Goal: Task Accomplishment & Management: Use online tool/utility

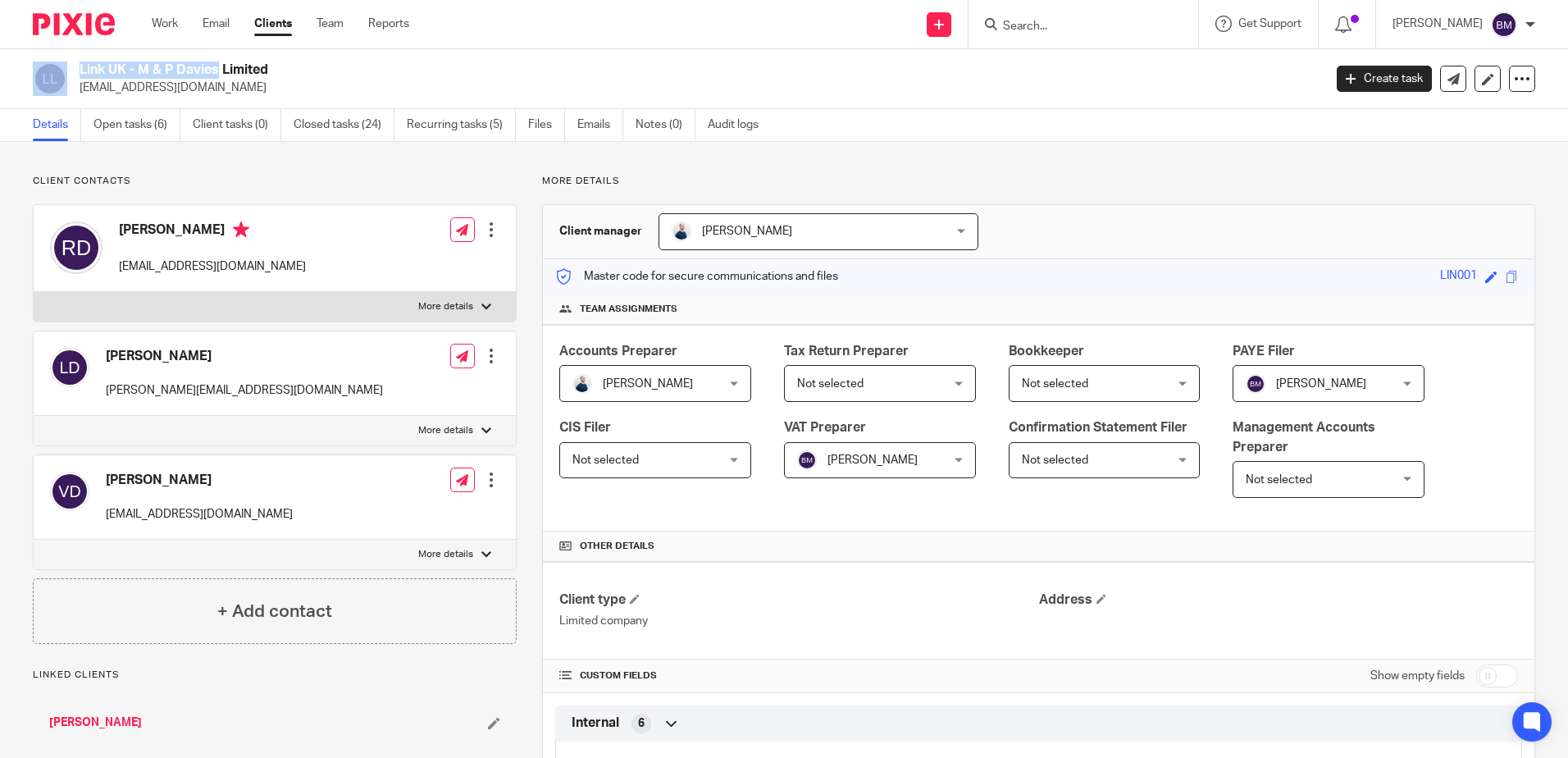
click at [64, 24] on img at bounding box center [73, 24] width 82 height 22
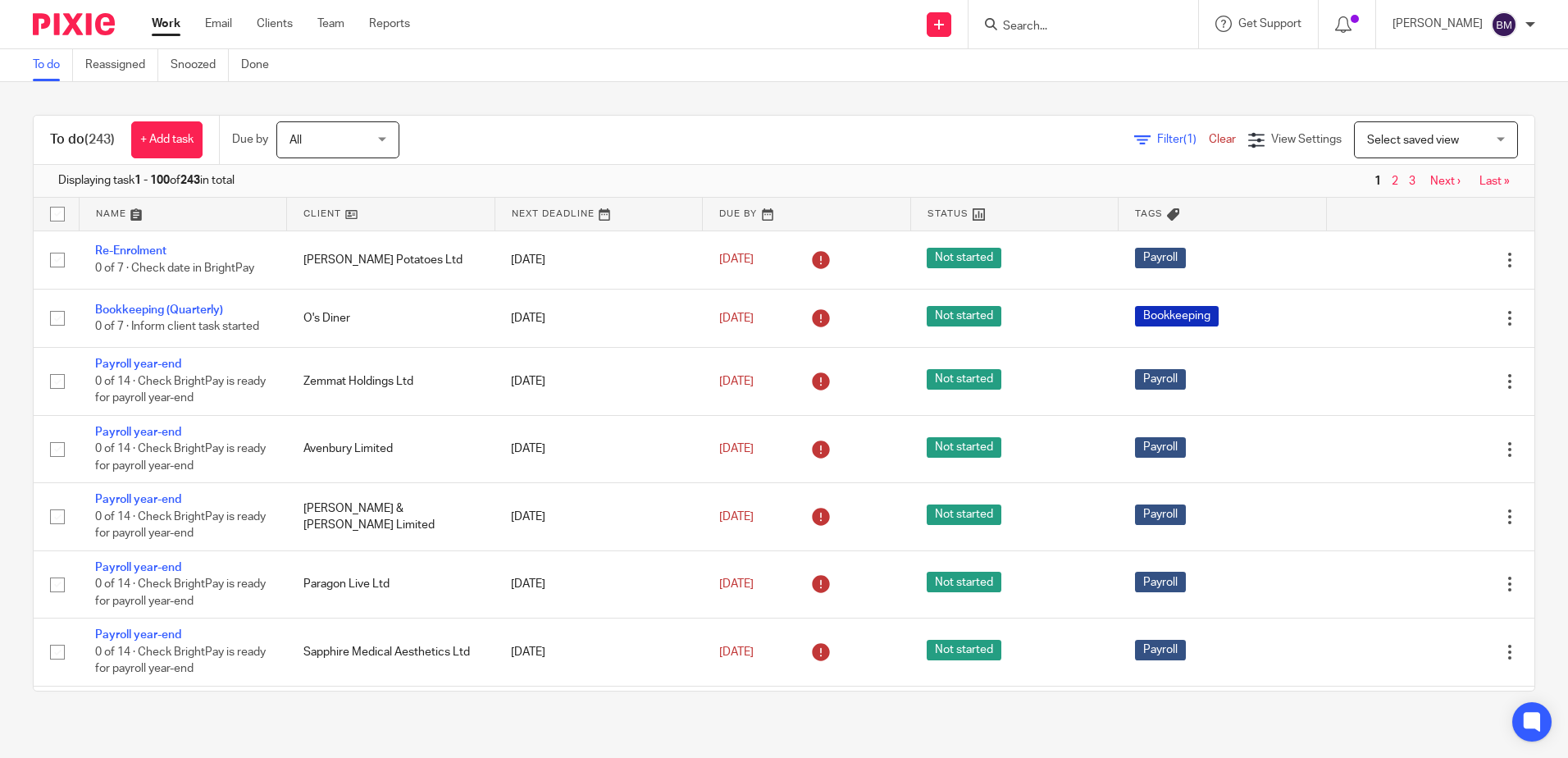
click at [1158, 137] on span "Filter (1)" at bounding box center [1183, 139] width 52 height 11
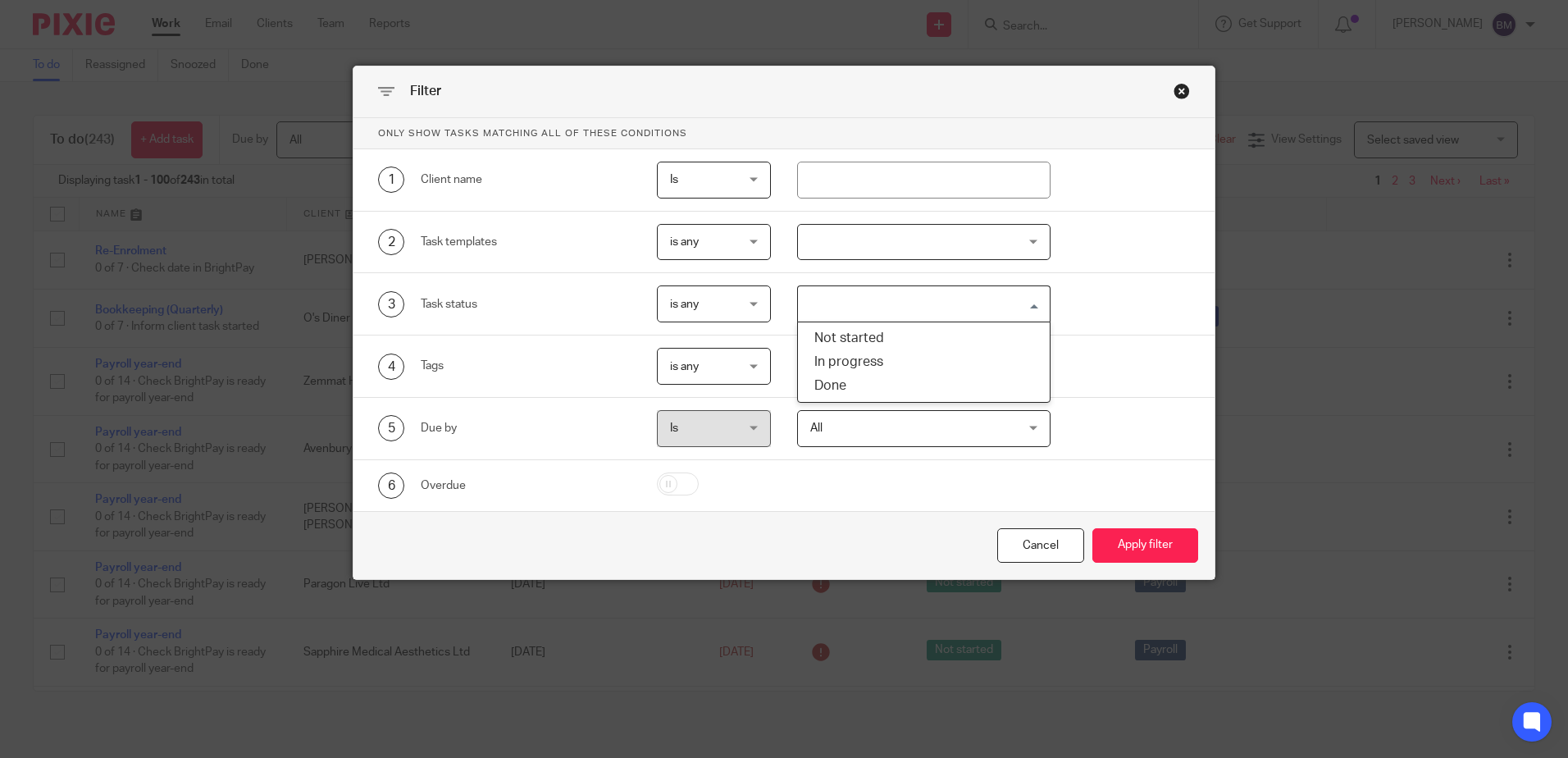
click at [860, 300] on input "Search for option" at bounding box center [920, 304] width 241 height 29
click at [884, 247] on div at bounding box center [924, 242] width 254 height 37
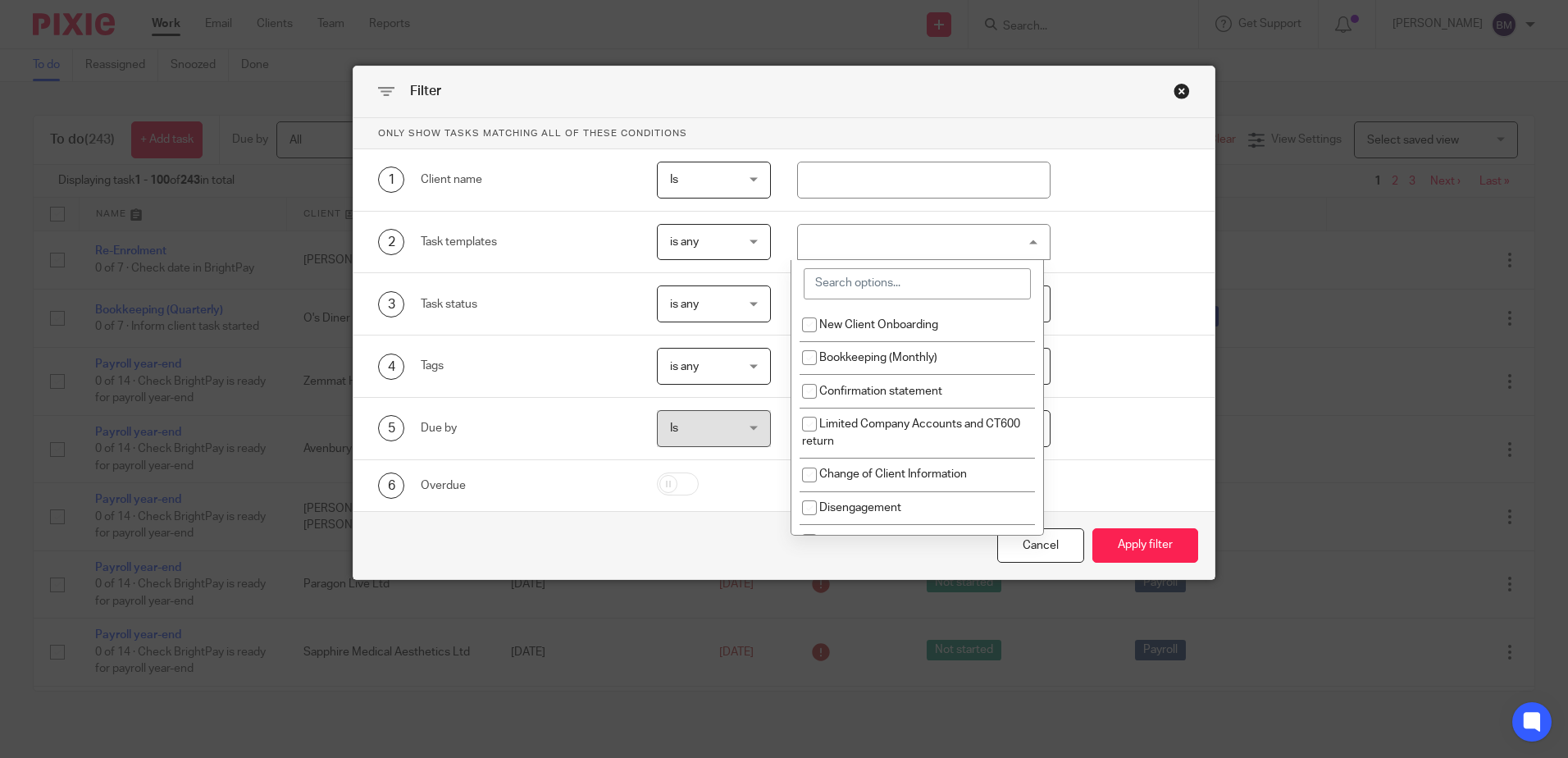
click at [883, 288] on input "search" at bounding box center [917, 284] width 227 height 32
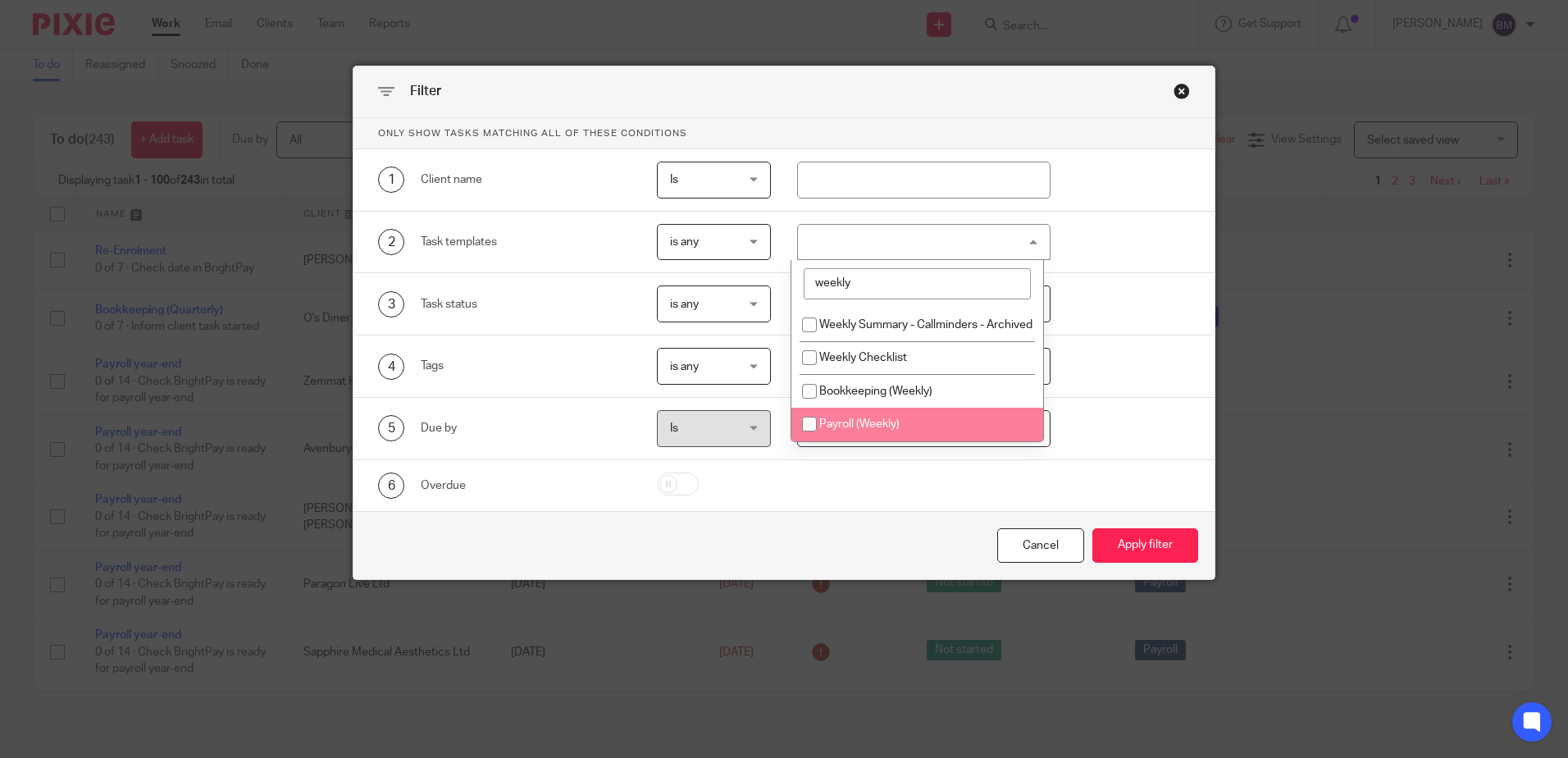
type input "weekly"
click at [878, 430] on span "Payroll (Weekly)" at bounding box center [859, 424] width 80 height 11
checkbox input "true"
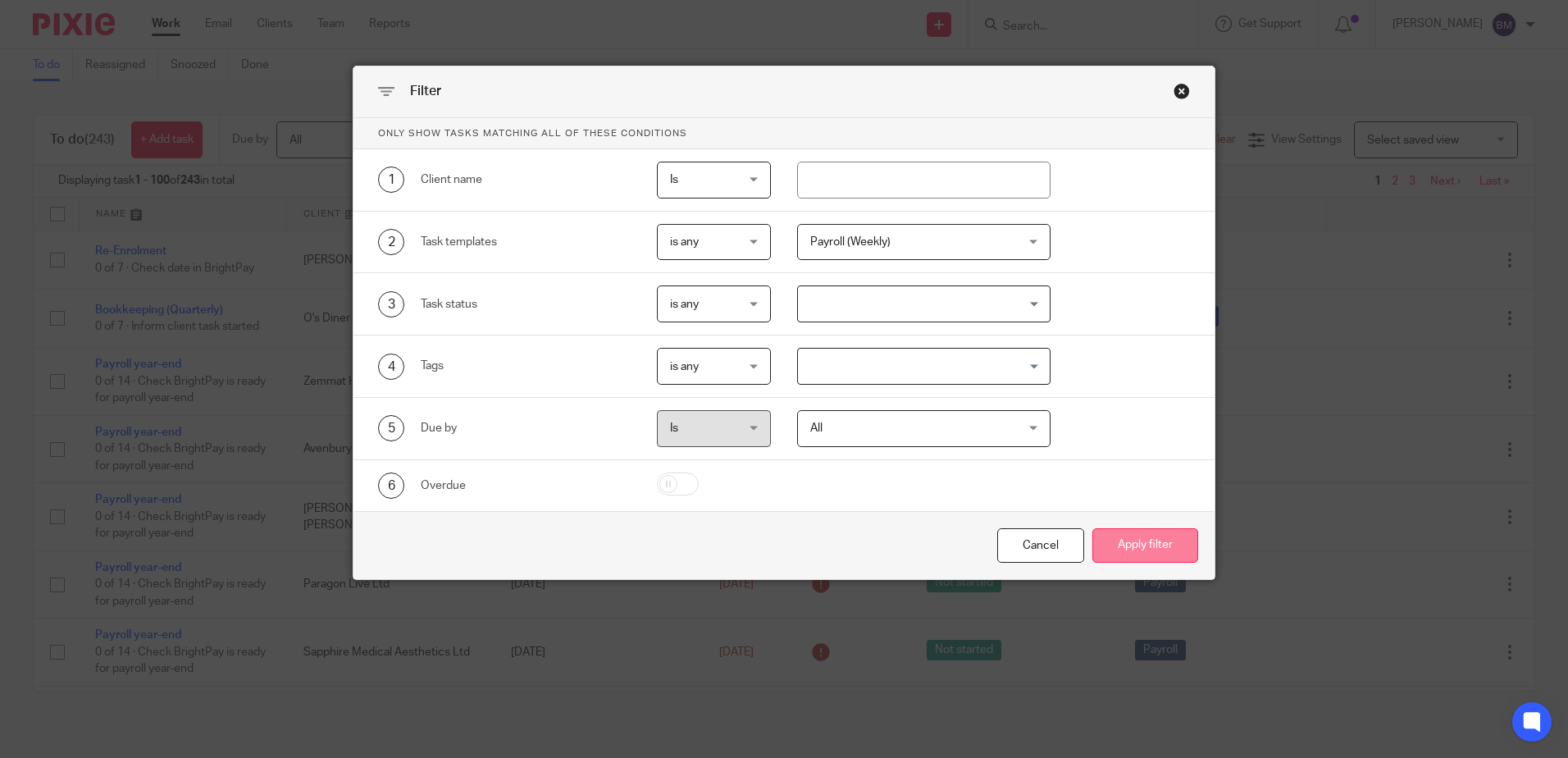
click at [1184, 545] on button "Apply filter" at bounding box center [1145, 545] width 106 height 35
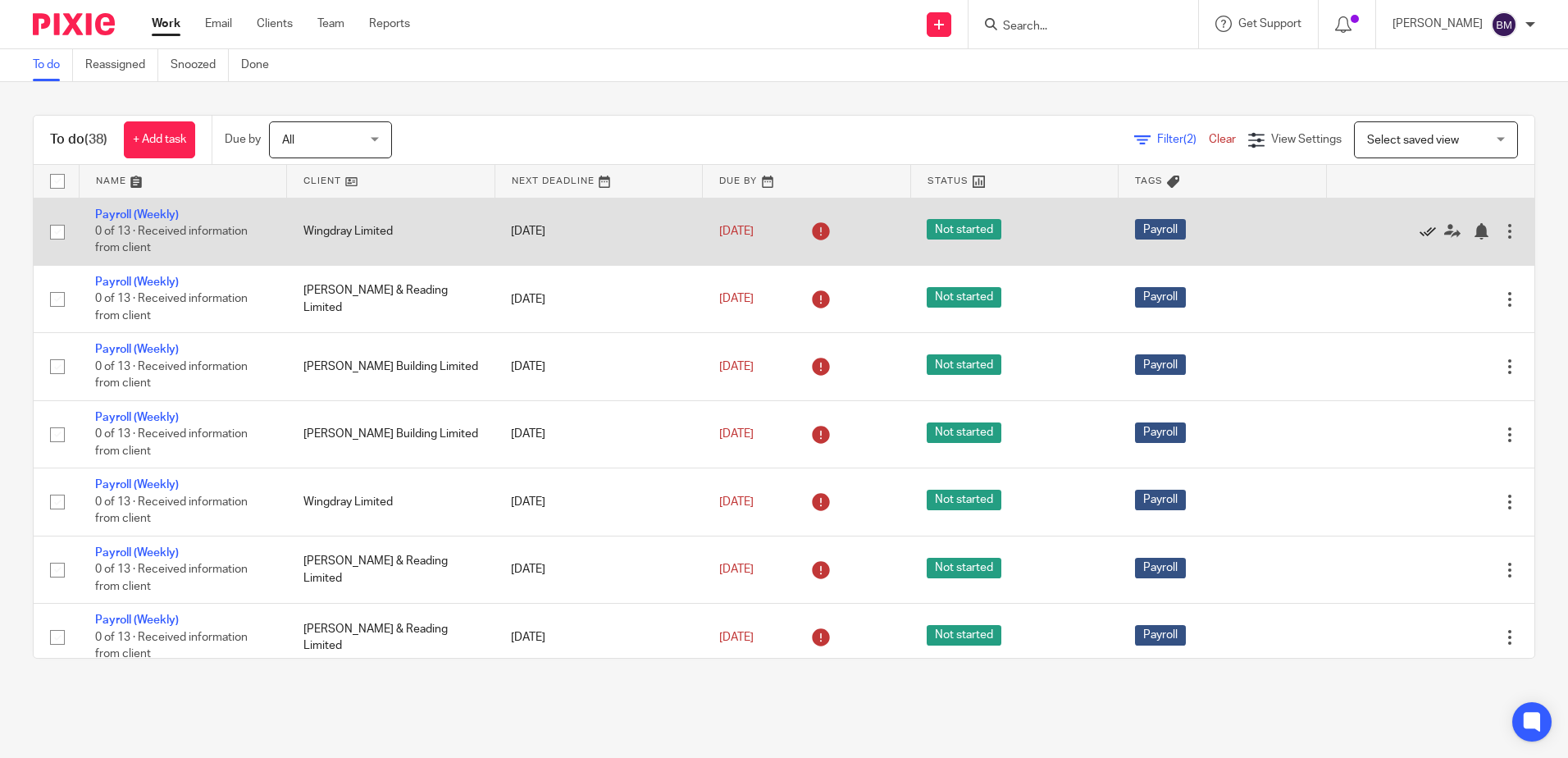
click at [1420, 232] on icon at bounding box center [1428, 231] width 16 height 16
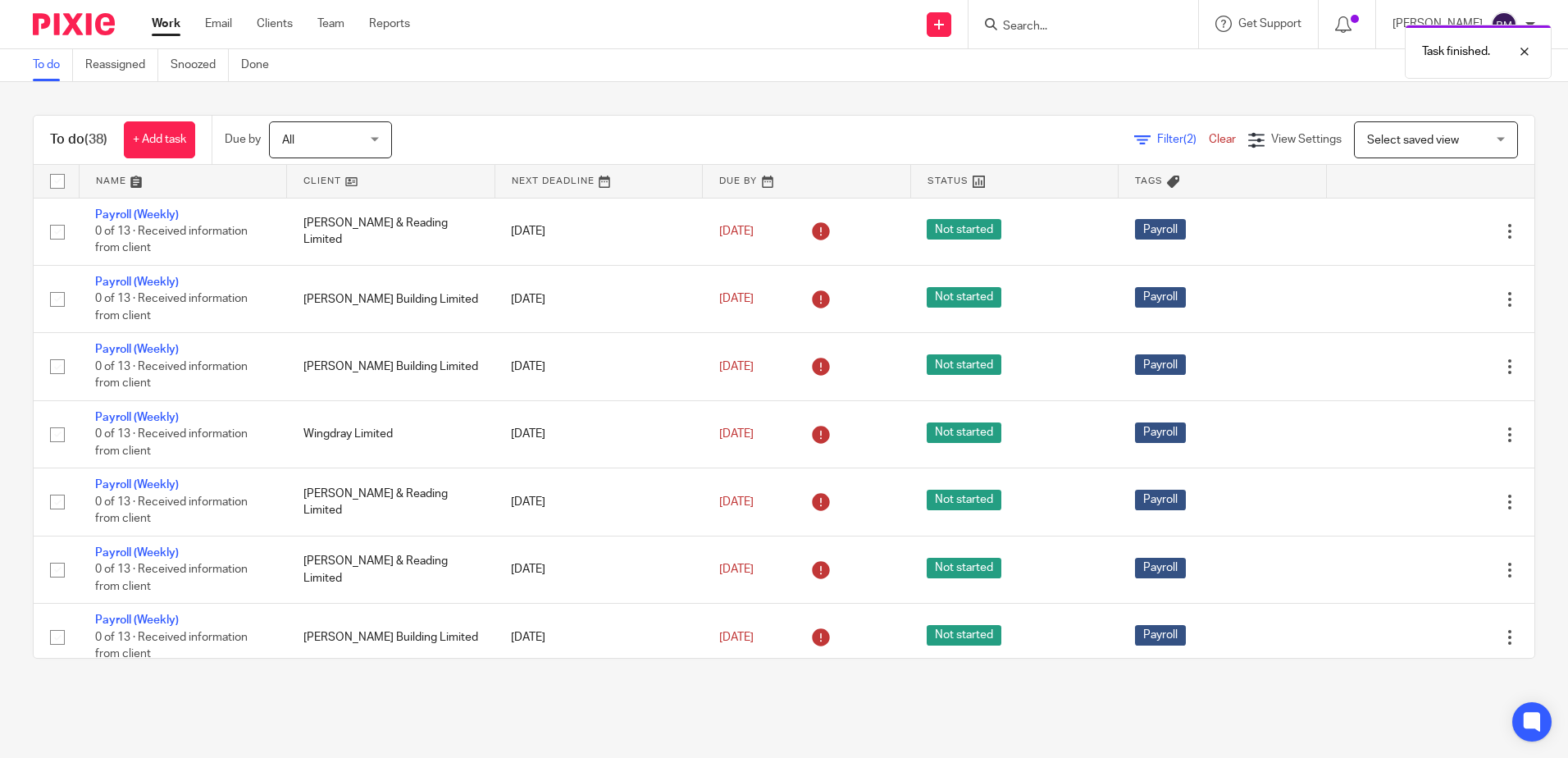
click at [1420, 232] on icon at bounding box center [1428, 231] width 16 height 16
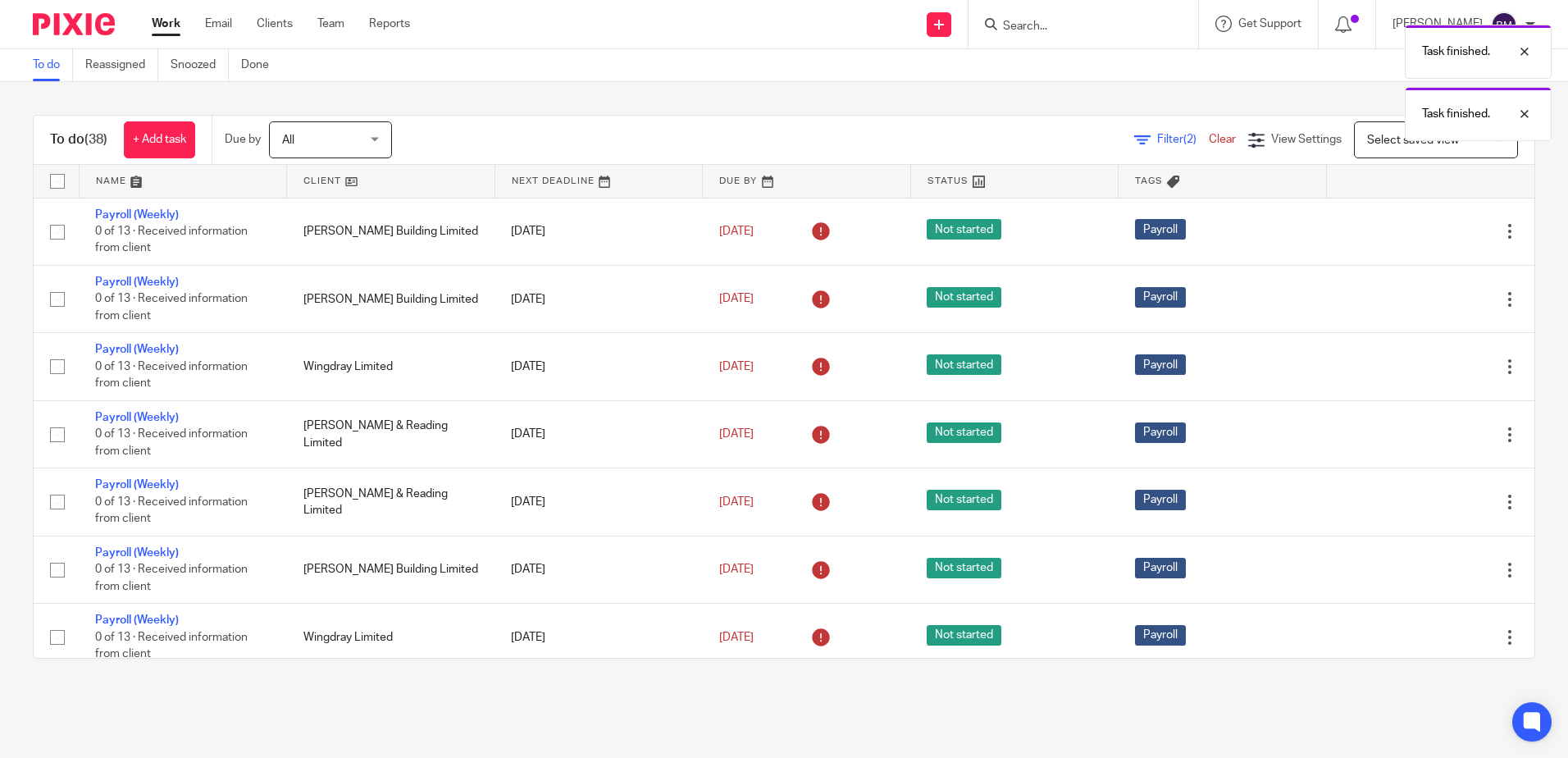
click at [1420, 232] on icon at bounding box center [1428, 231] width 16 height 16
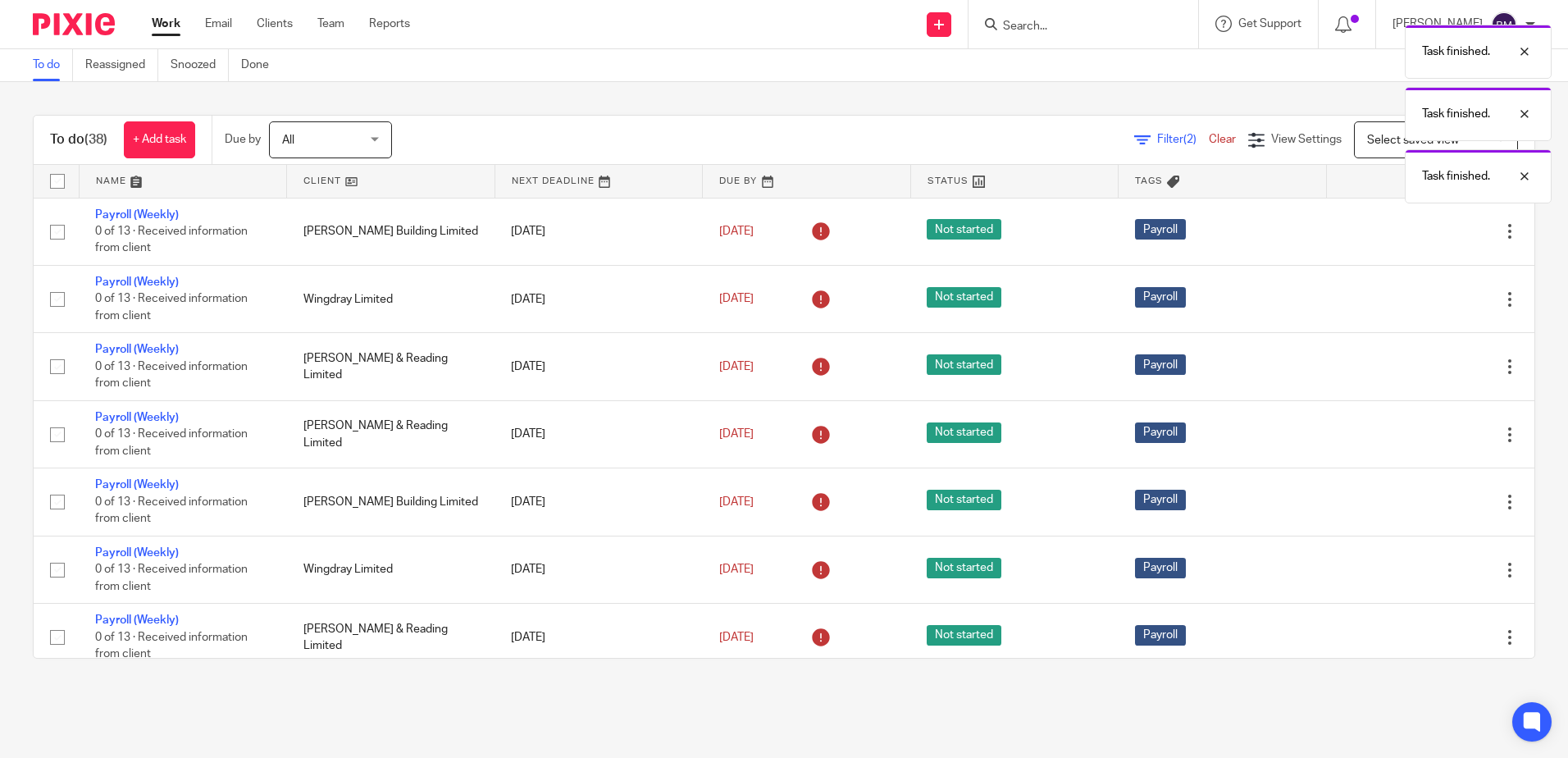
click at [1420, 232] on icon at bounding box center [1428, 231] width 16 height 16
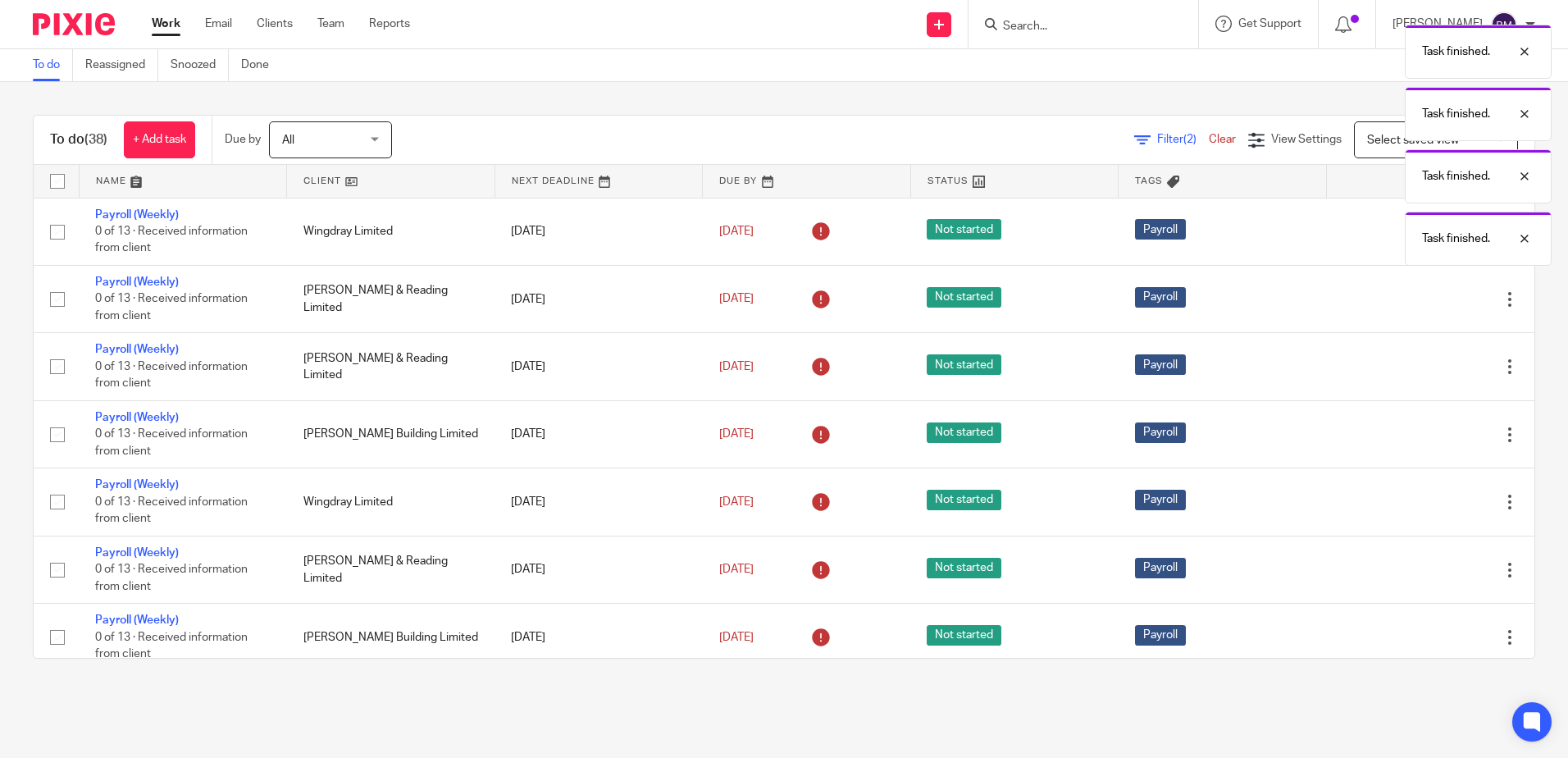
click at [1387, 232] on div "Task finished. Task finished. Task finished. Task finished." at bounding box center [1168, 140] width 767 height 249
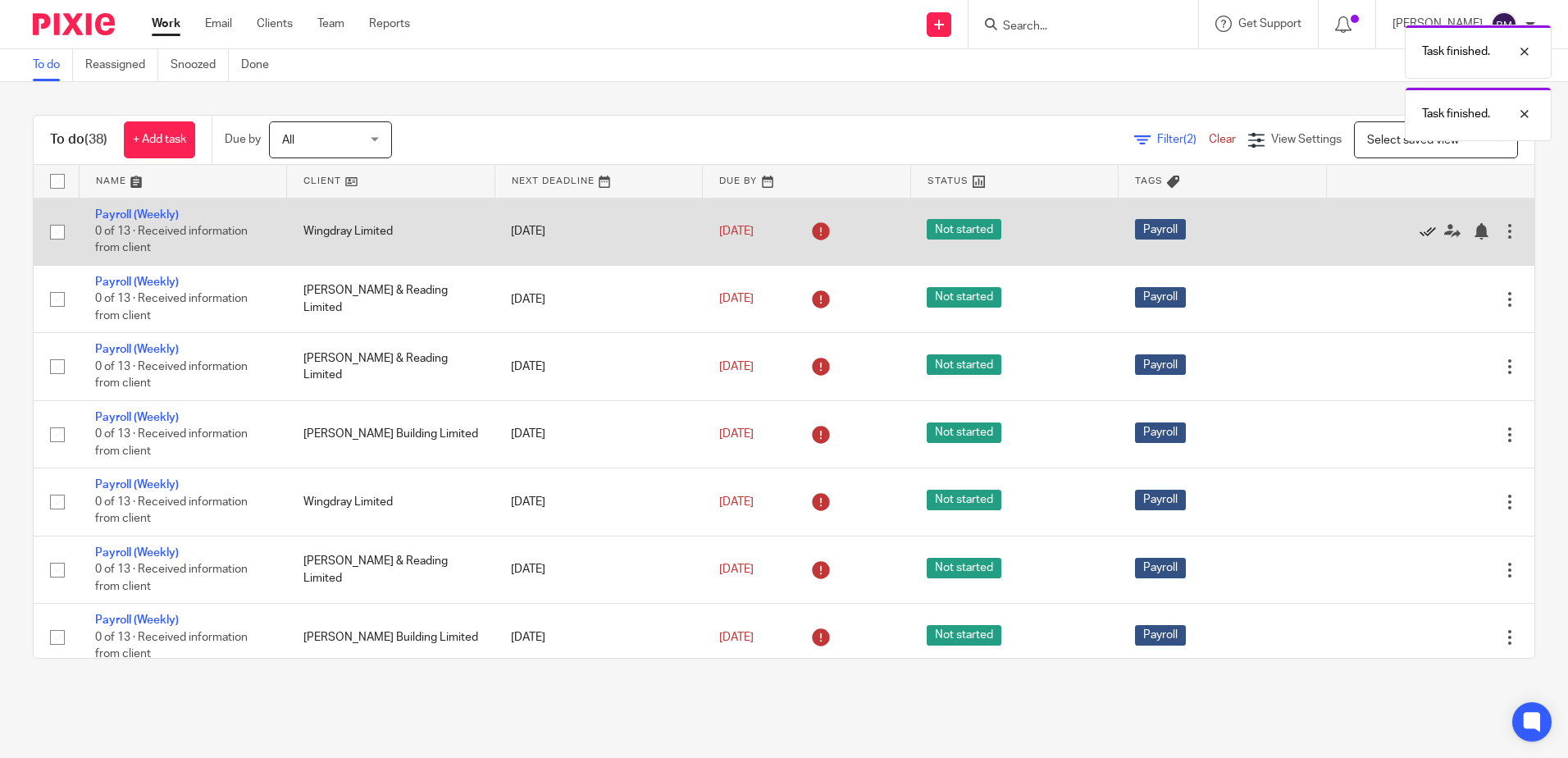
click at [1420, 232] on icon at bounding box center [1428, 231] width 16 height 16
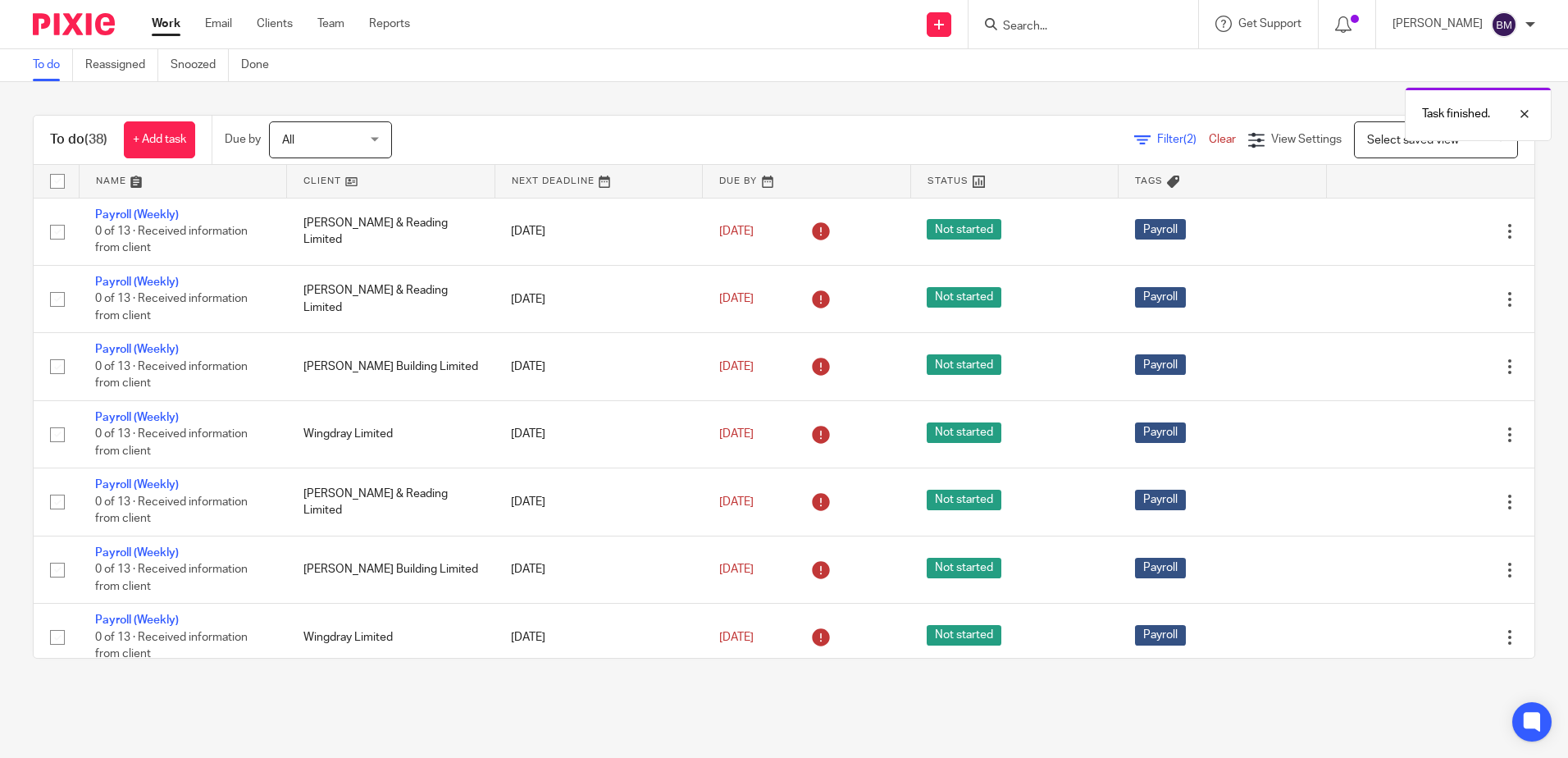
click at [1420, 232] on icon at bounding box center [1428, 231] width 16 height 16
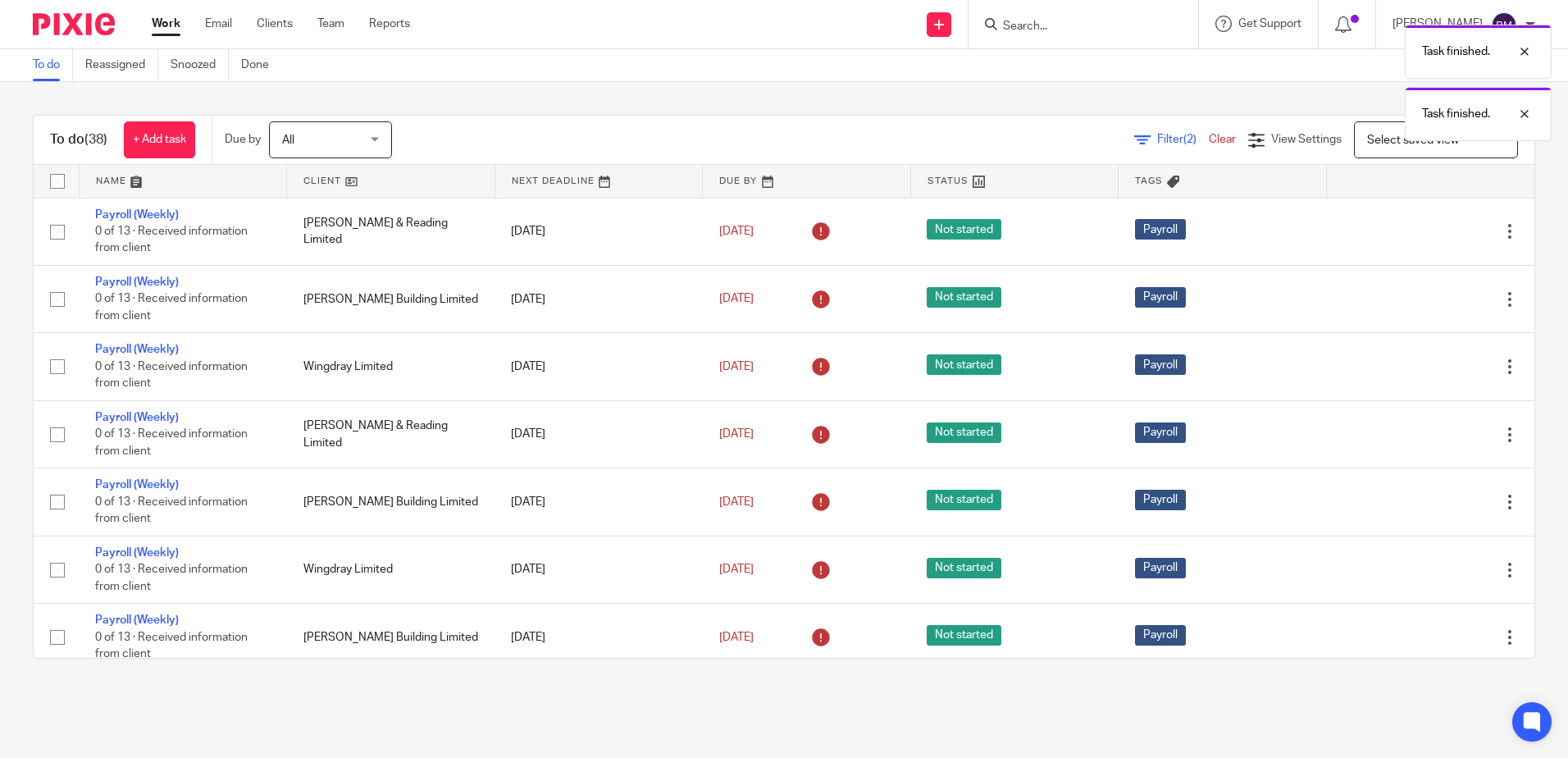
click at [1420, 232] on icon at bounding box center [1428, 231] width 16 height 16
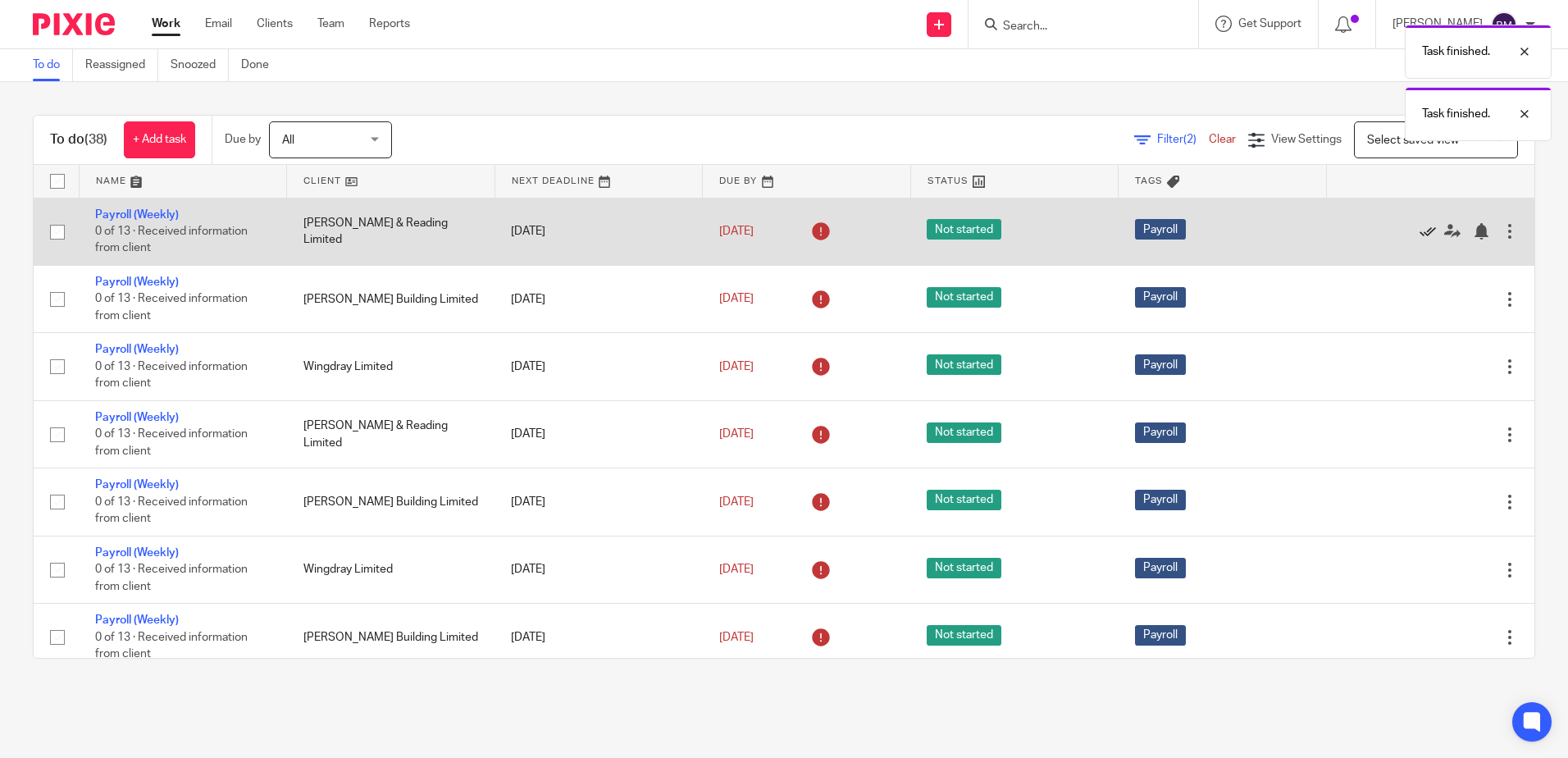
click at [1420, 233] on icon at bounding box center [1428, 231] width 16 height 16
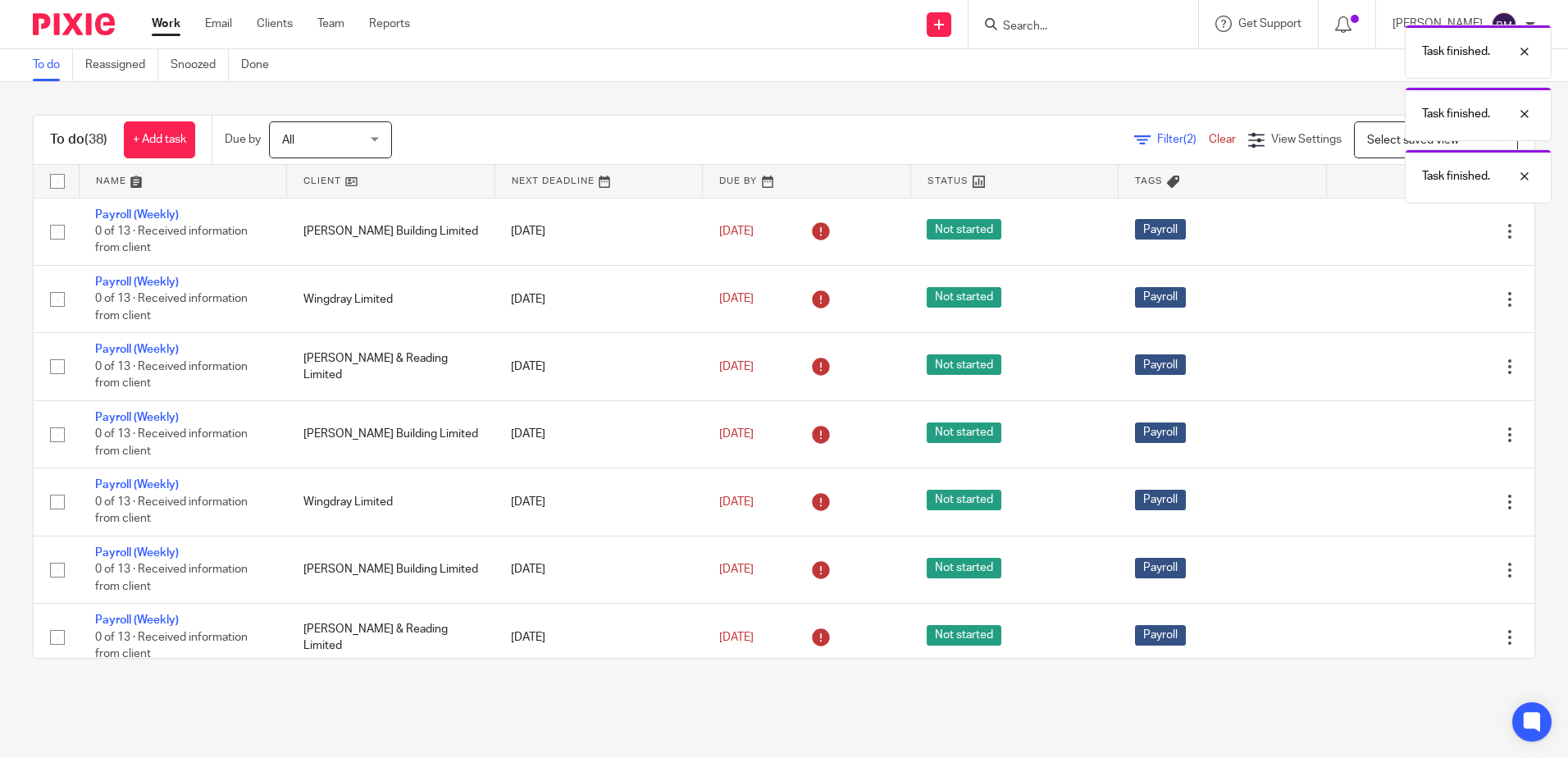
click at [1420, 233] on icon at bounding box center [1428, 231] width 16 height 16
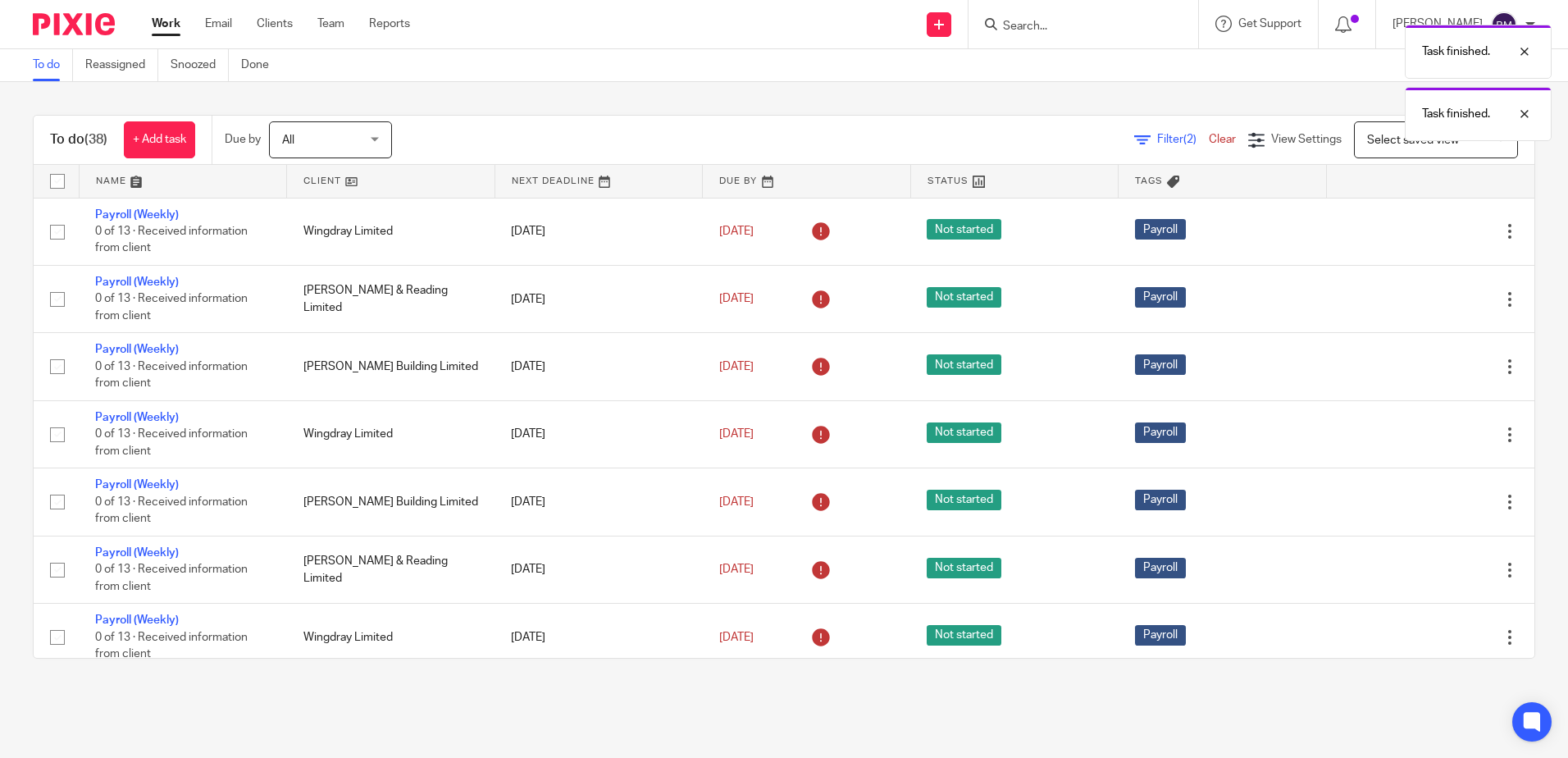
click at [1420, 233] on icon at bounding box center [1428, 231] width 16 height 16
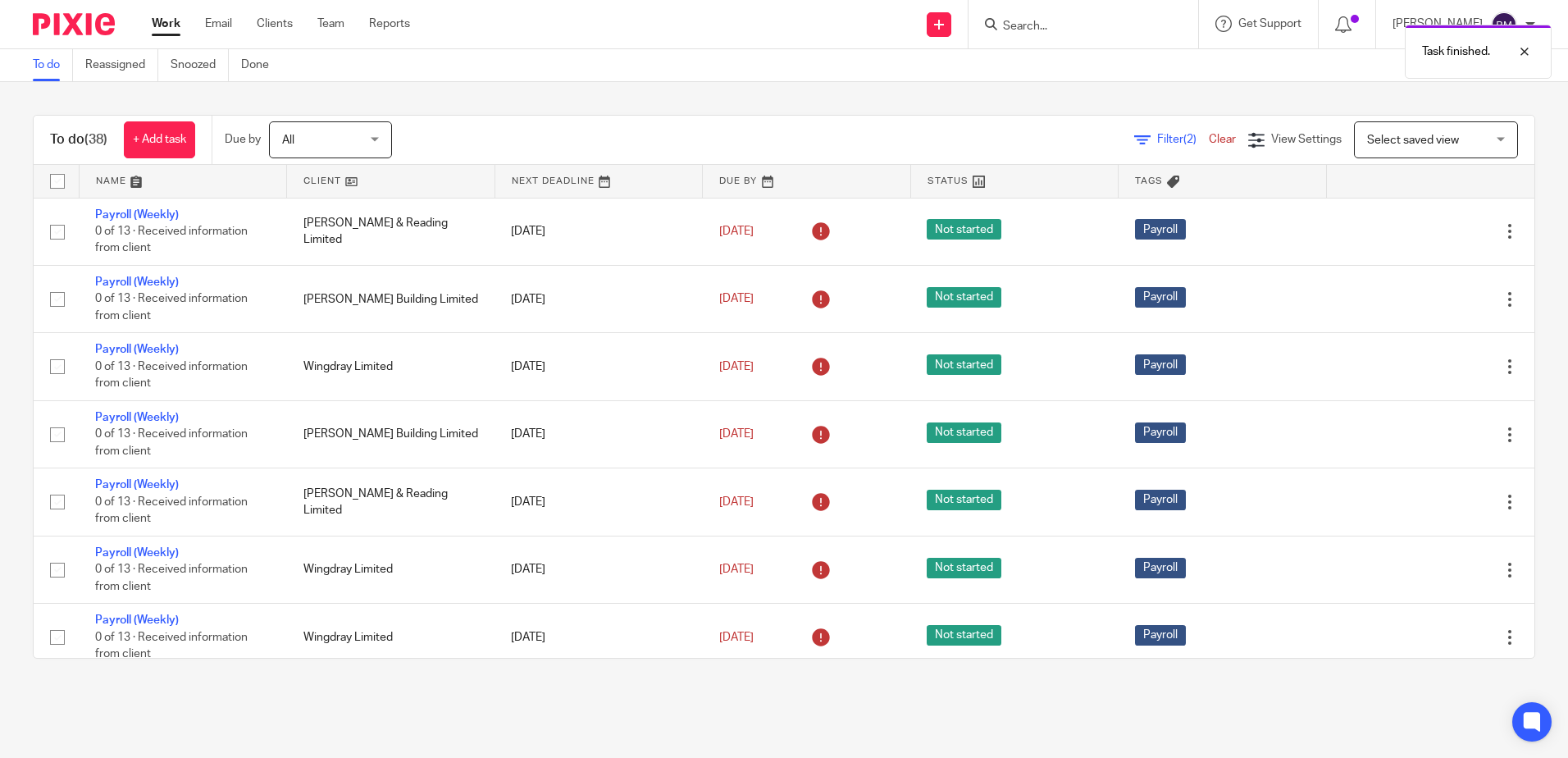
click at [1420, 233] on icon at bounding box center [1428, 231] width 16 height 16
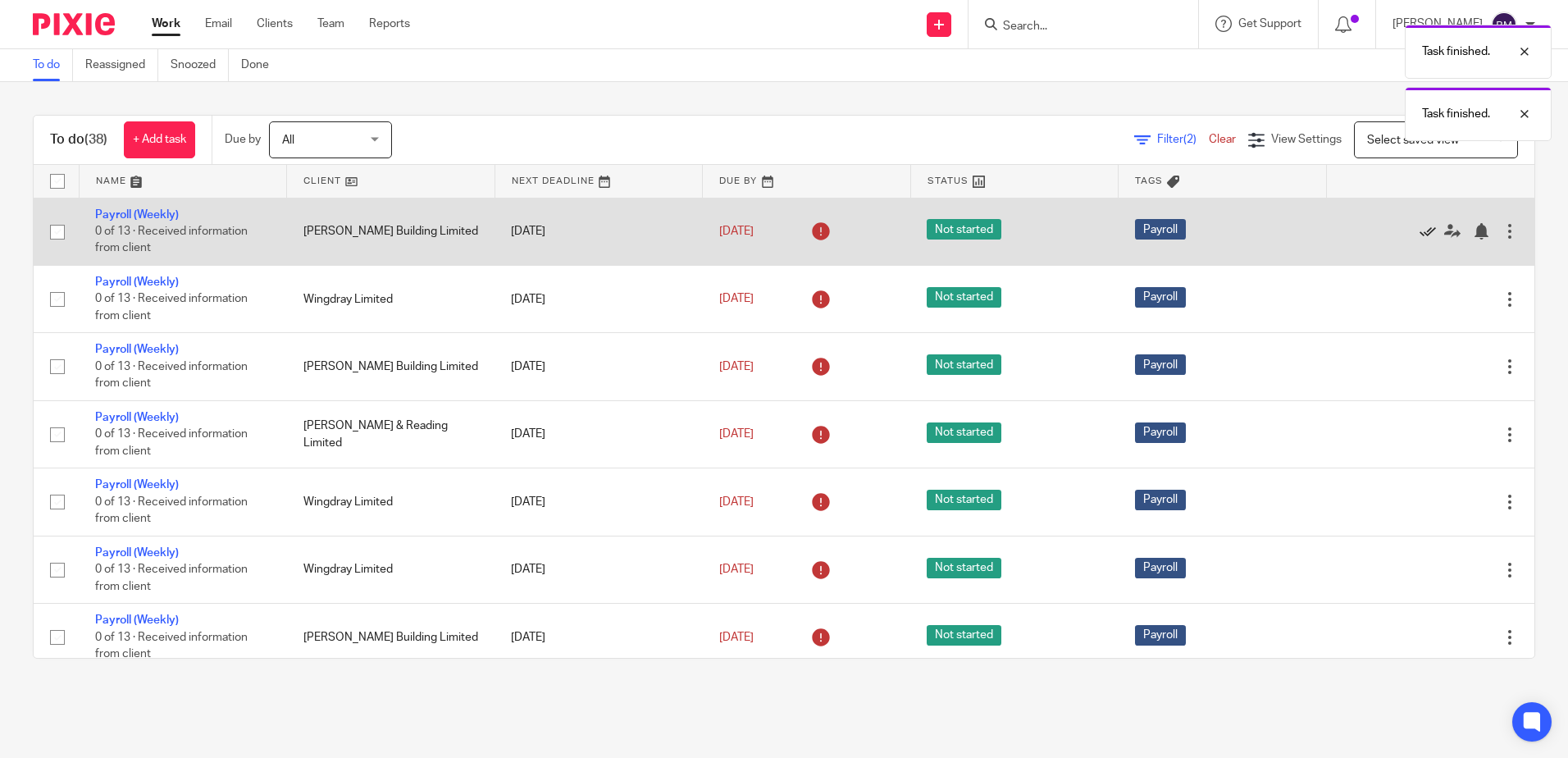
click at [1420, 233] on icon at bounding box center [1428, 231] width 16 height 16
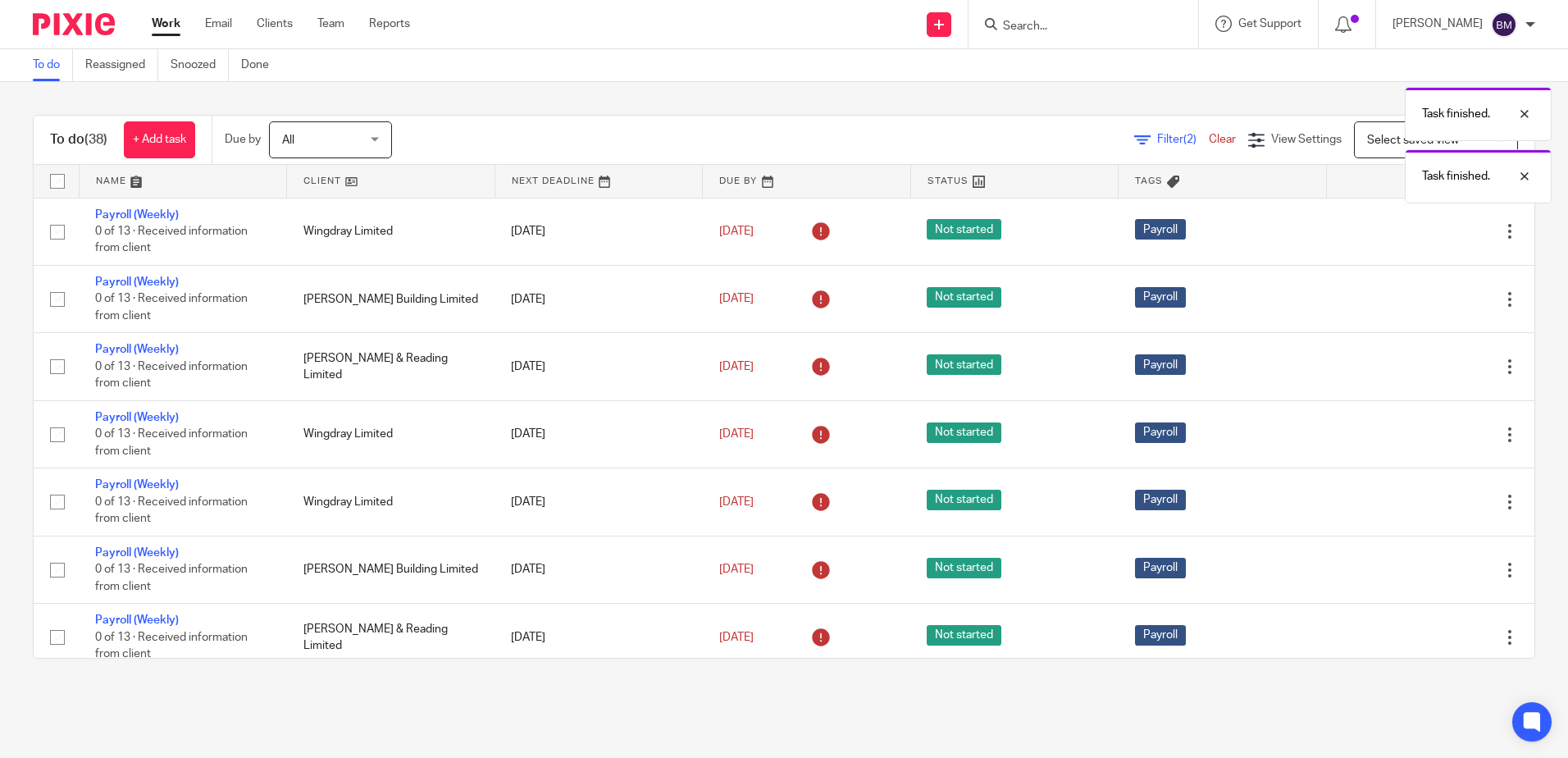
click at [1420, 233] on icon at bounding box center [1428, 231] width 16 height 16
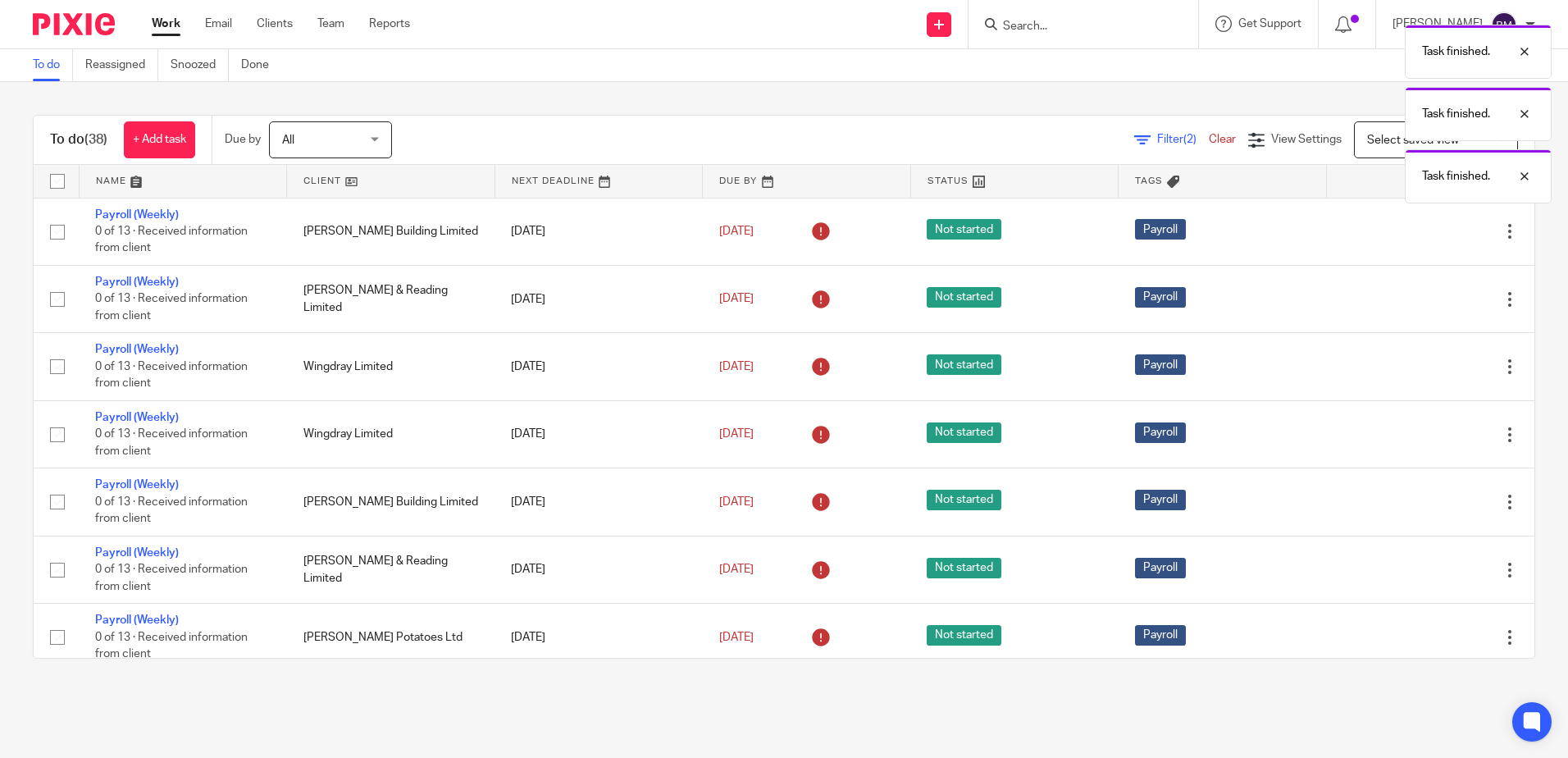
click at [1420, 233] on icon at bounding box center [1428, 231] width 16 height 16
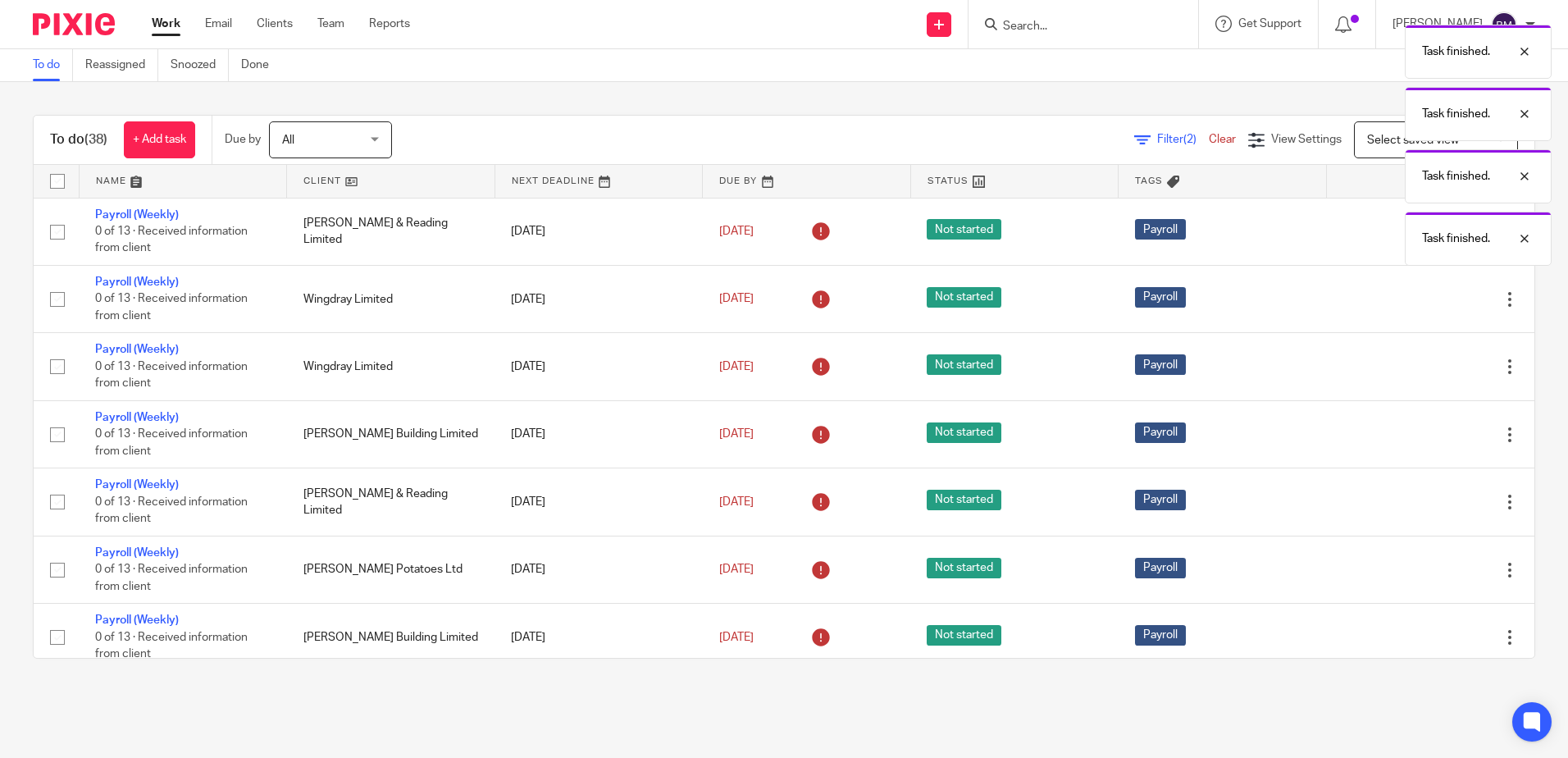
click at [1388, 233] on div "Task finished. Task finished. Task finished. Task finished." at bounding box center [1168, 140] width 767 height 249
click at [1147, 95] on div "Task finished. Task finished. Task finished." at bounding box center [1168, 110] width 767 height 187
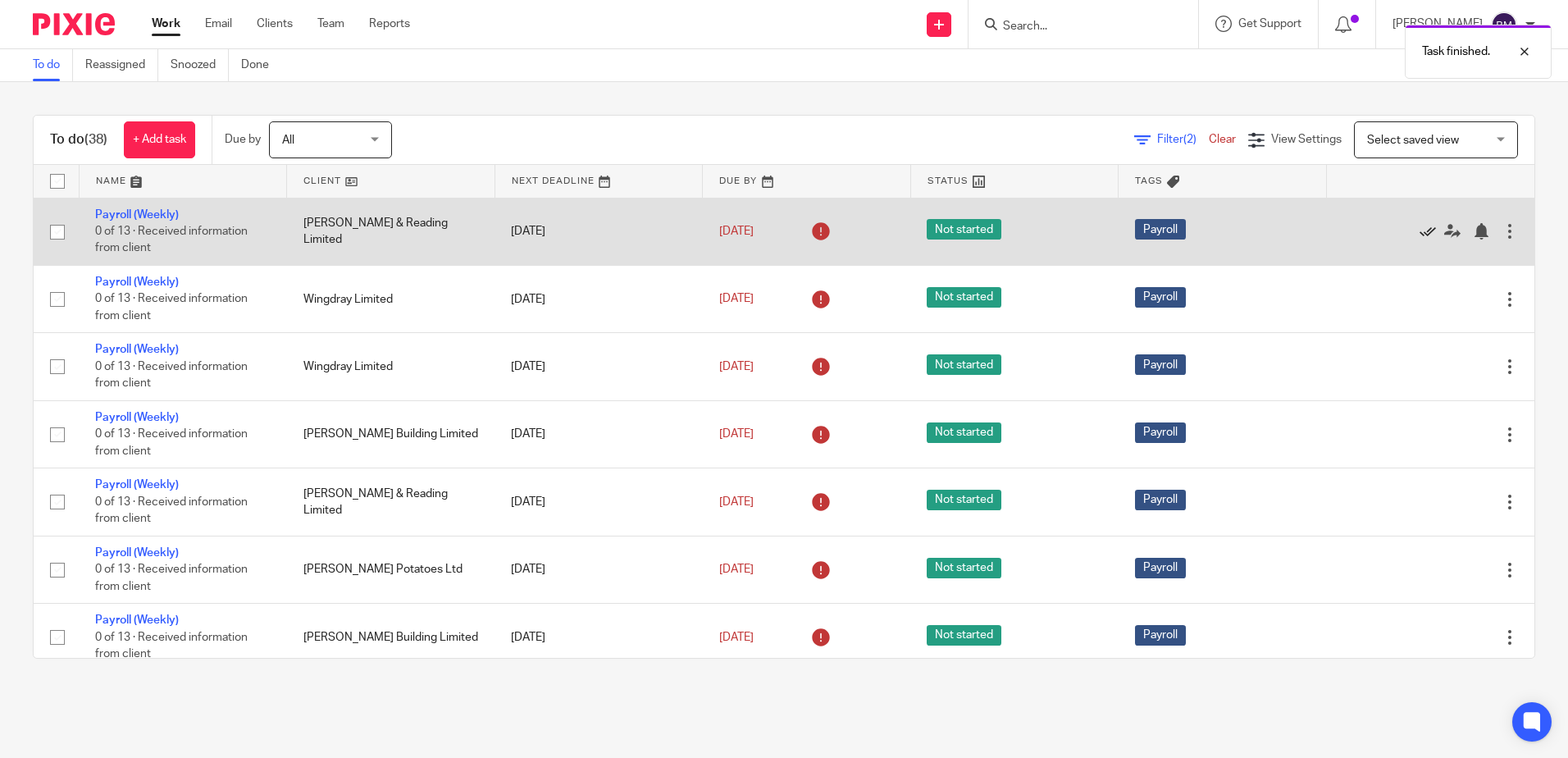
click at [1420, 234] on icon at bounding box center [1428, 231] width 16 height 16
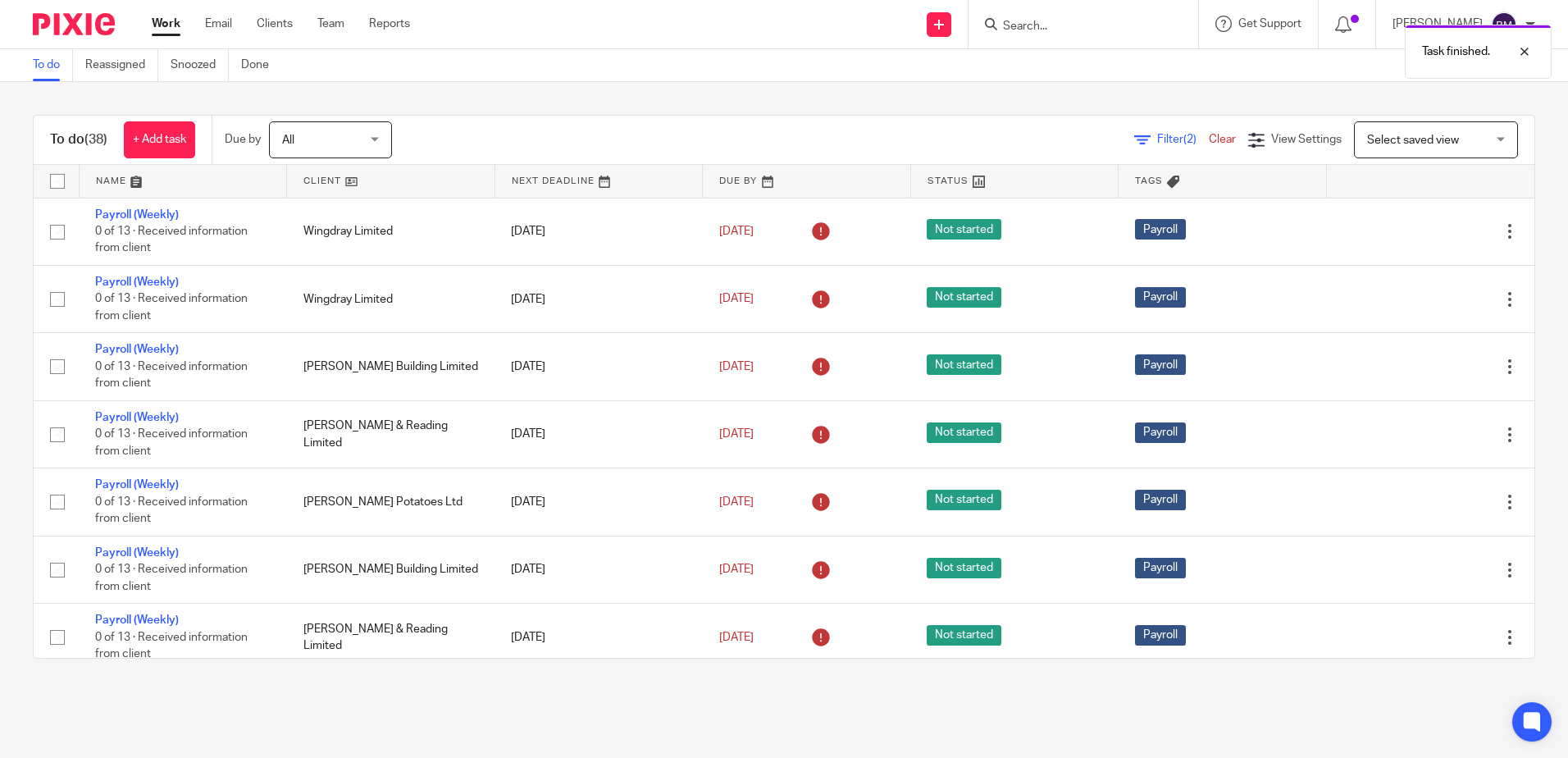
click at [1420, 234] on icon at bounding box center [1428, 231] width 16 height 16
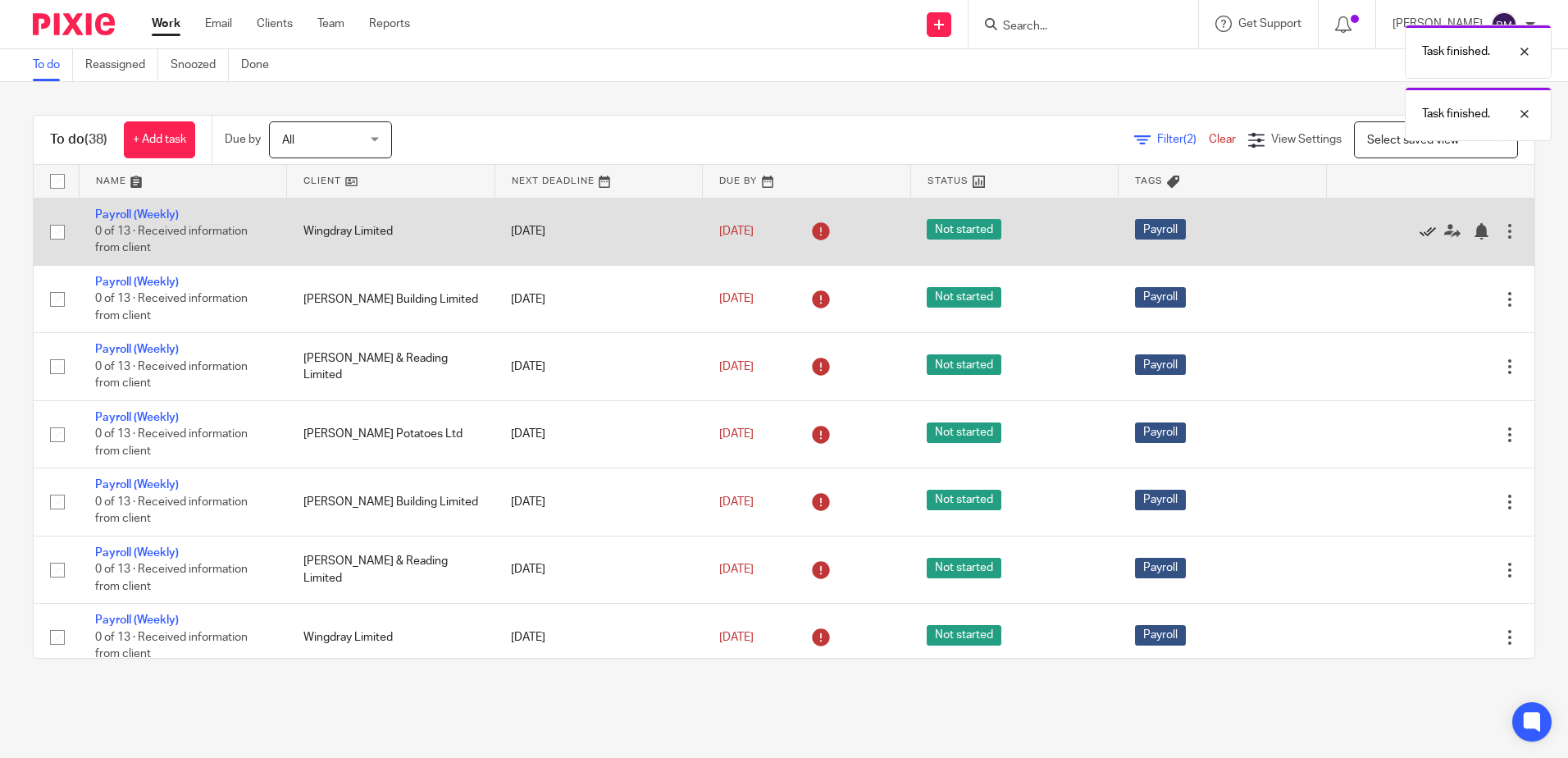
click at [1420, 234] on icon at bounding box center [1428, 231] width 16 height 16
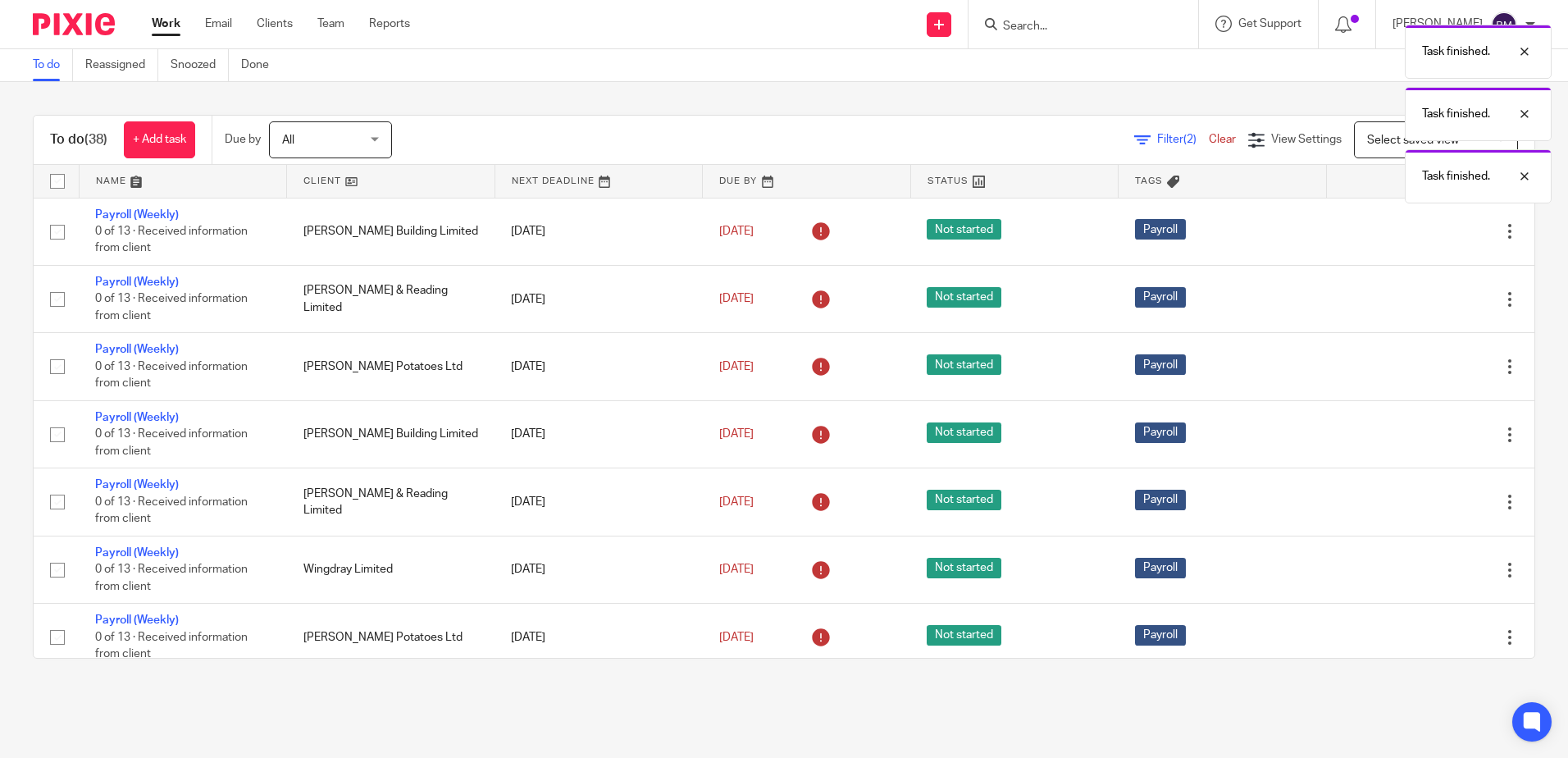
click at [1420, 234] on icon at bounding box center [1428, 231] width 16 height 16
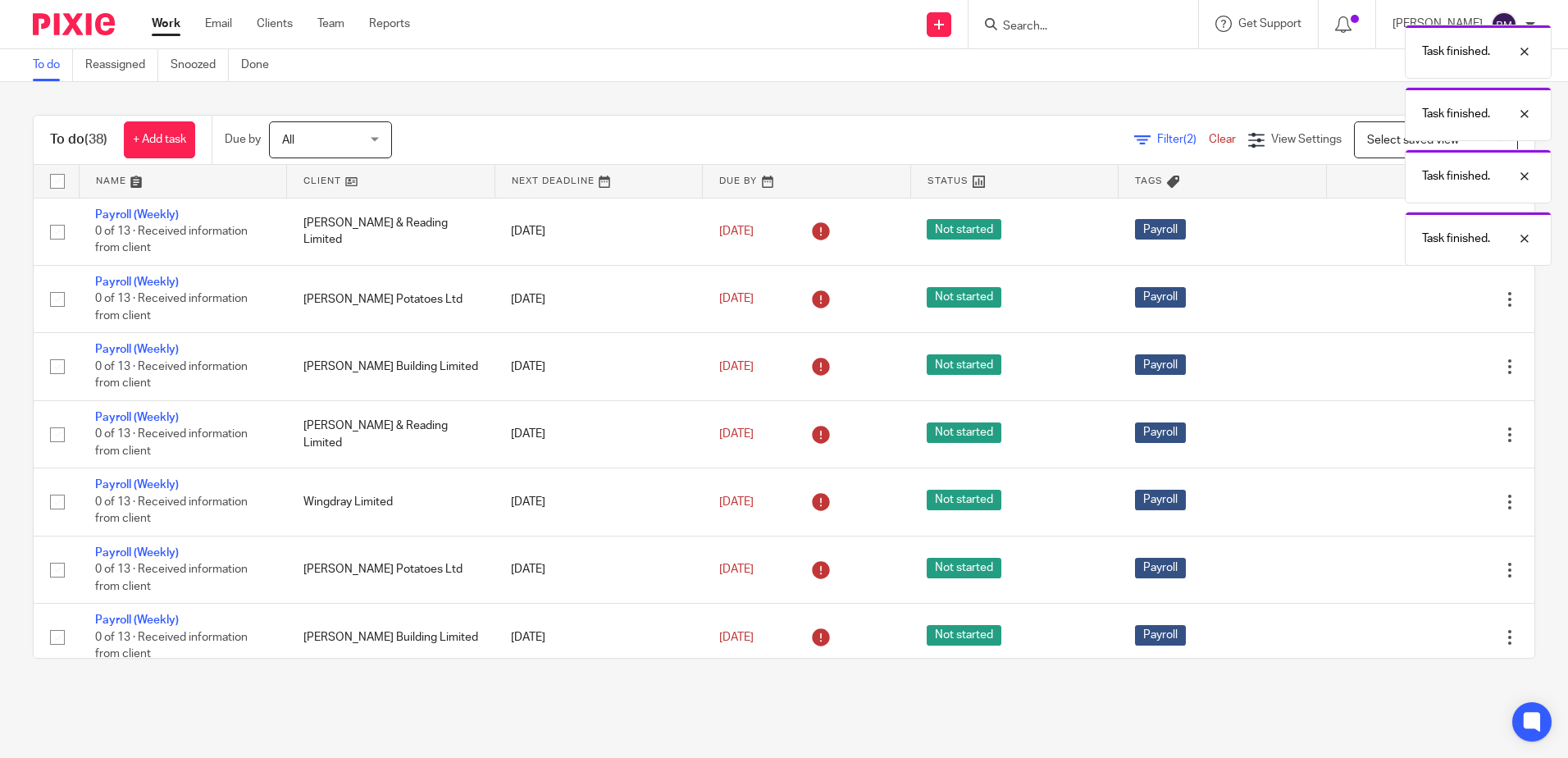
click at [1391, 234] on div "Task finished. Task finished. Task finished. Task finished." at bounding box center [1168, 140] width 767 height 249
click at [1369, 712] on main "To do Reassigned Snoozed Done To do (38) + Add task Due by All All Today Tomorr…" at bounding box center [784, 379] width 1568 height 758
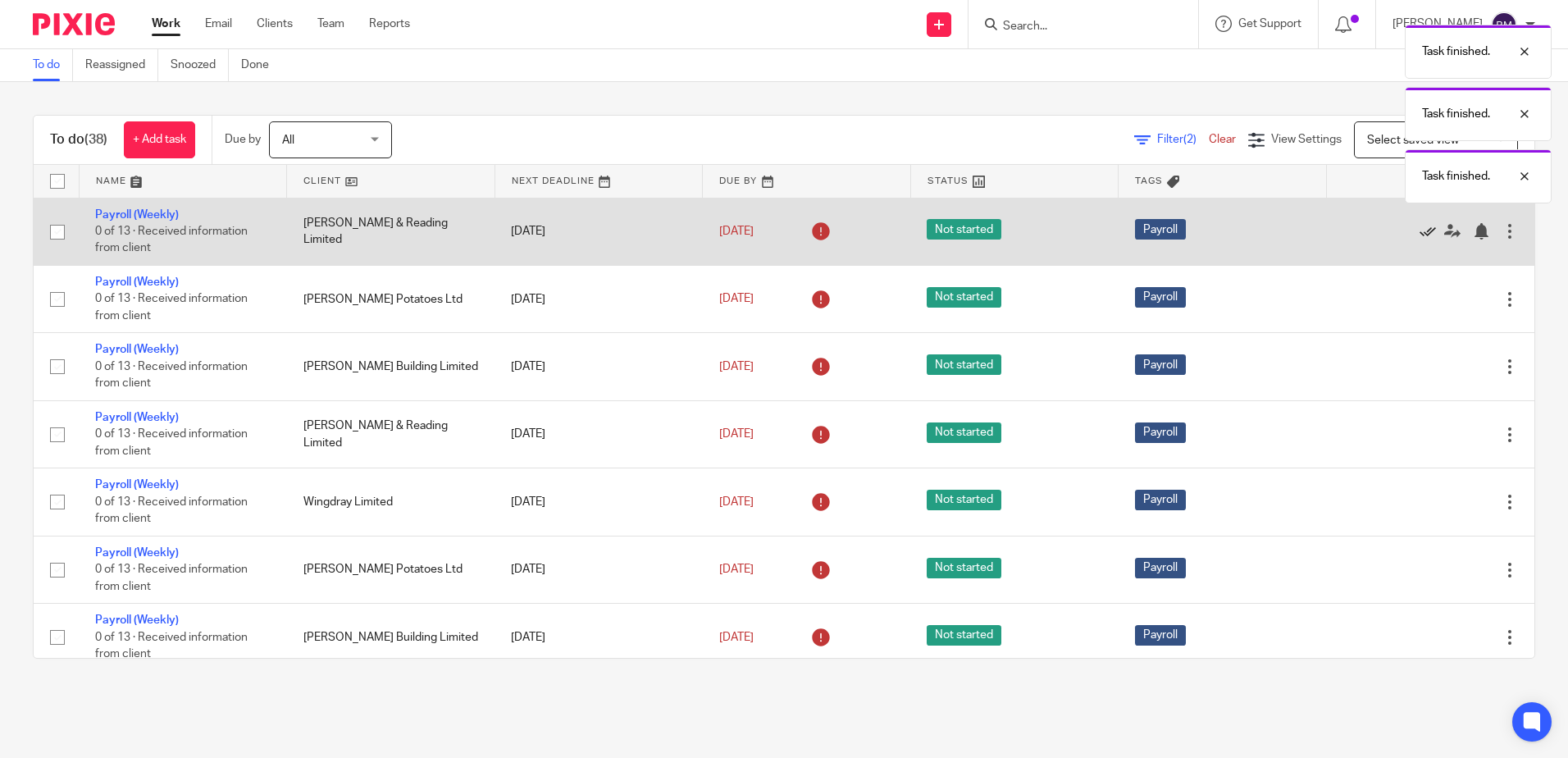
click at [1420, 230] on icon at bounding box center [1428, 231] width 16 height 16
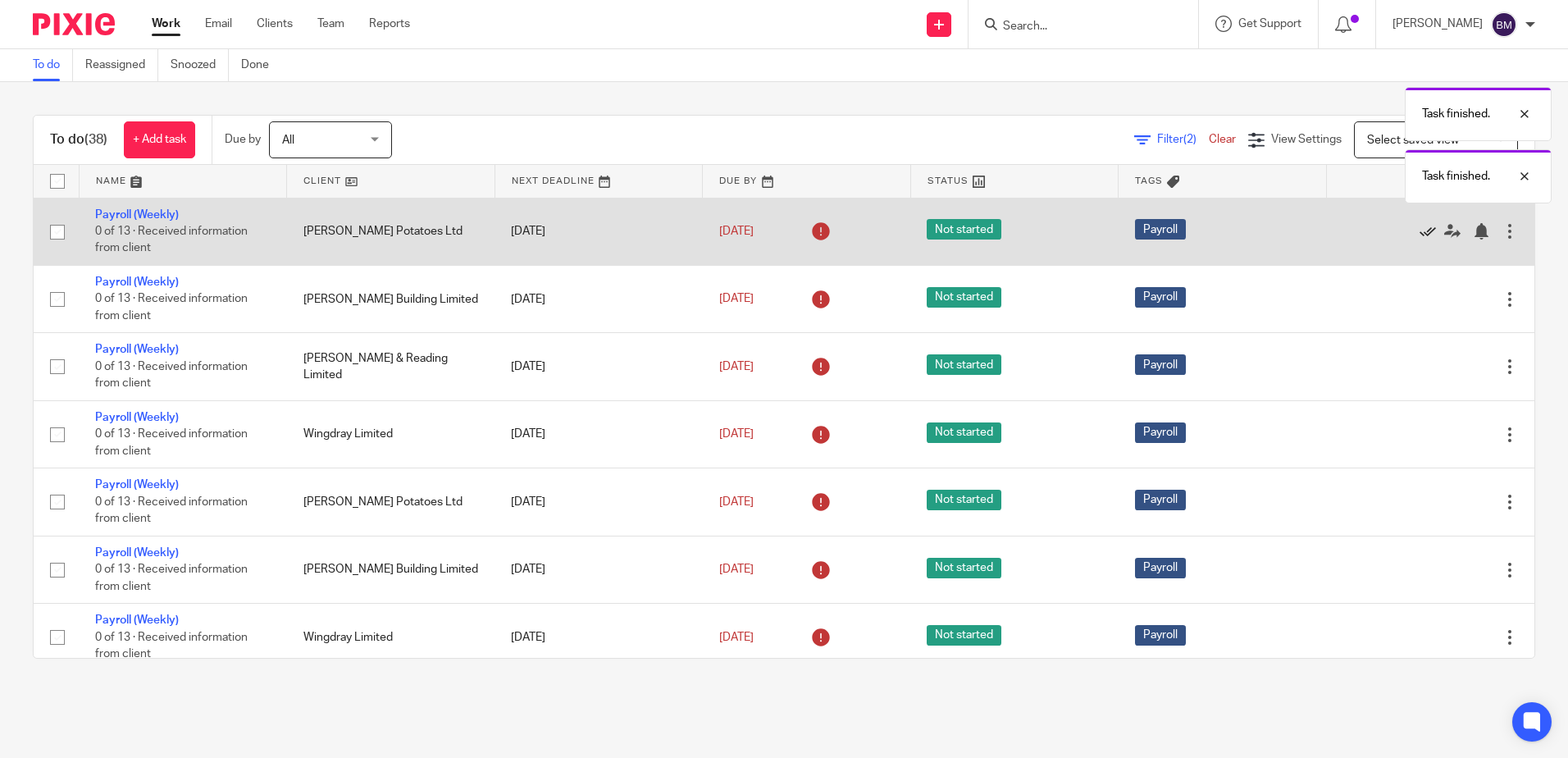
click at [1420, 233] on icon at bounding box center [1428, 231] width 16 height 16
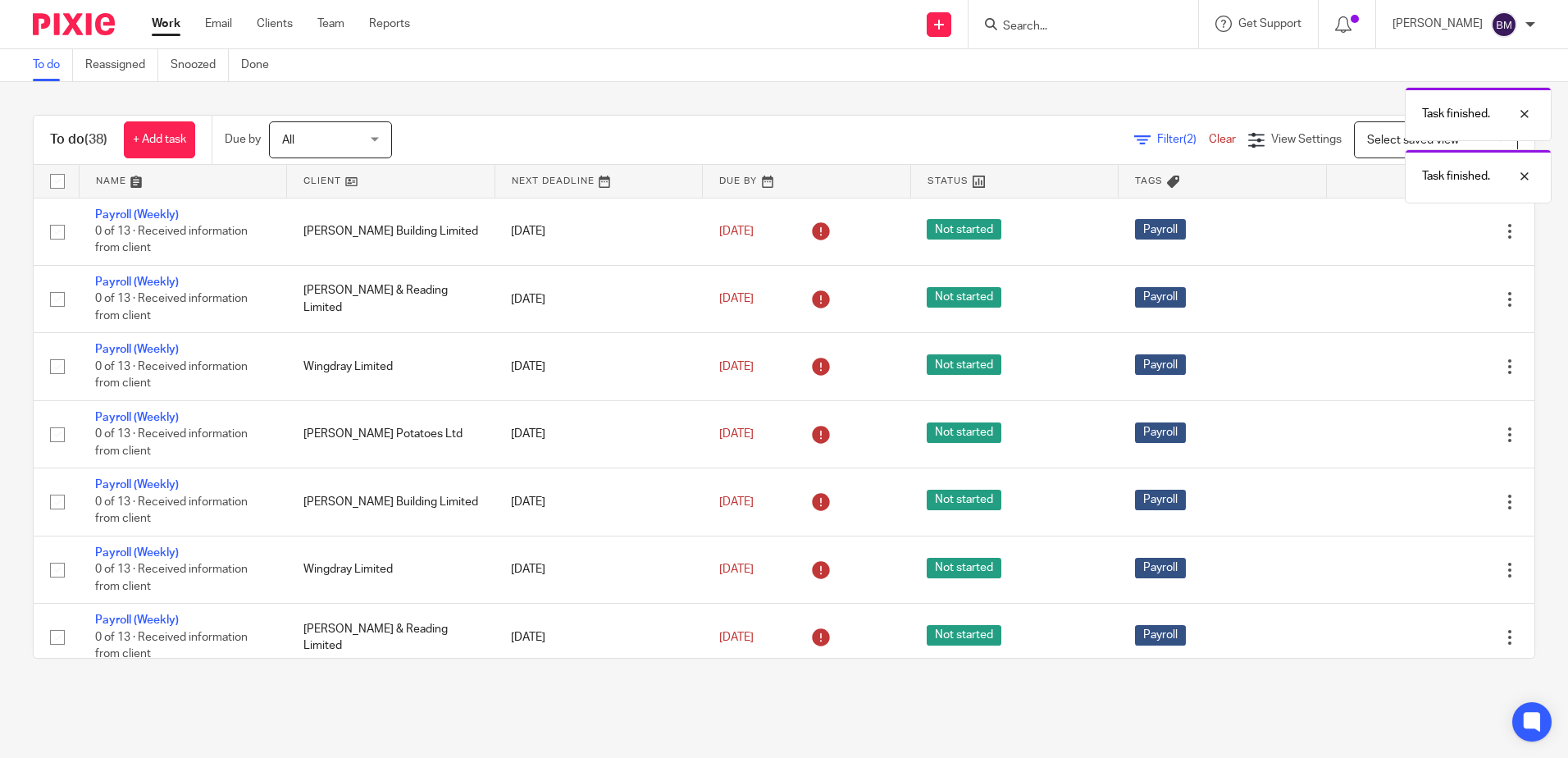
click at [1420, 233] on icon at bounding box center [1428, 231] width 16 height 16
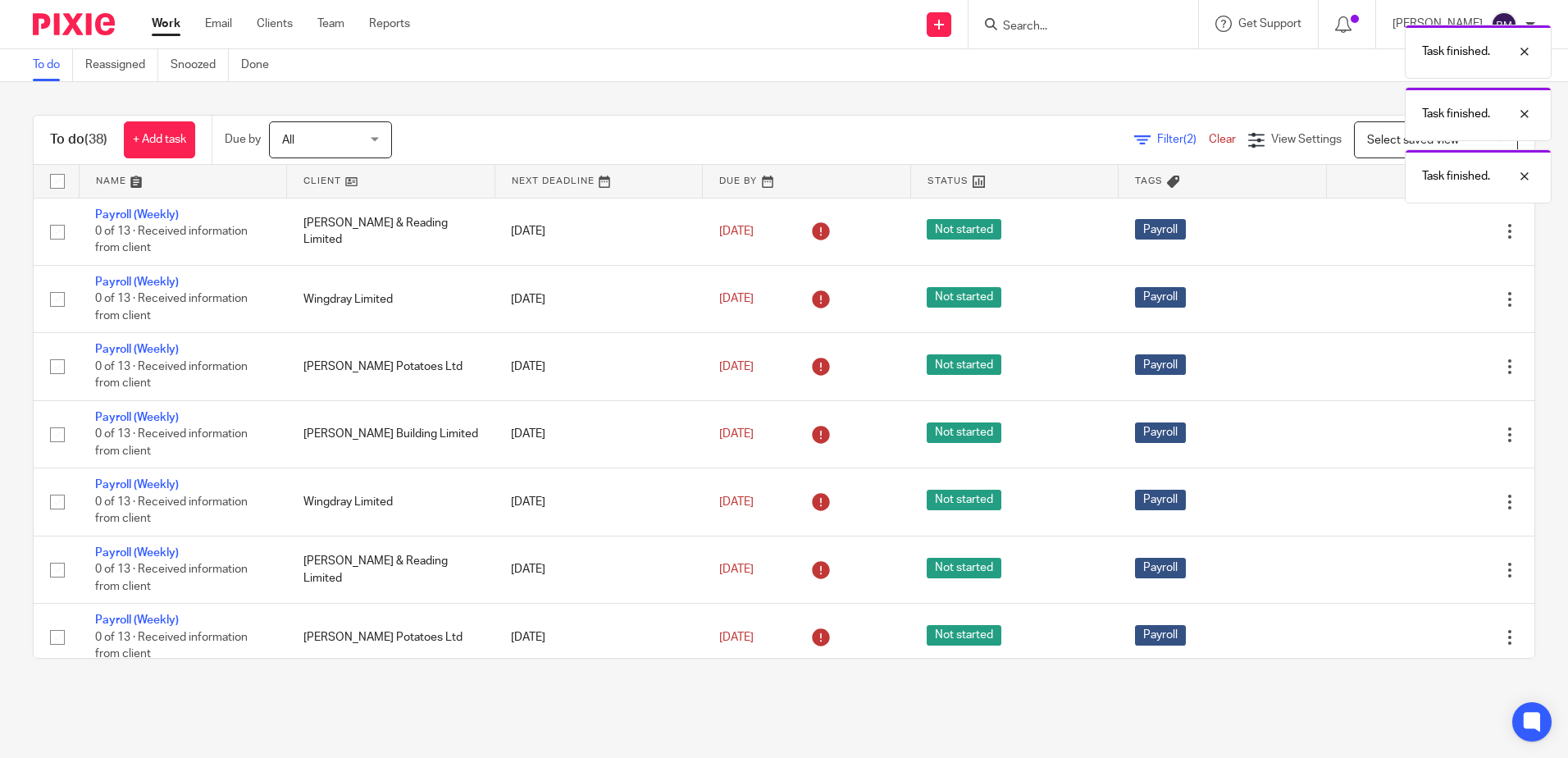
click at [1420, 233] on icon at bounding box center [1428, 231] width 16 height 16
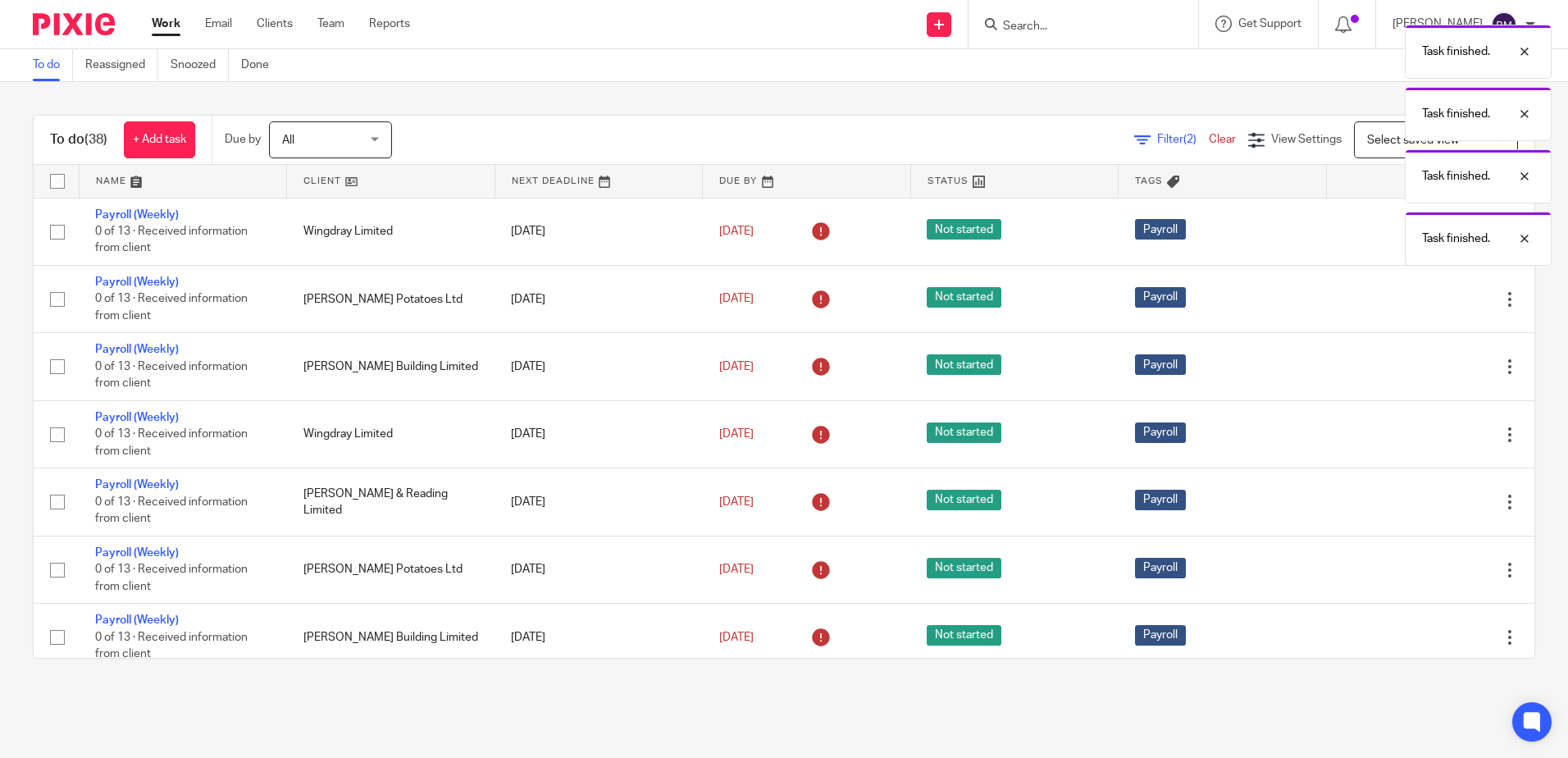
click at [1340, 721] on main "To do Reassigned Snoozed Done To do (38) + Add task Due by All All Today Tomorr…" at bounding box center [784, 379] width 1568 height 758
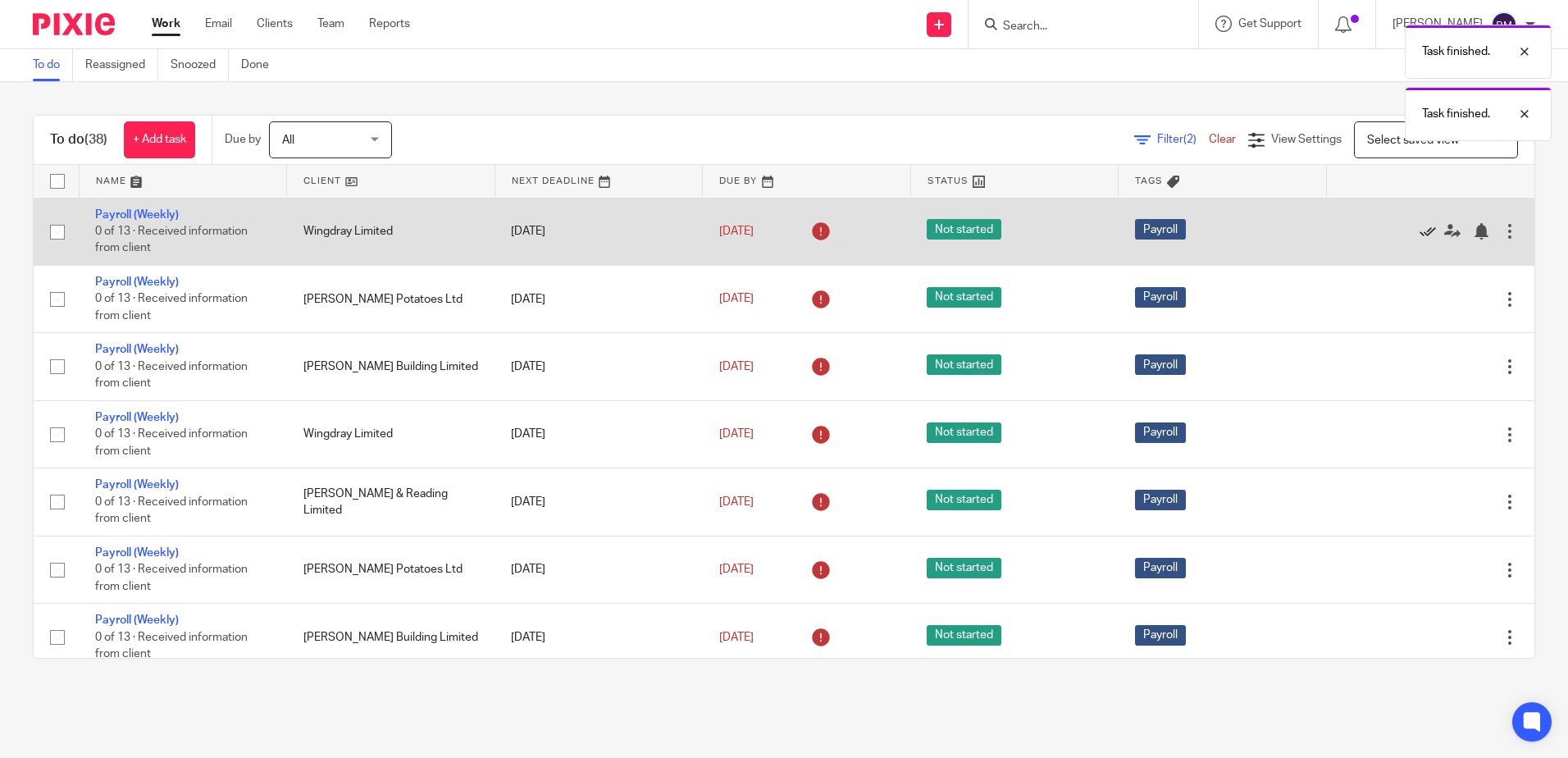
click at [1420, 232] on icon at bounding box center [1428, 231] width 16 height 16
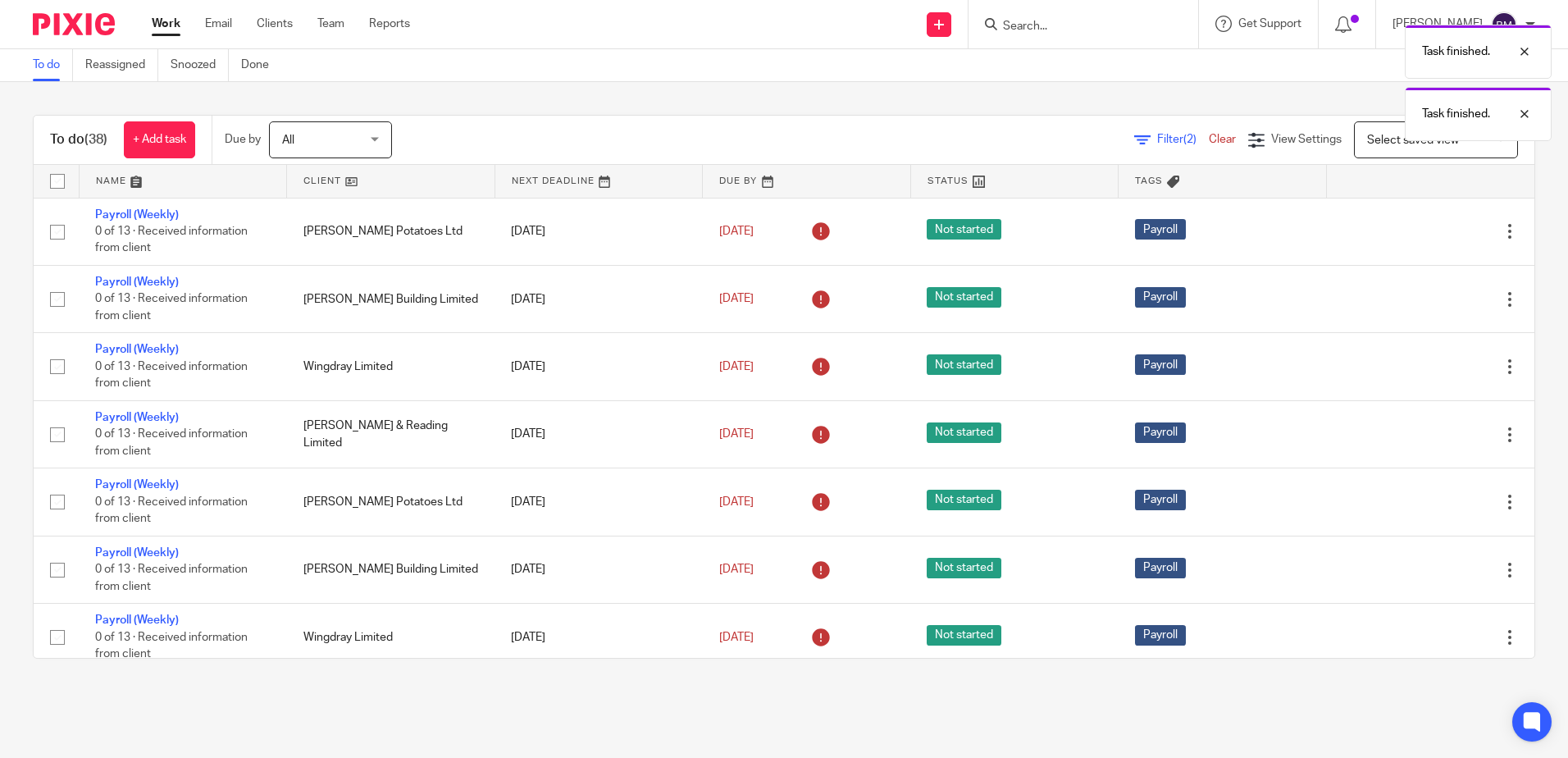
click at [1420, 232] on icon at bounding box center [1428, 231] width 16 height 16
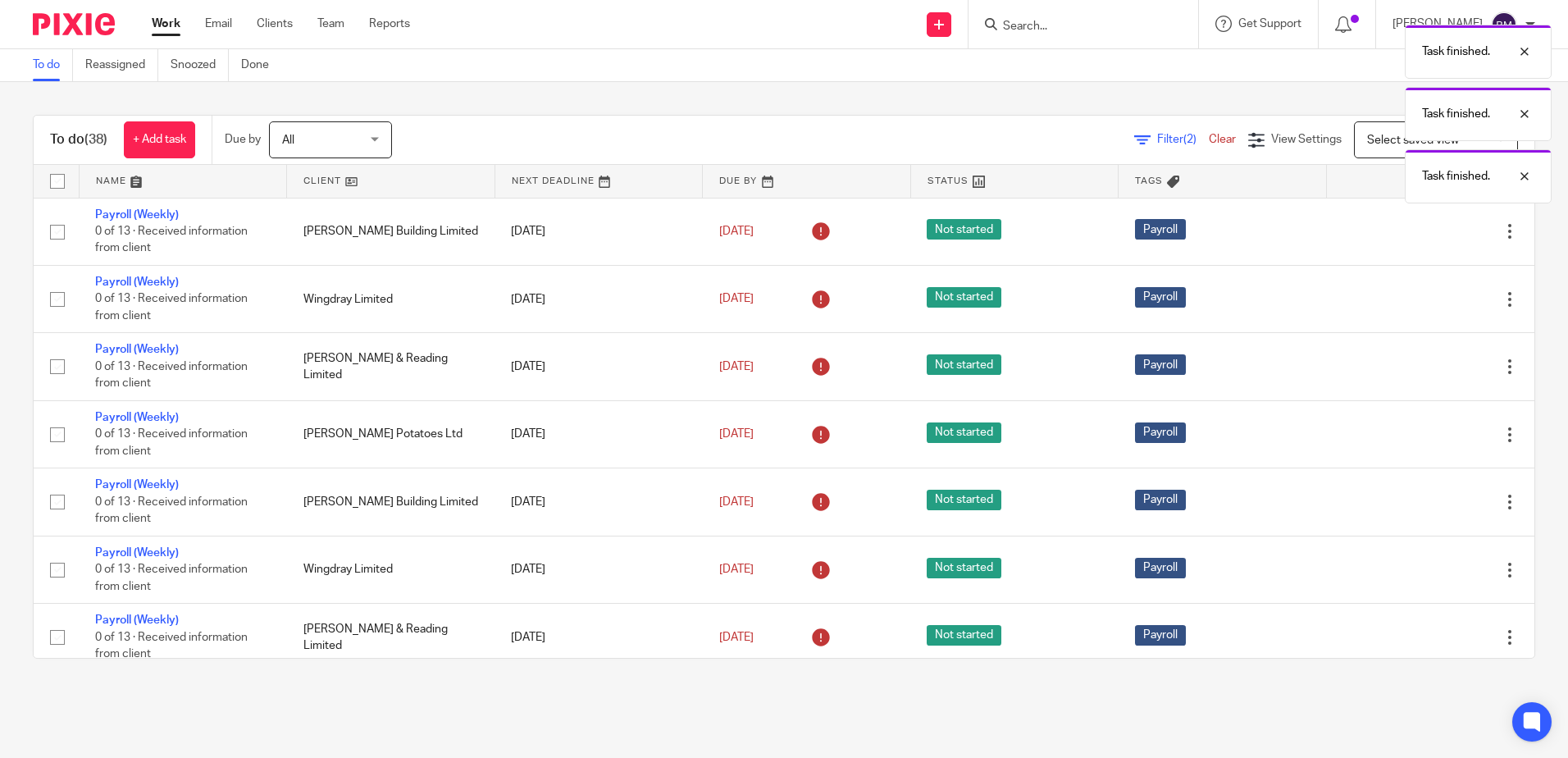
click at [1420, 232] on icon at bounding box center [1428, 231] width 16 height 16
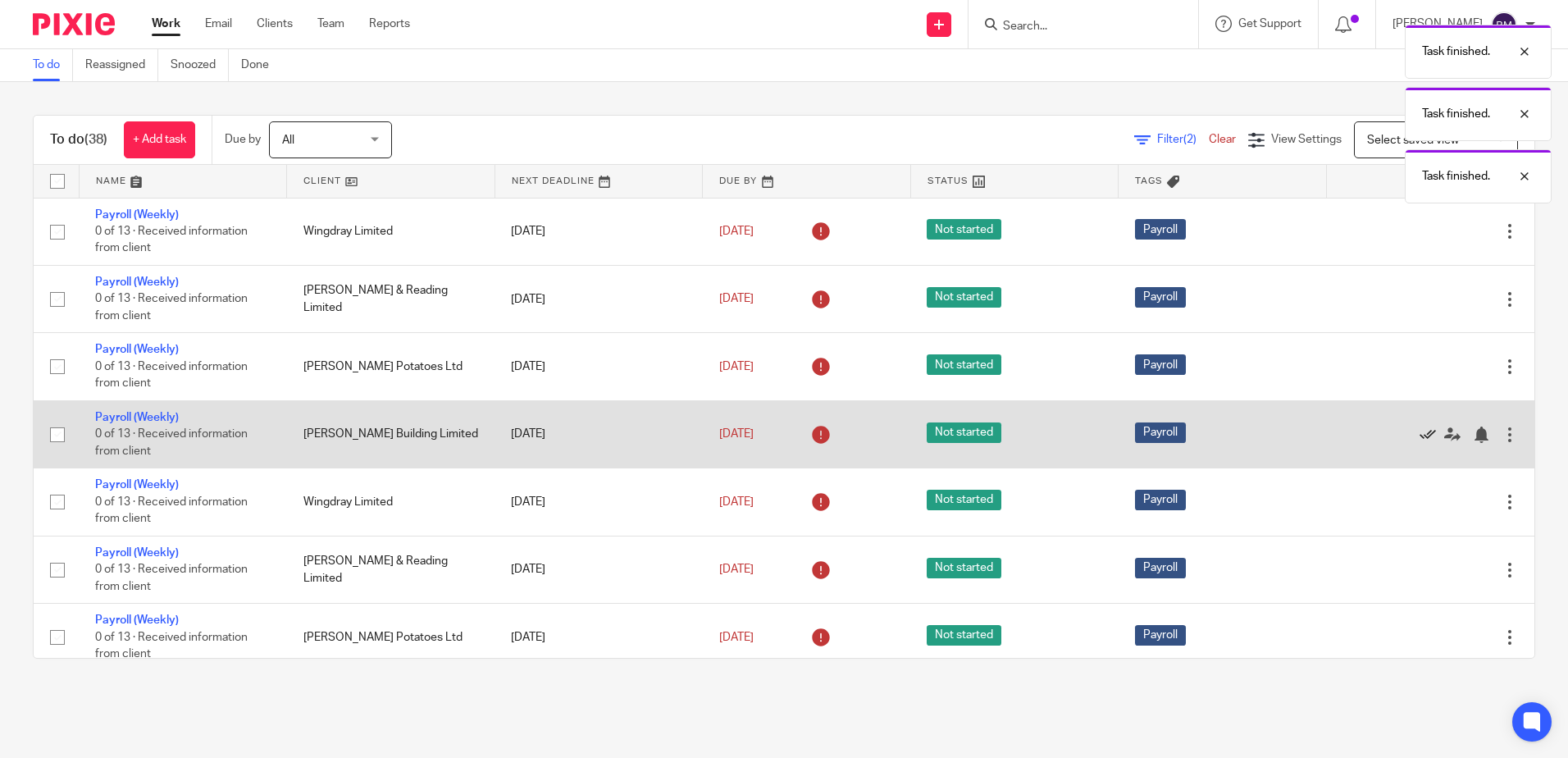
click at [1420, 436] on icon at bounding box center [1428, 434] width 16 height 16
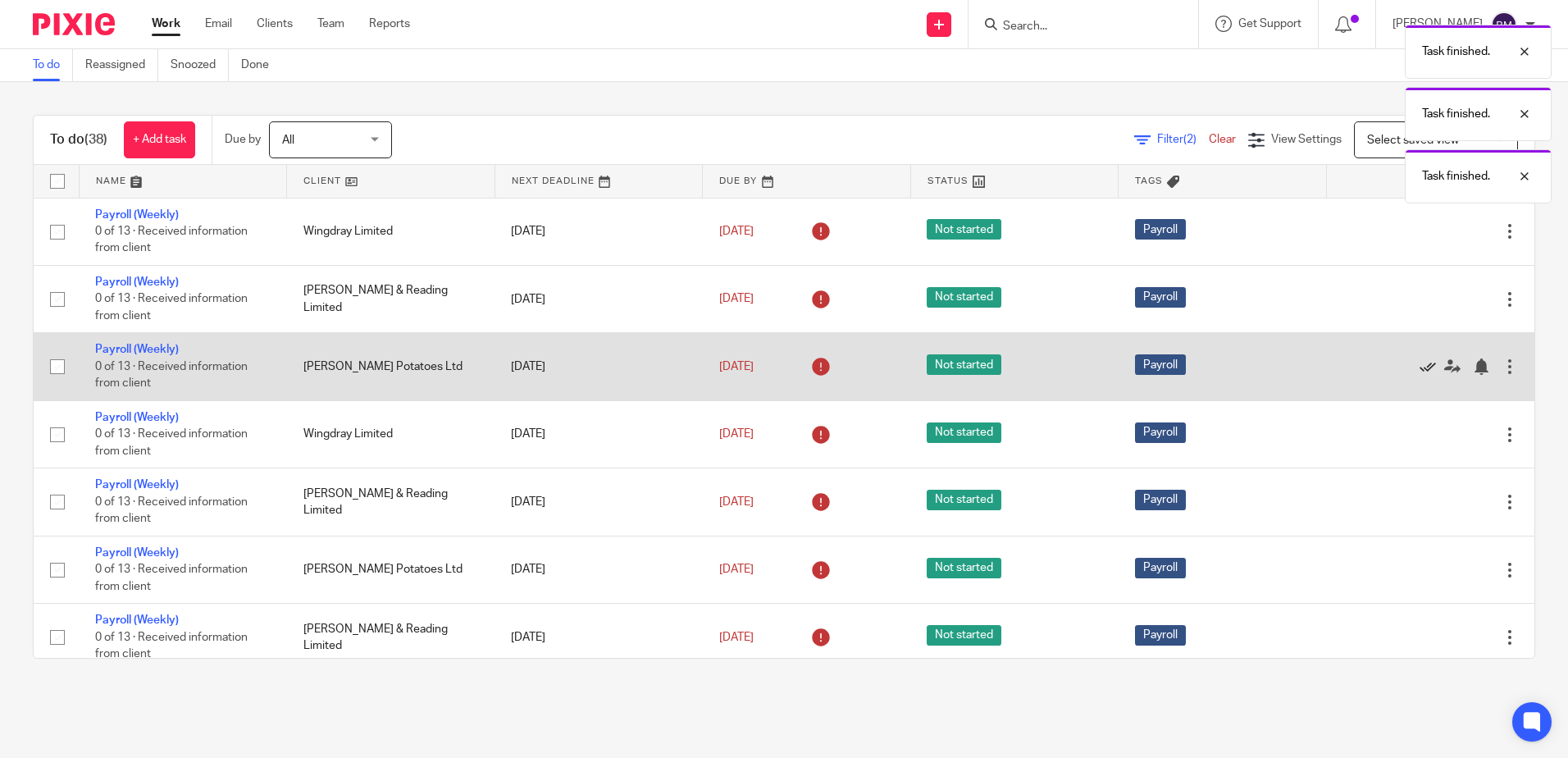
click at [1420, 367] on icon at bounding box center [1428, 367] width 16 height 16
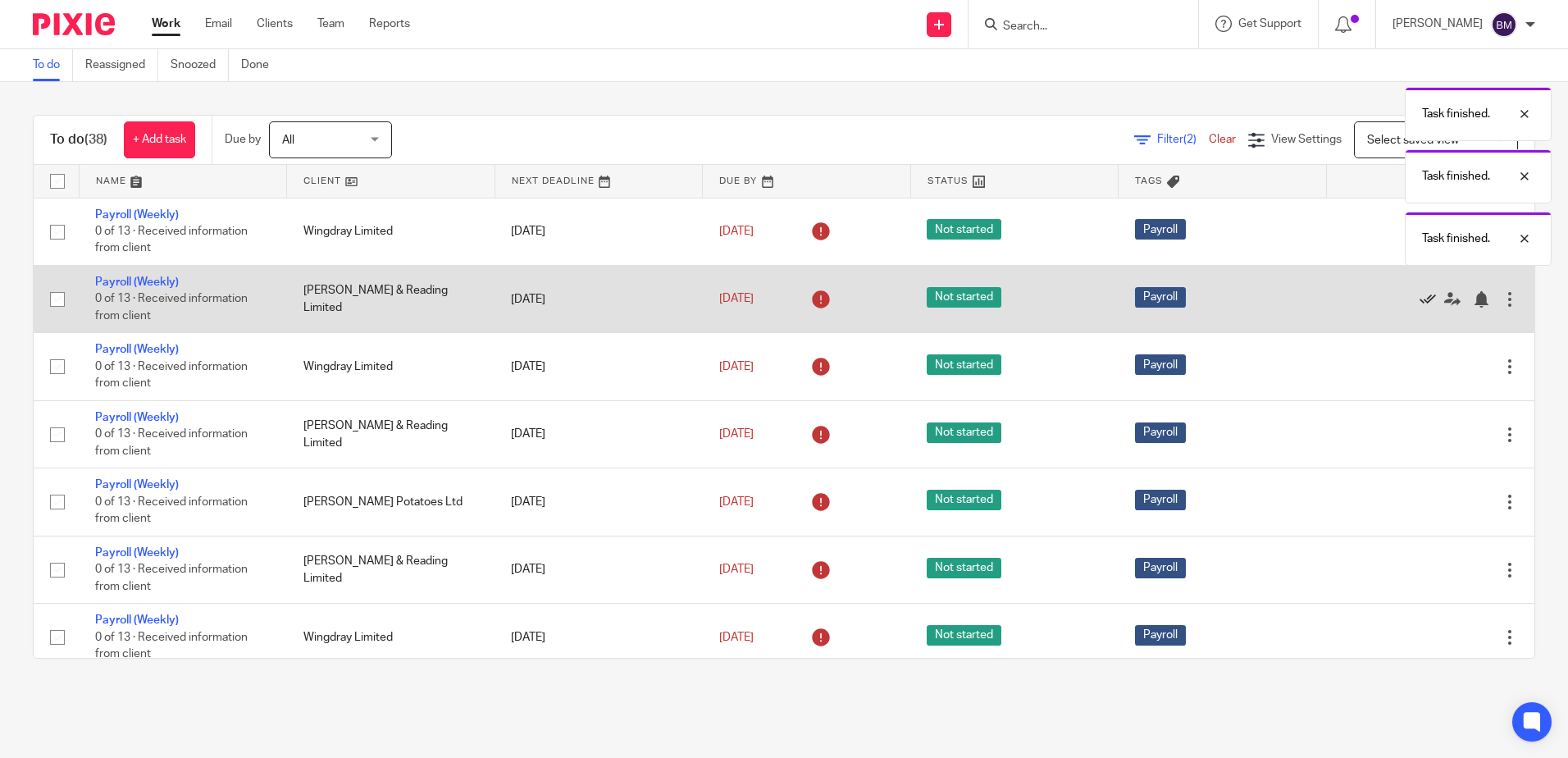
click at [1420, 300] on icon at bounding box center [1428, 299] width 16 height 16
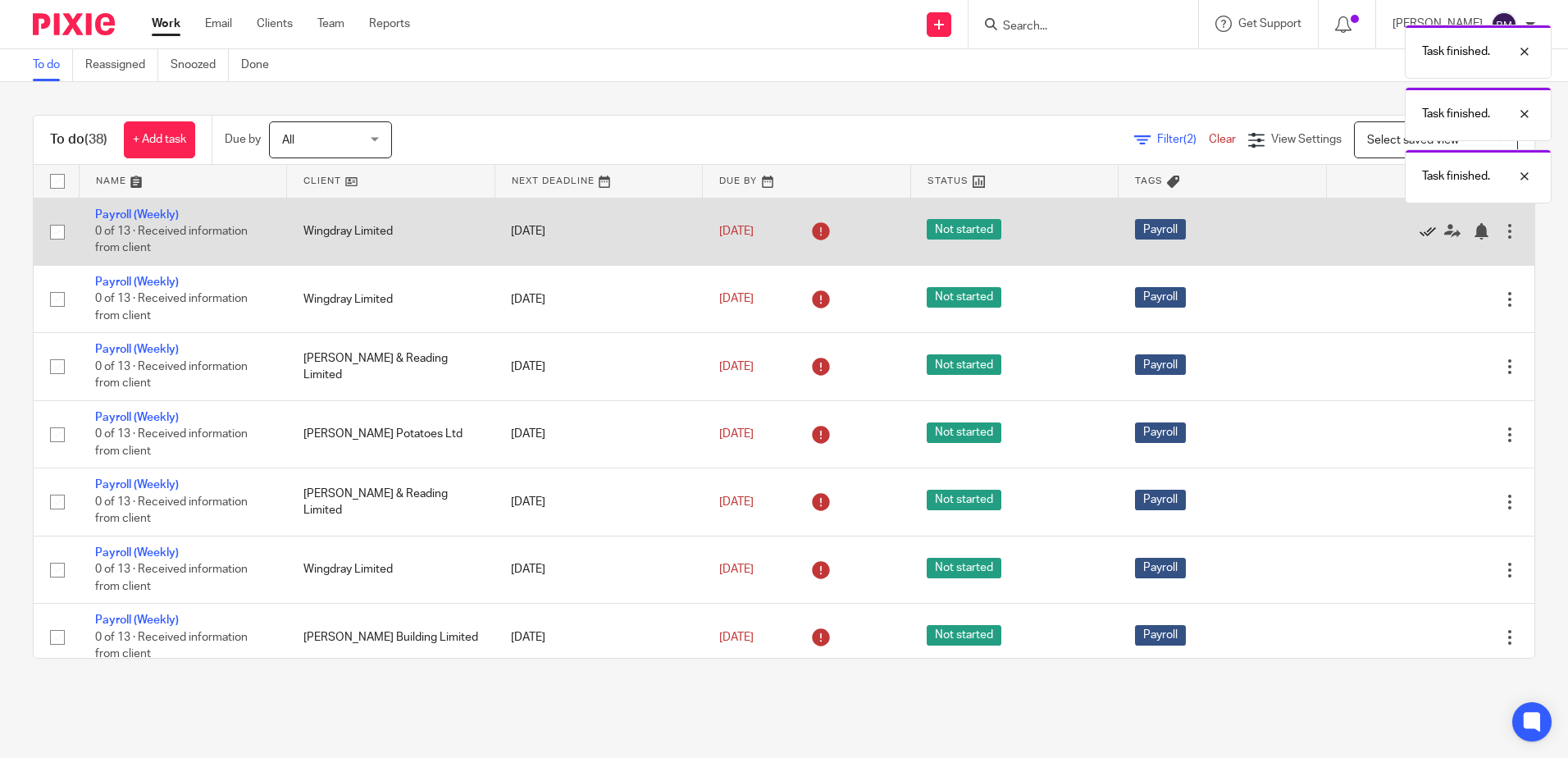
click at [1420, 236] on icon at bounding box center [1428, 231] width 16 height 16
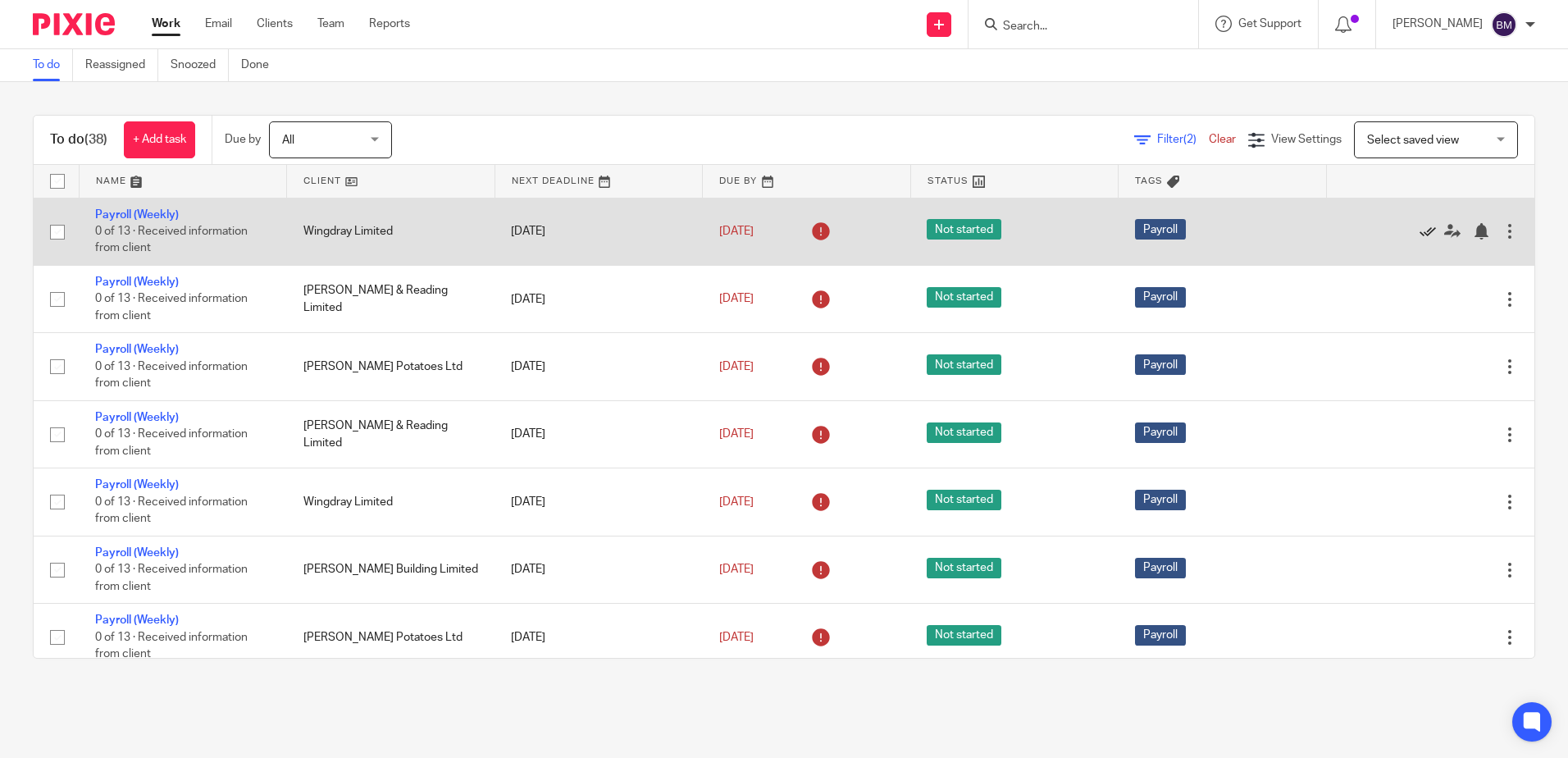
click at [1420, 231] on icon at bounding box center [1428, 231] width 16 height 16
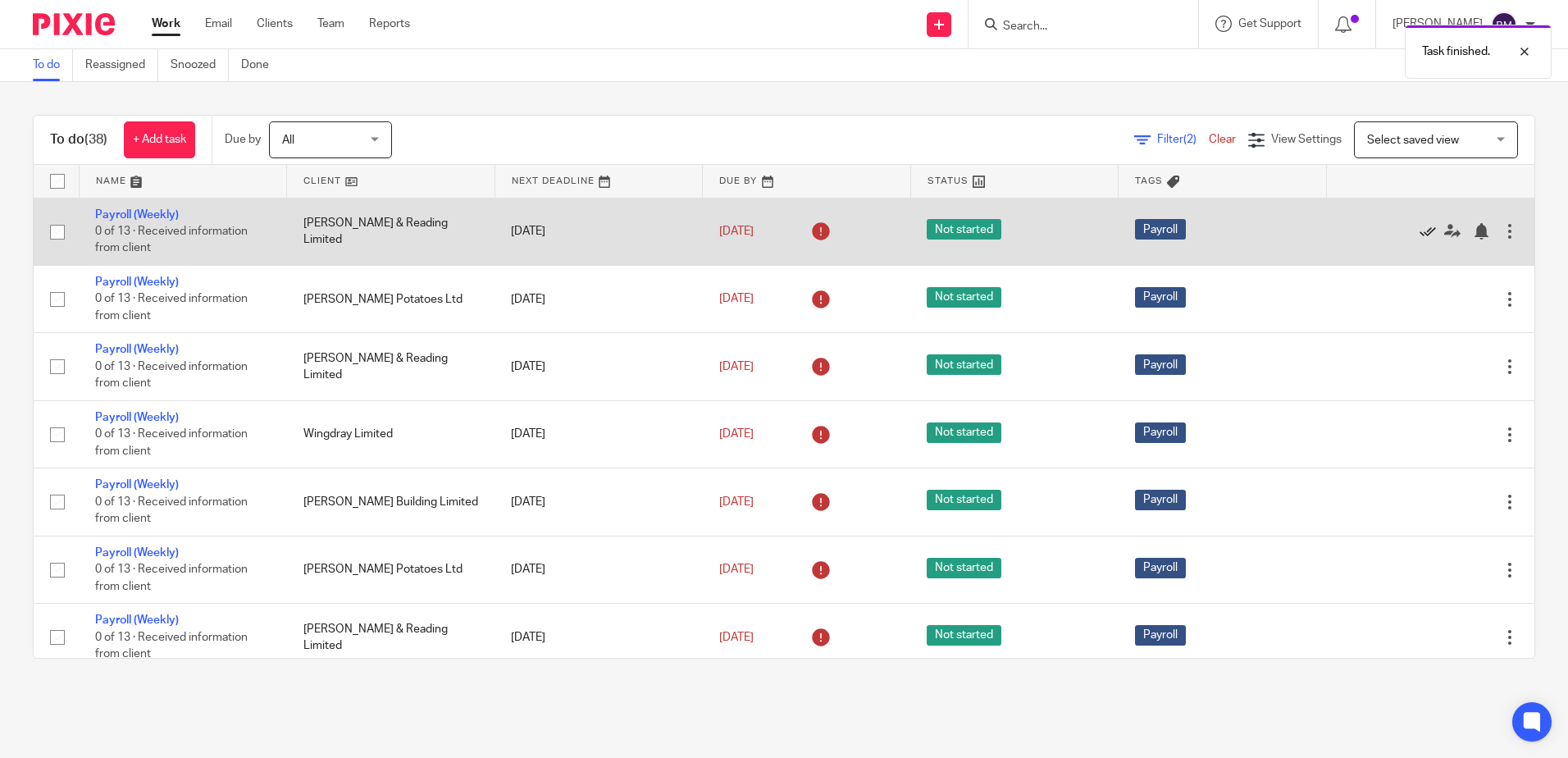
click at [1420, 230] on icon at bounding box center [1428, 231] width 16 height 16
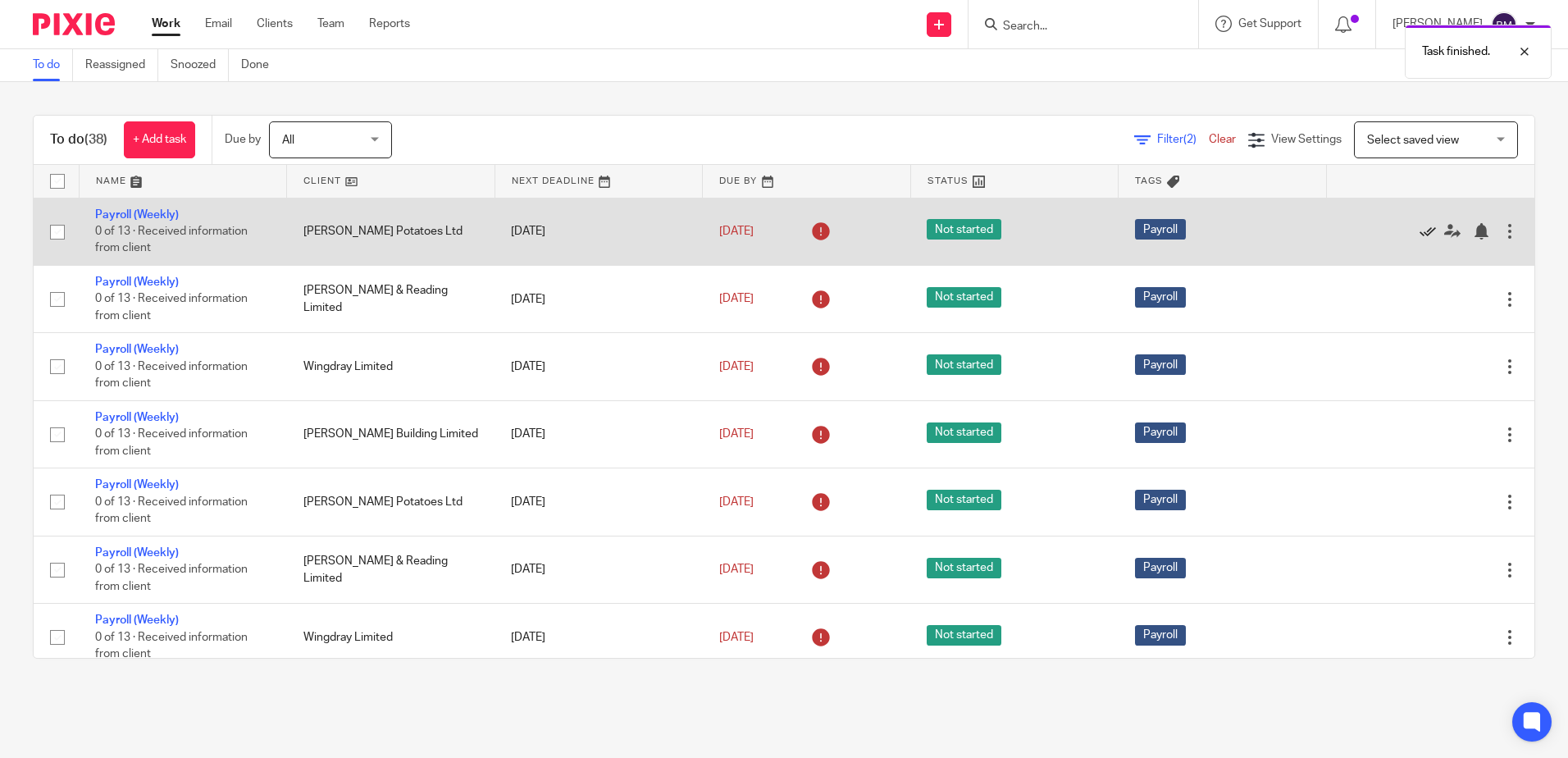
click at [1420, 236] on icon at bounding box center [1428, 231] width 16 height 16
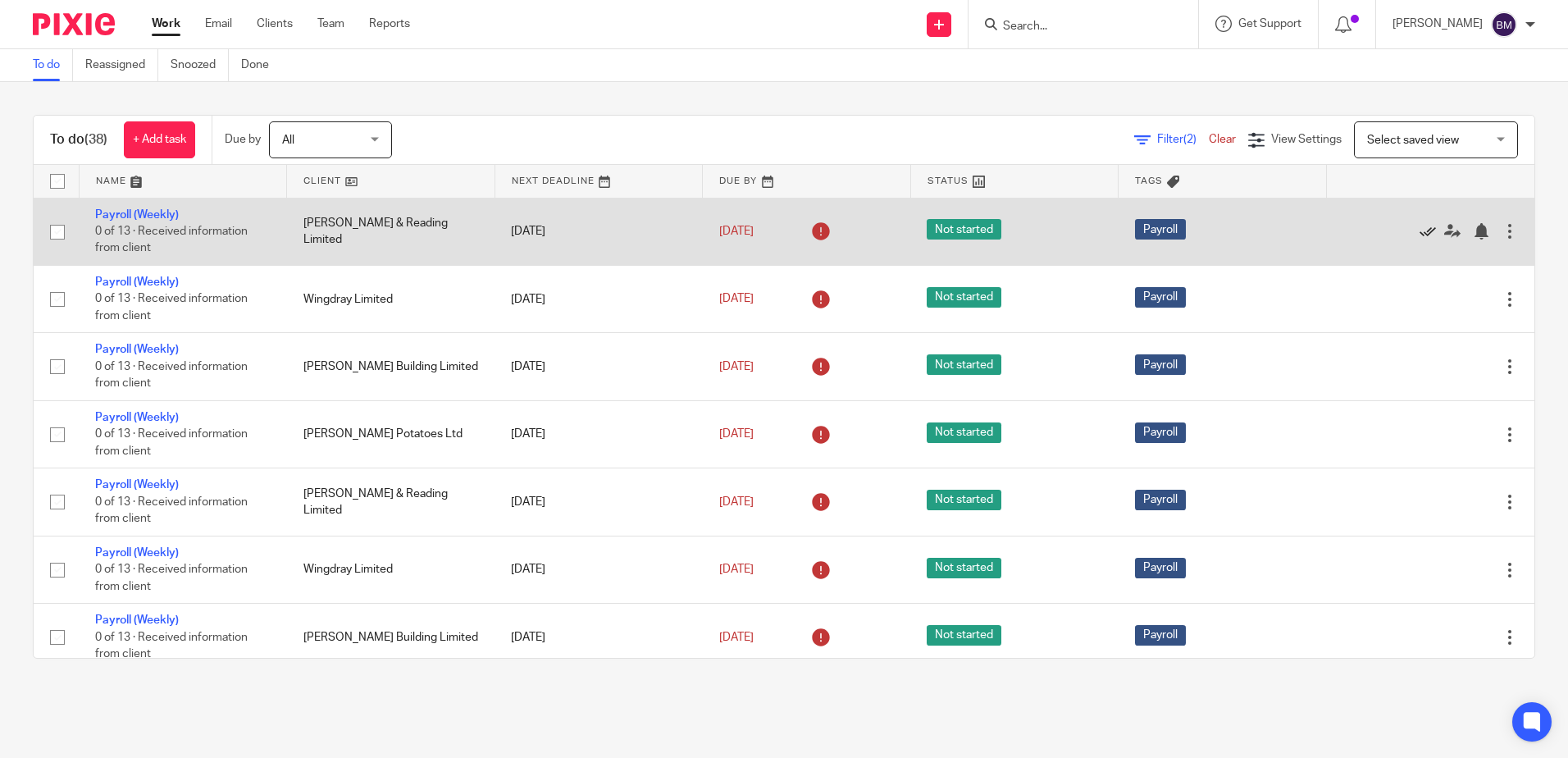
click at [1420, 229] on icon at bounding box center [1428, 231] width 16 height 16
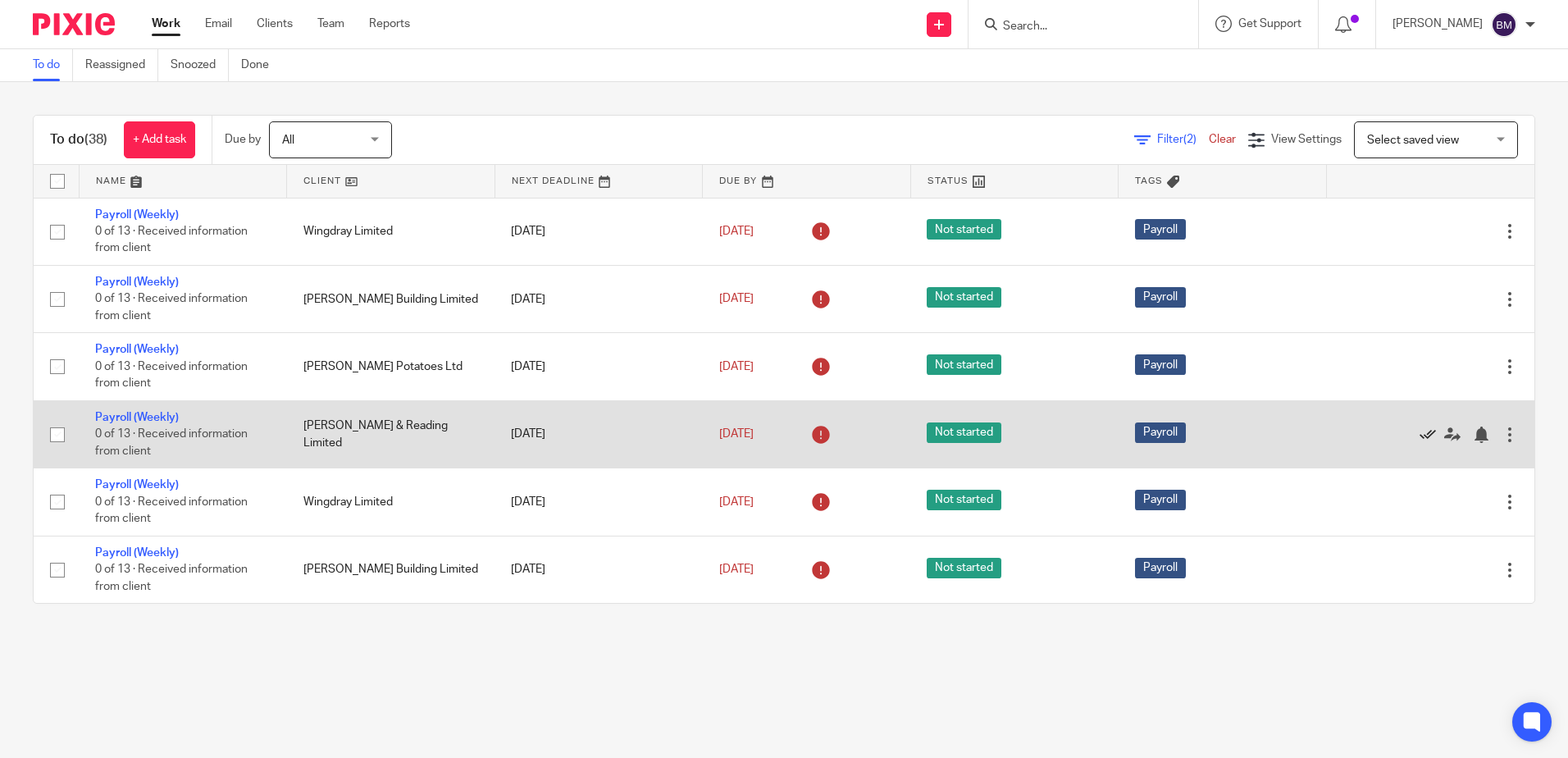
click at [1420, 432] on icon at bounding box center [1428, 434] width 16 height 16
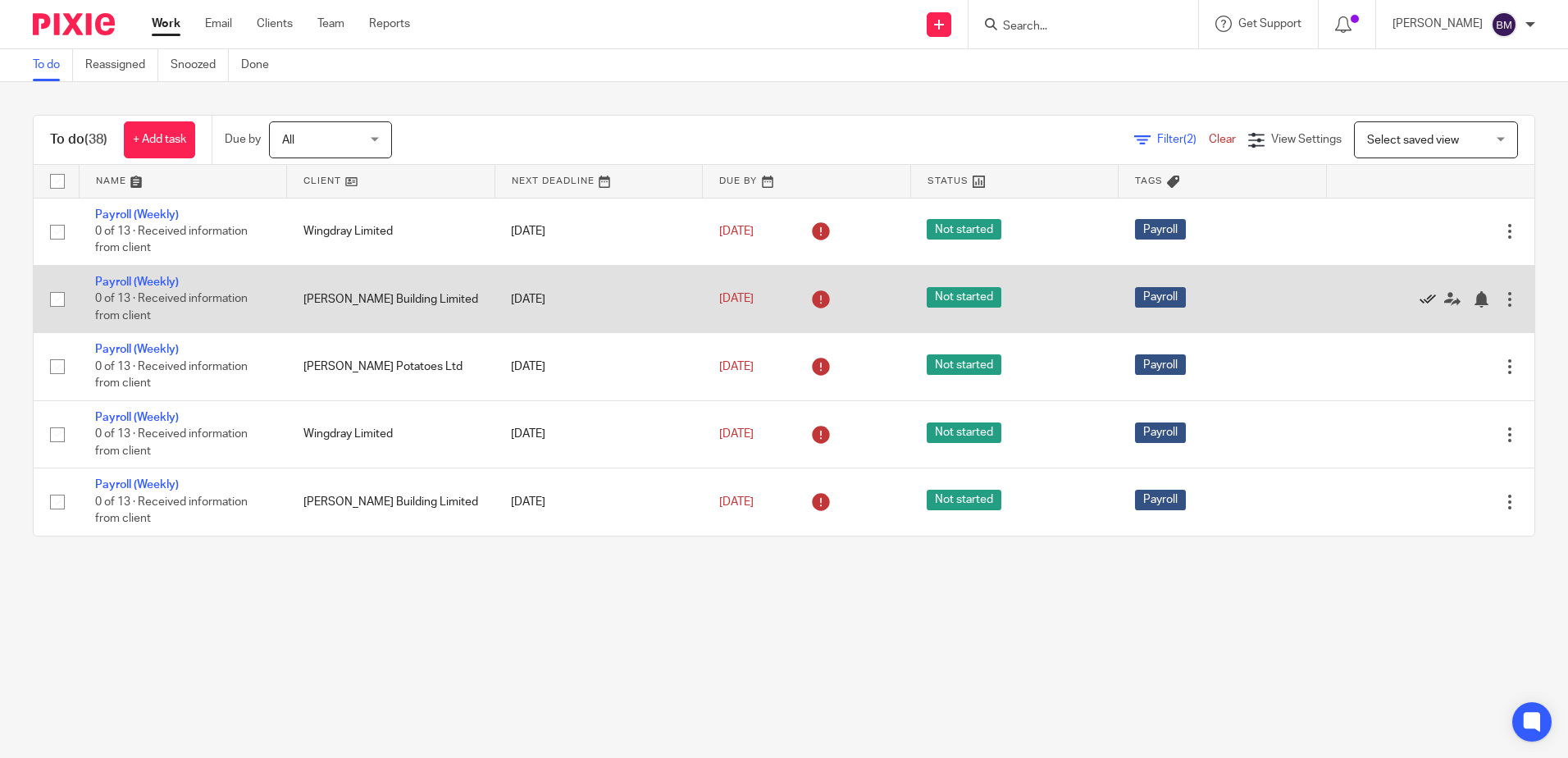
click at [1420, 299] on icon at bounding box center [1428, 299] width 16 height 16
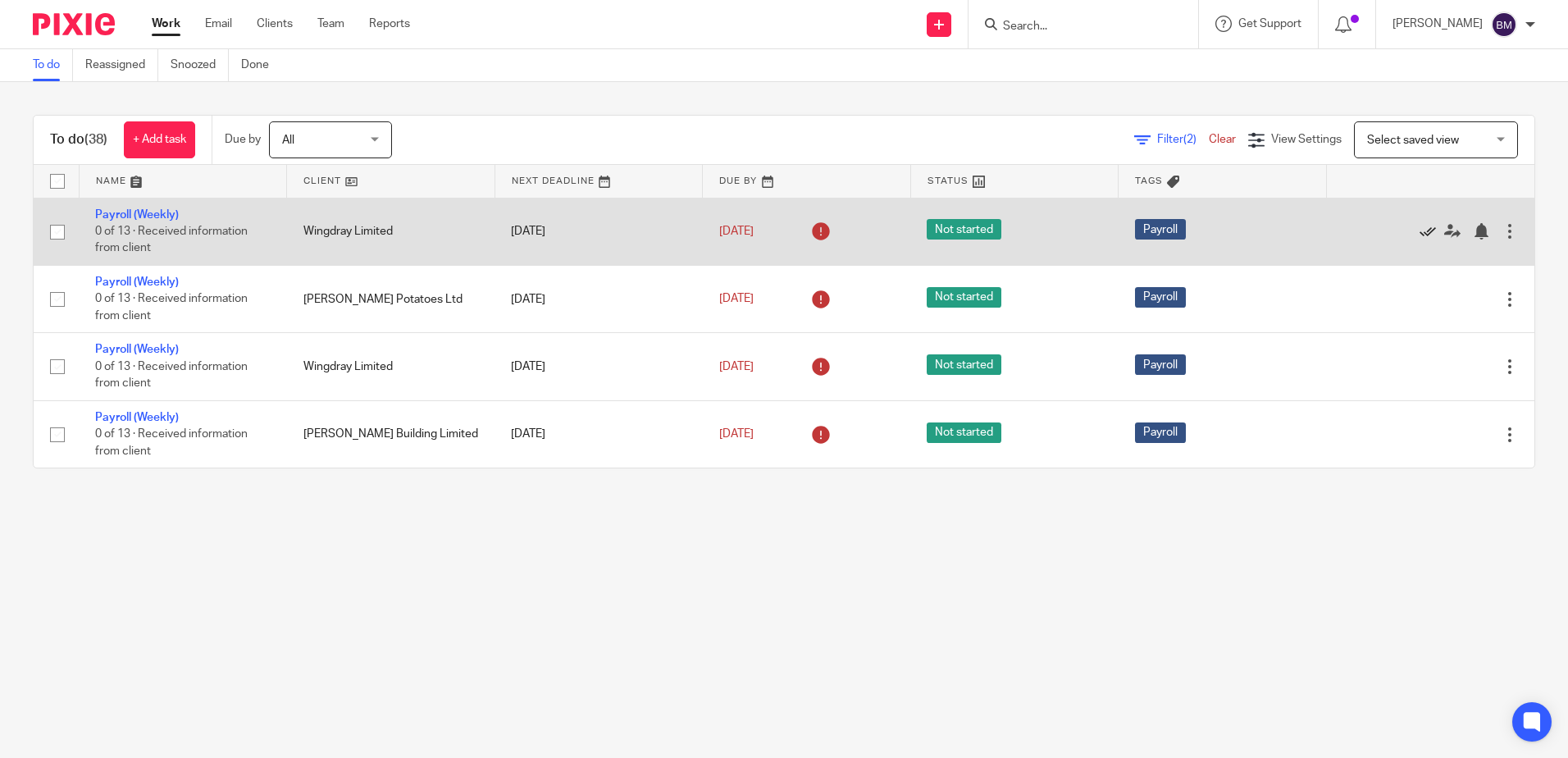
click at [1420, 230] on icon at bounding box center [1428, 231] width 16 height 16
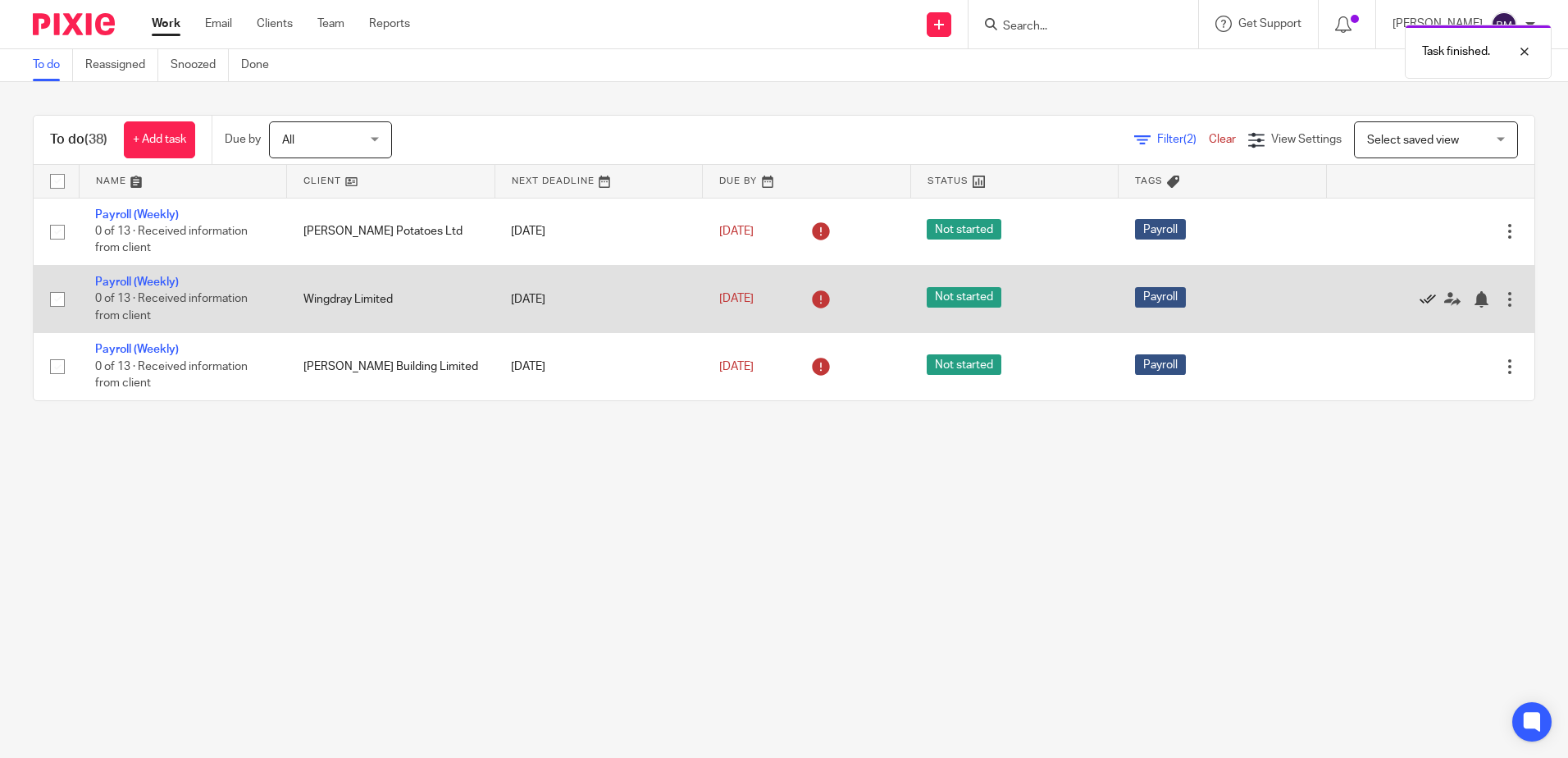
click at [1420, 300] on icon at bounding box center [1428, 299] width 16 height 16
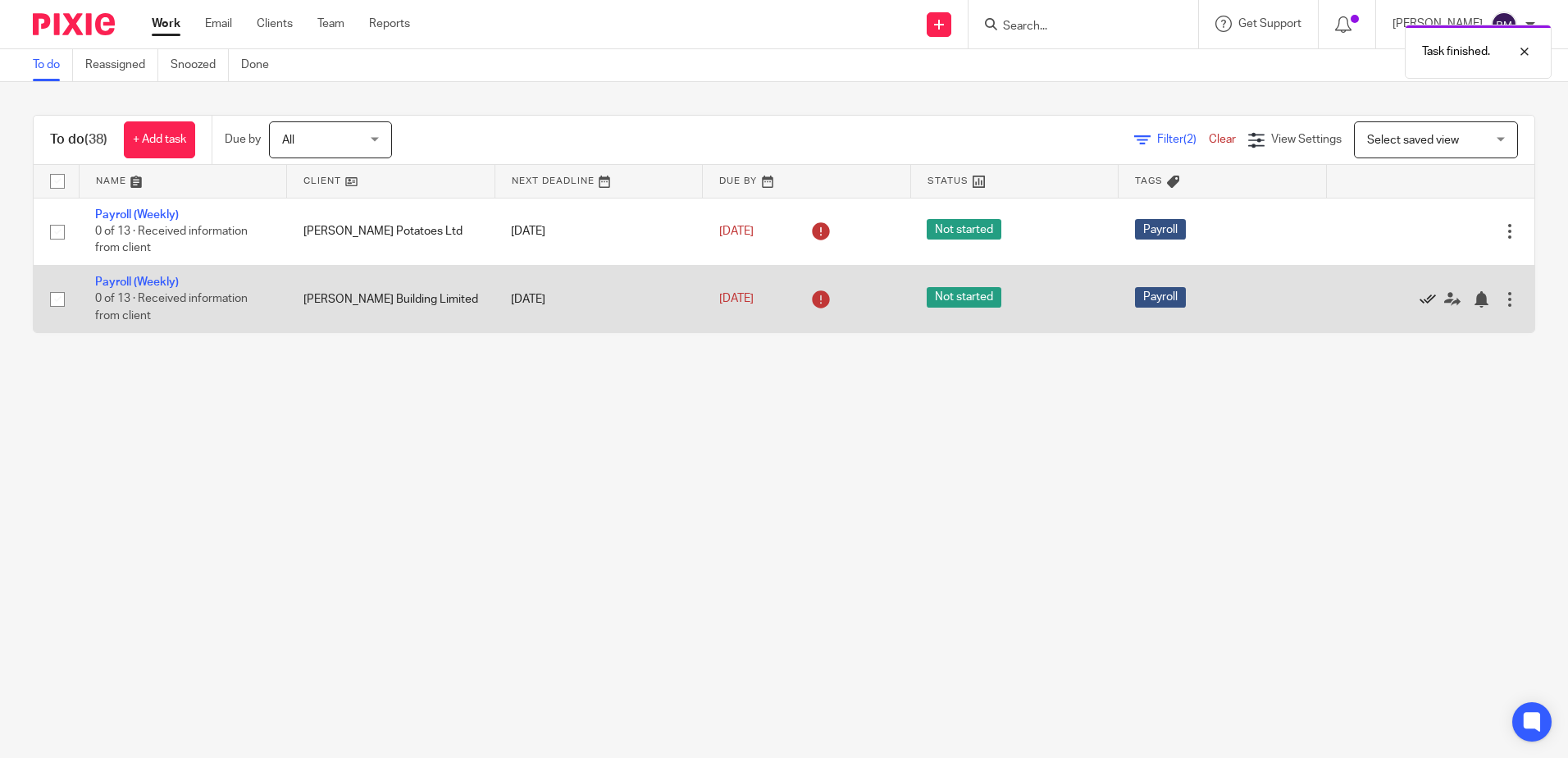
click at [1420, 296] on icon at bounding box center [1428, 299] width 16 height 16
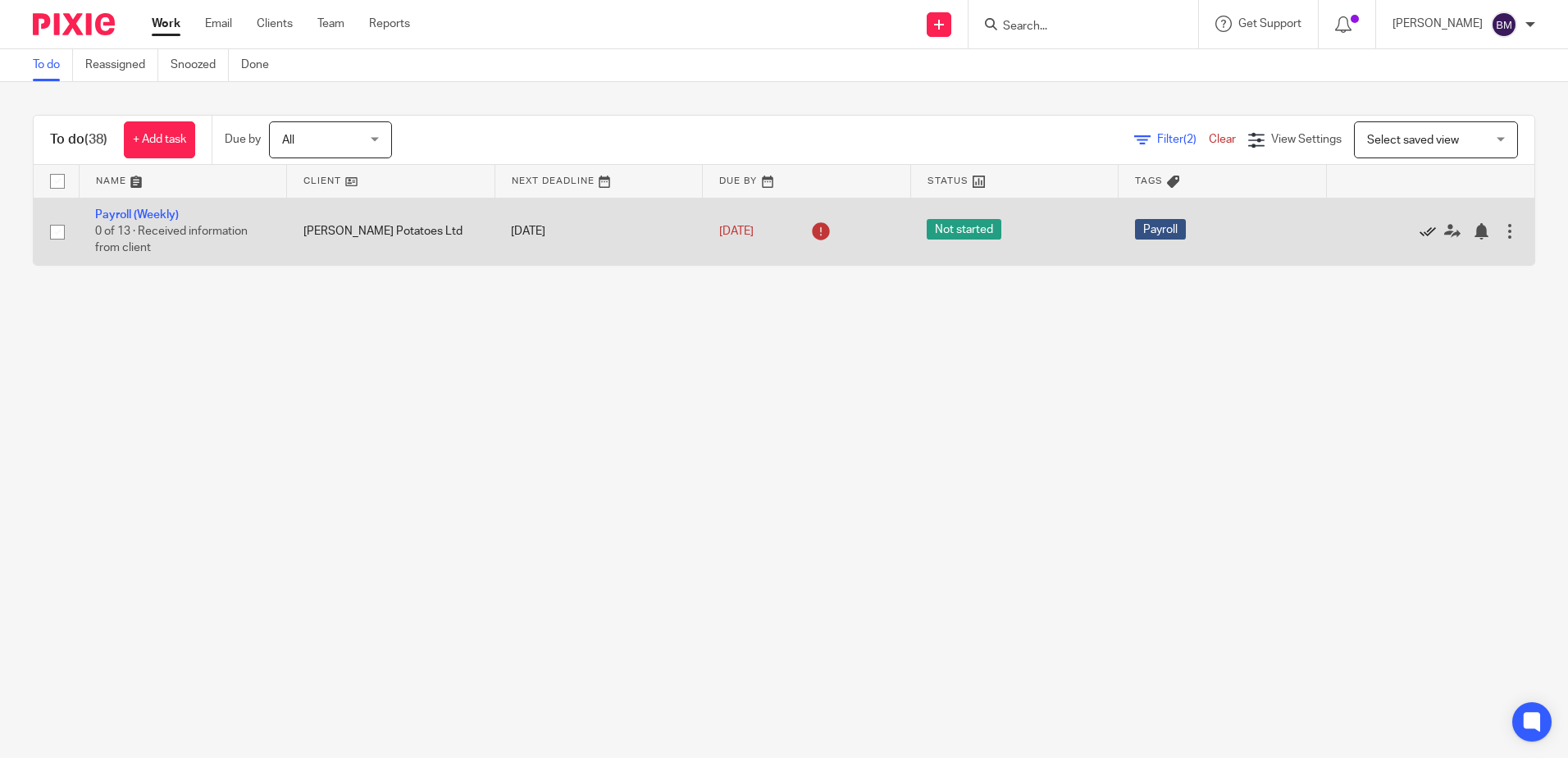
click at [1420, 230] on icon at bounding box center [1428, 231] width 16 height 16
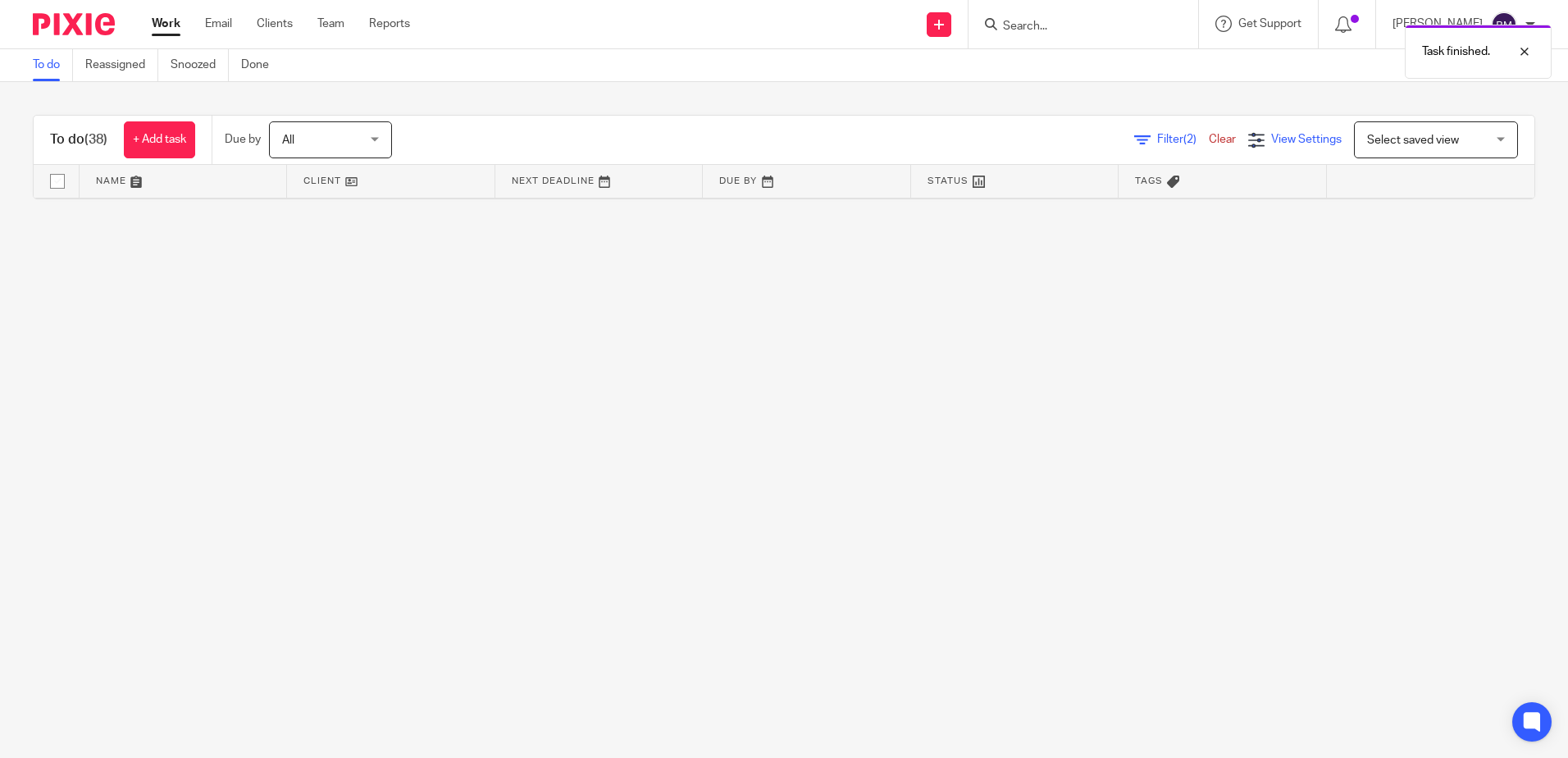
click at [1248, 146] on div "View Settings" at bounding box center [1295, 139] width 94 height 17
click at [1114, 141] on div "View Settings" at bounding box center [1175, 146] width 142 height 21
click at [1054, 319] on main "To do Reassigned Snoozed Done To do (38) + Add task Due by All All Today Tomorr…" at bounding box center [784, 379] width 1568 height 758
click at [1134, 135] on link "Filter (2)" at bounding box center [1171, 139] width 74 height 11
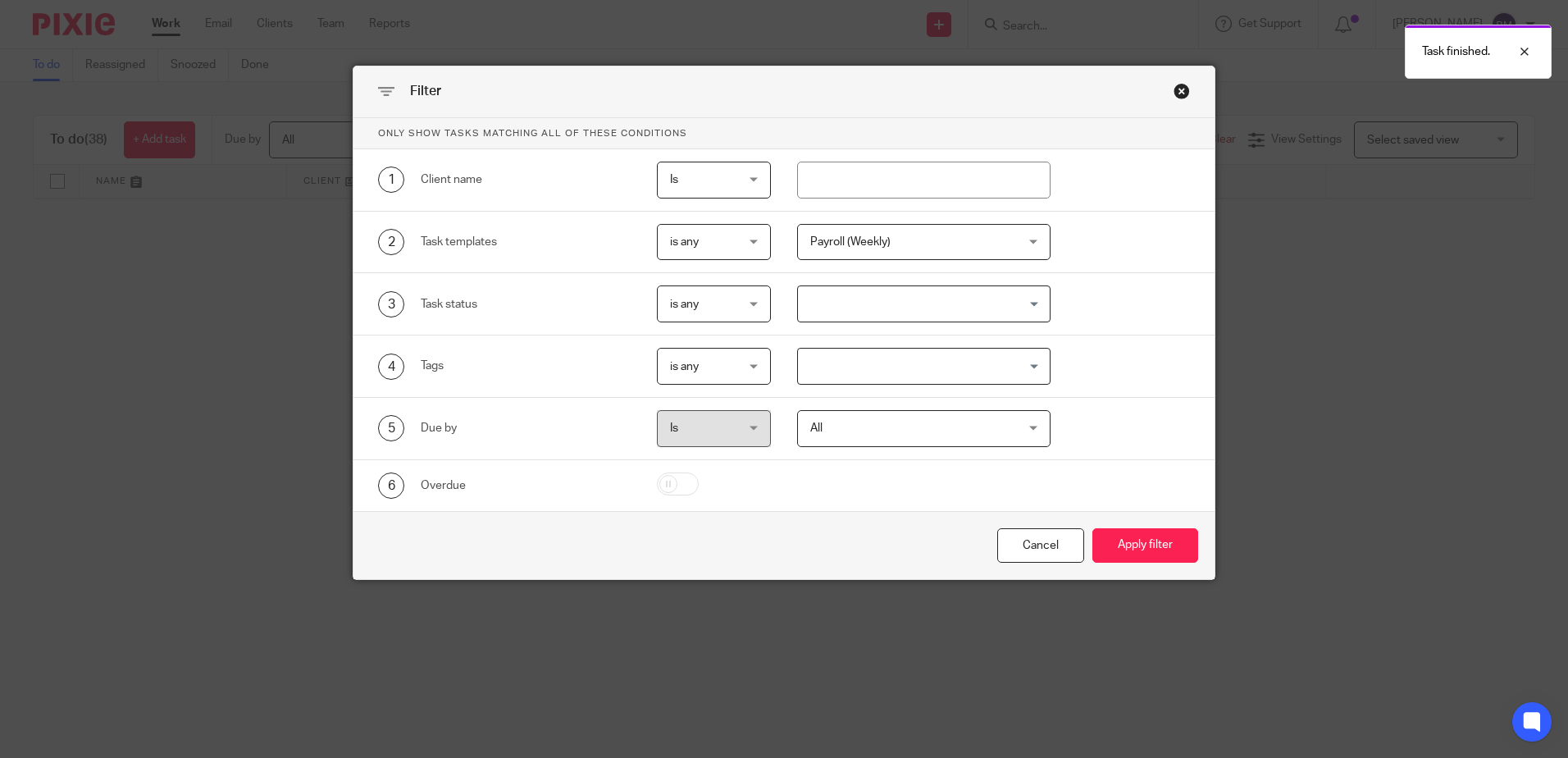
click at [940, 248] on span "Payroll (Weekly)" at bounding box center [906, 242] width 192 height 34
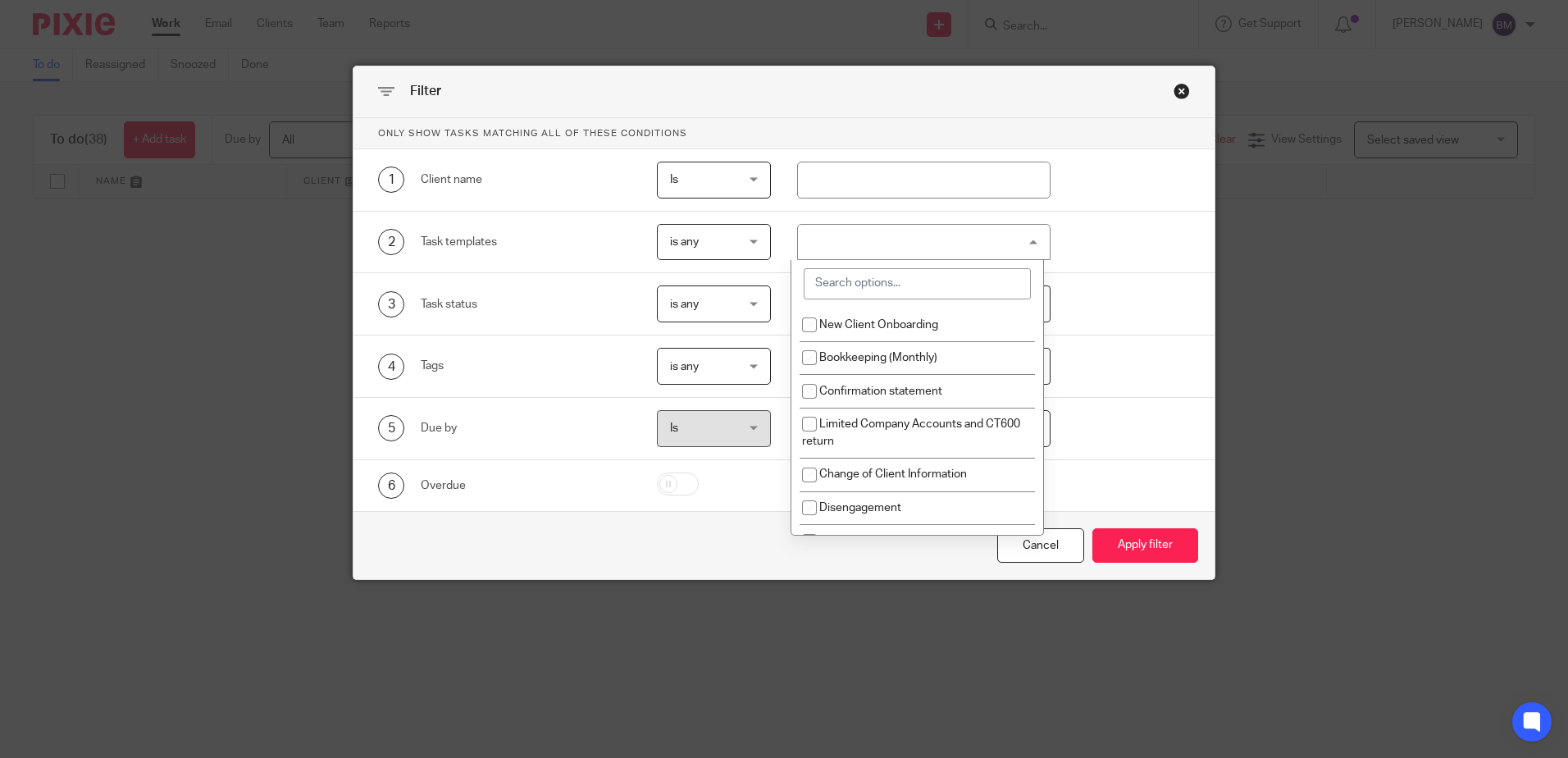
click at [942, 279] on input "search" at bounding box center [917, 284] width 227 height 32
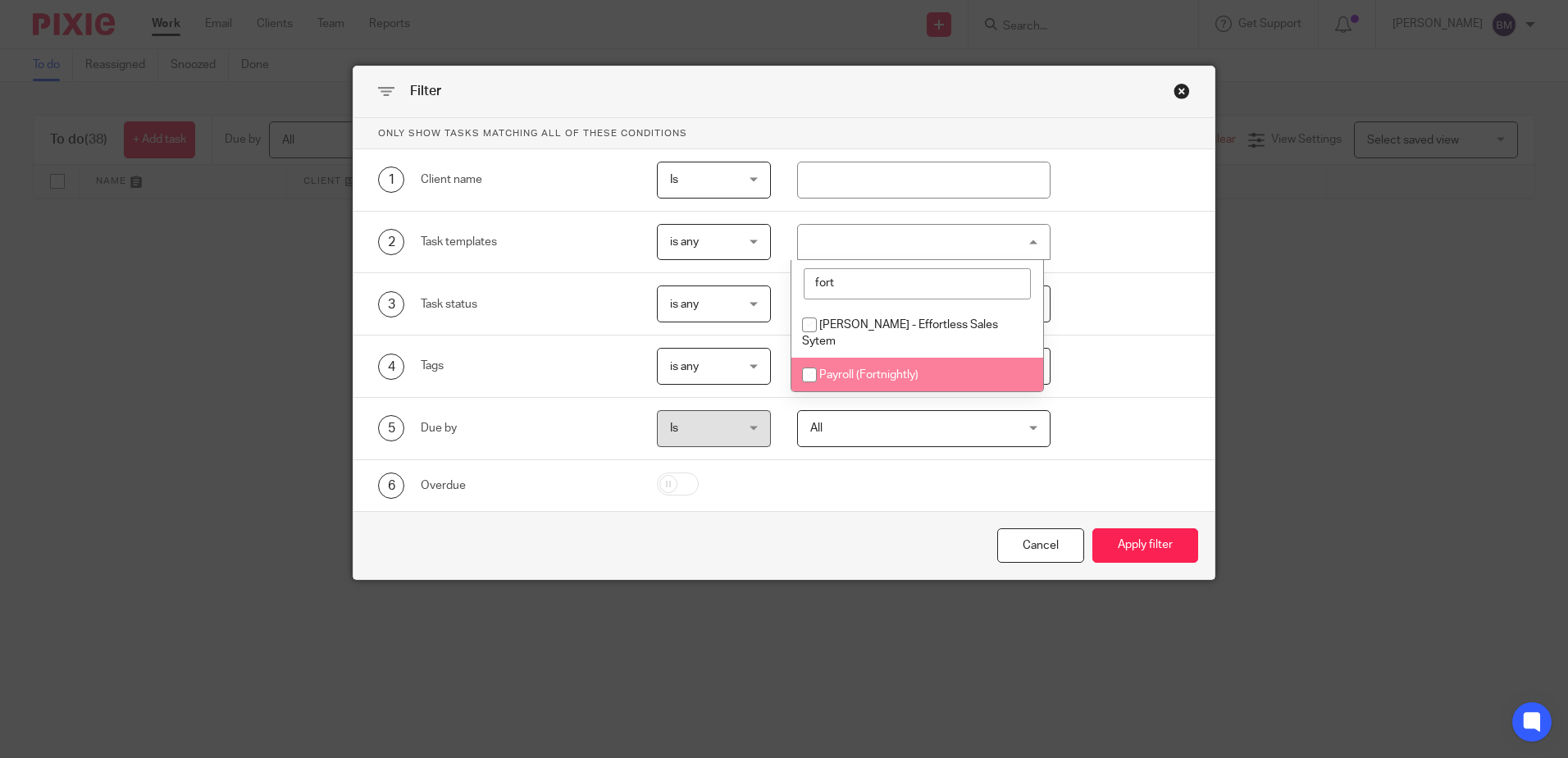
type input "fort"
click at [913, 366] on li "Payroll (Fortnightly)" at bounding box center [917, 374] width 252 height 33
checkbox input "true"
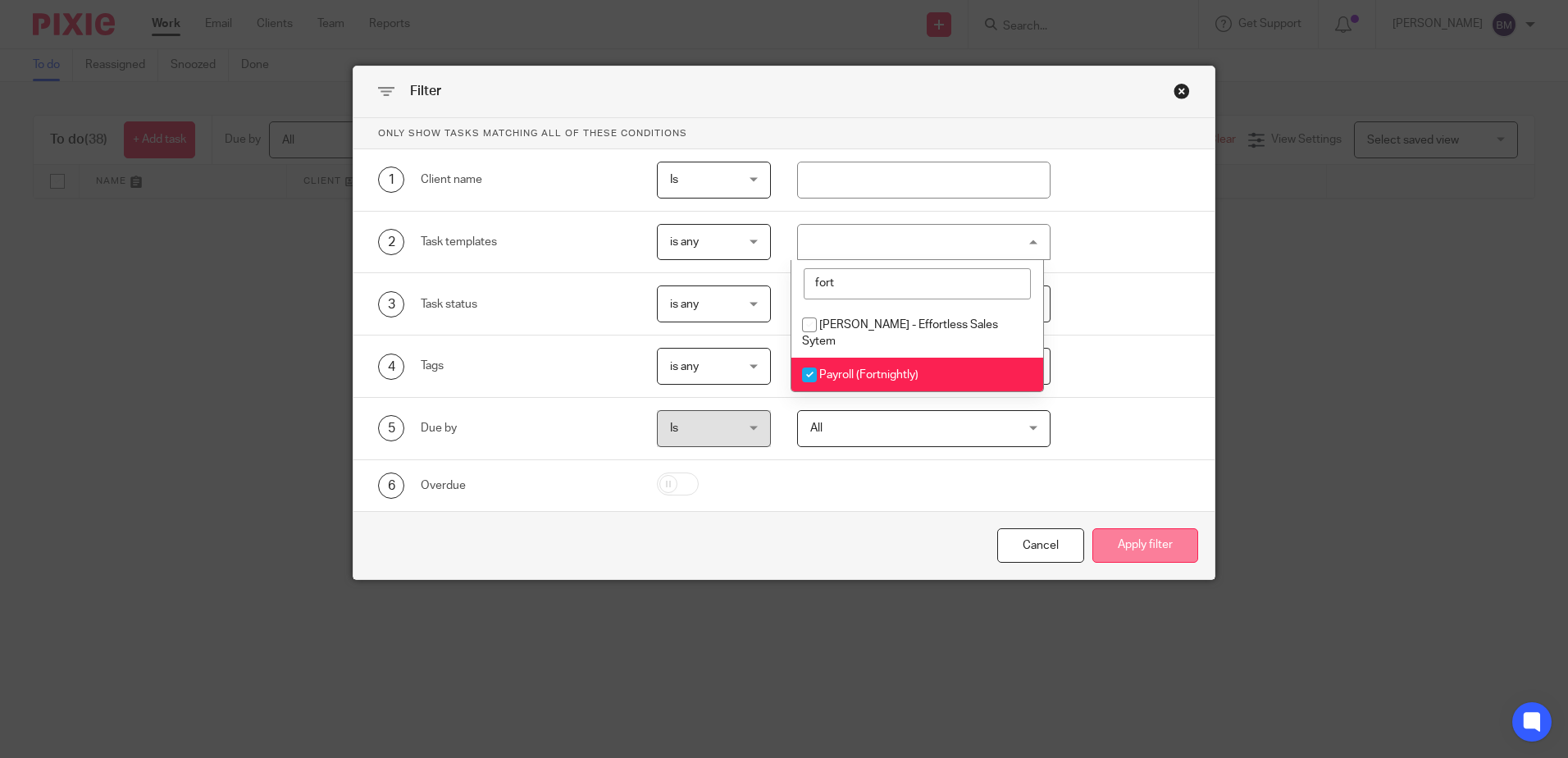
click at [1168, 552] on button "Apply filter" at bounding box center [1145, 545] width 106 height 35
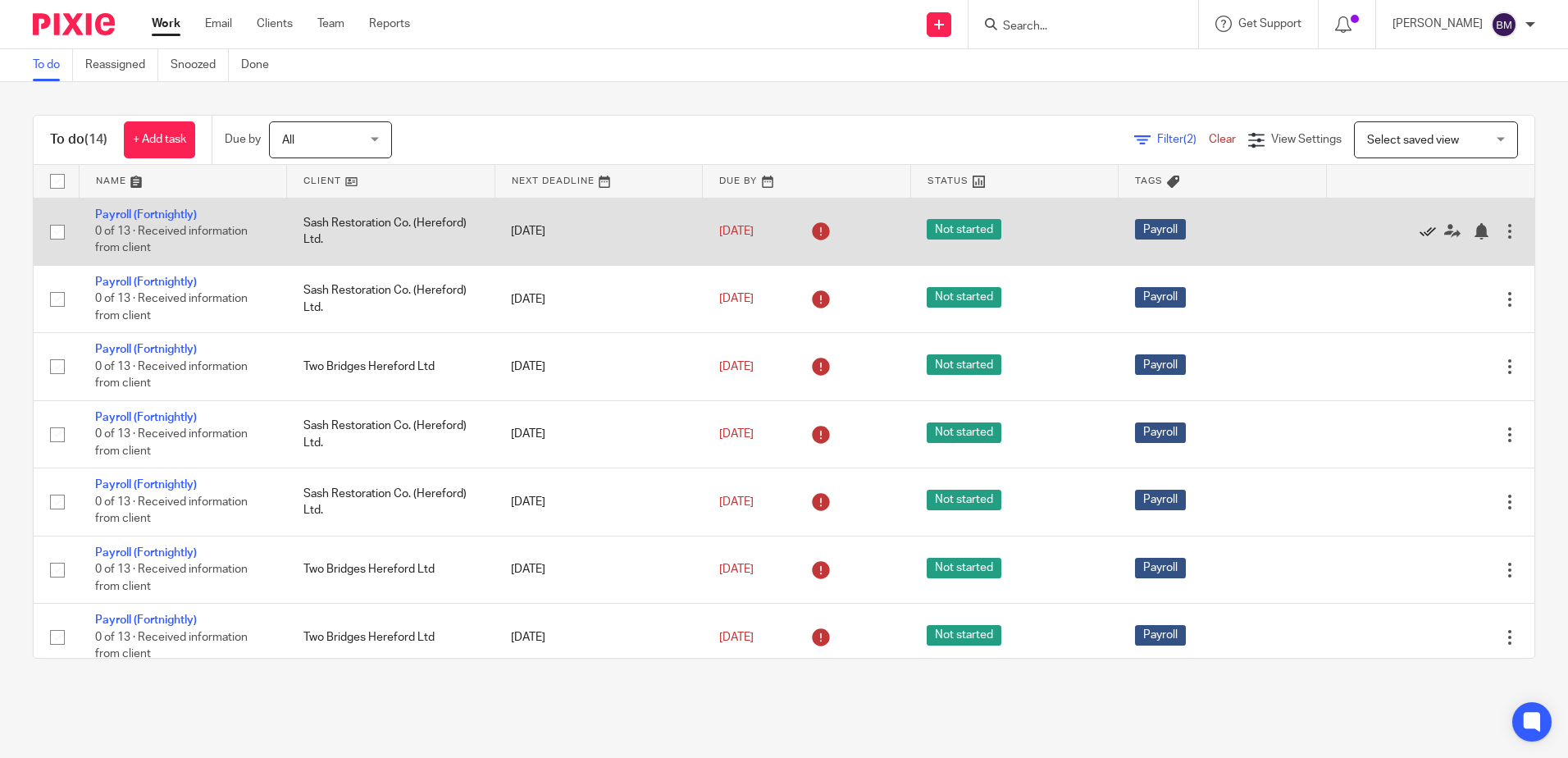
click at [1420, 232] on icon at bounding box center [1428, 231] width 16 height 16
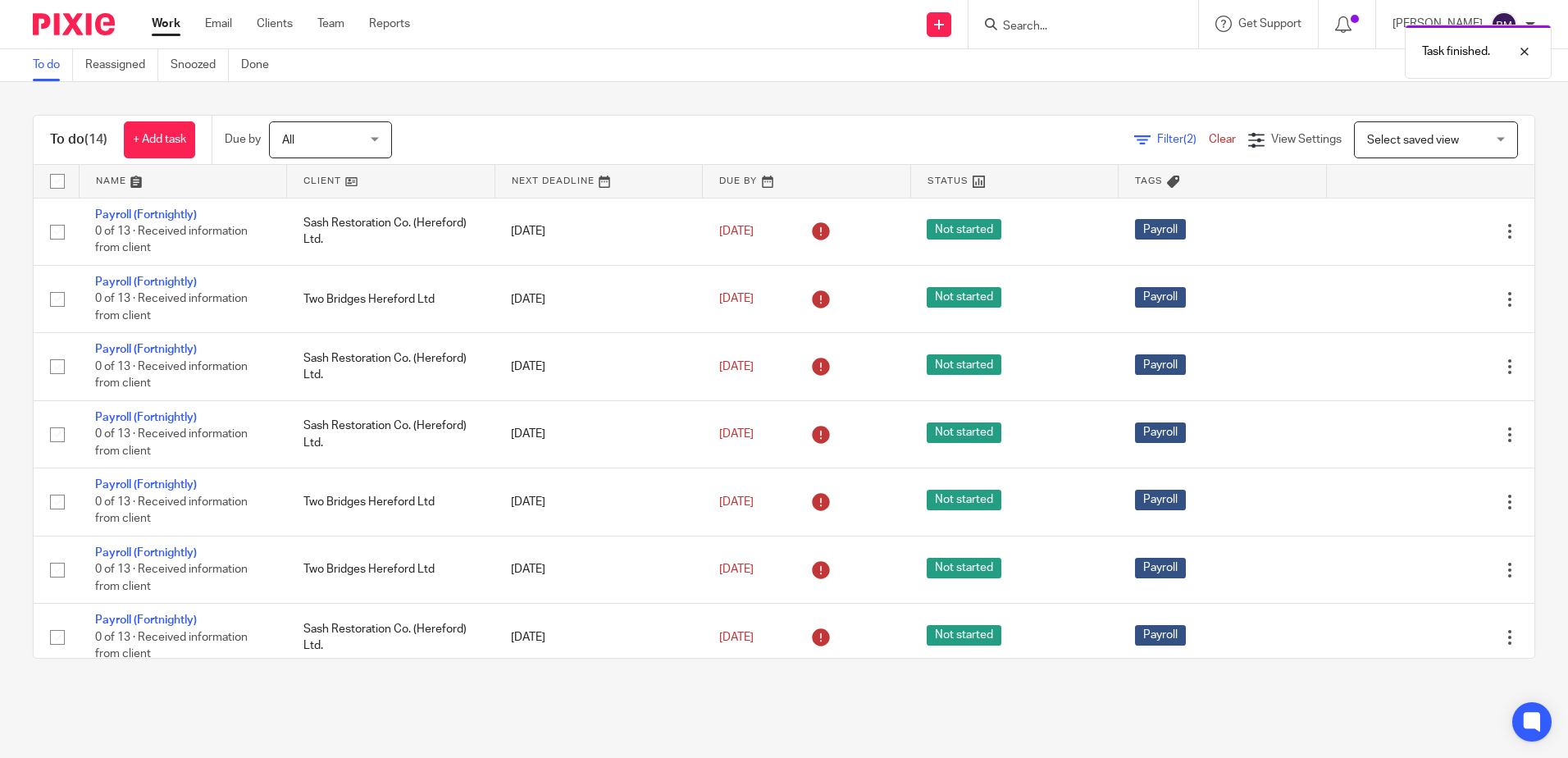
click at [1420, 232] on icon at bounding box center [1428, 231] width 16 height 16
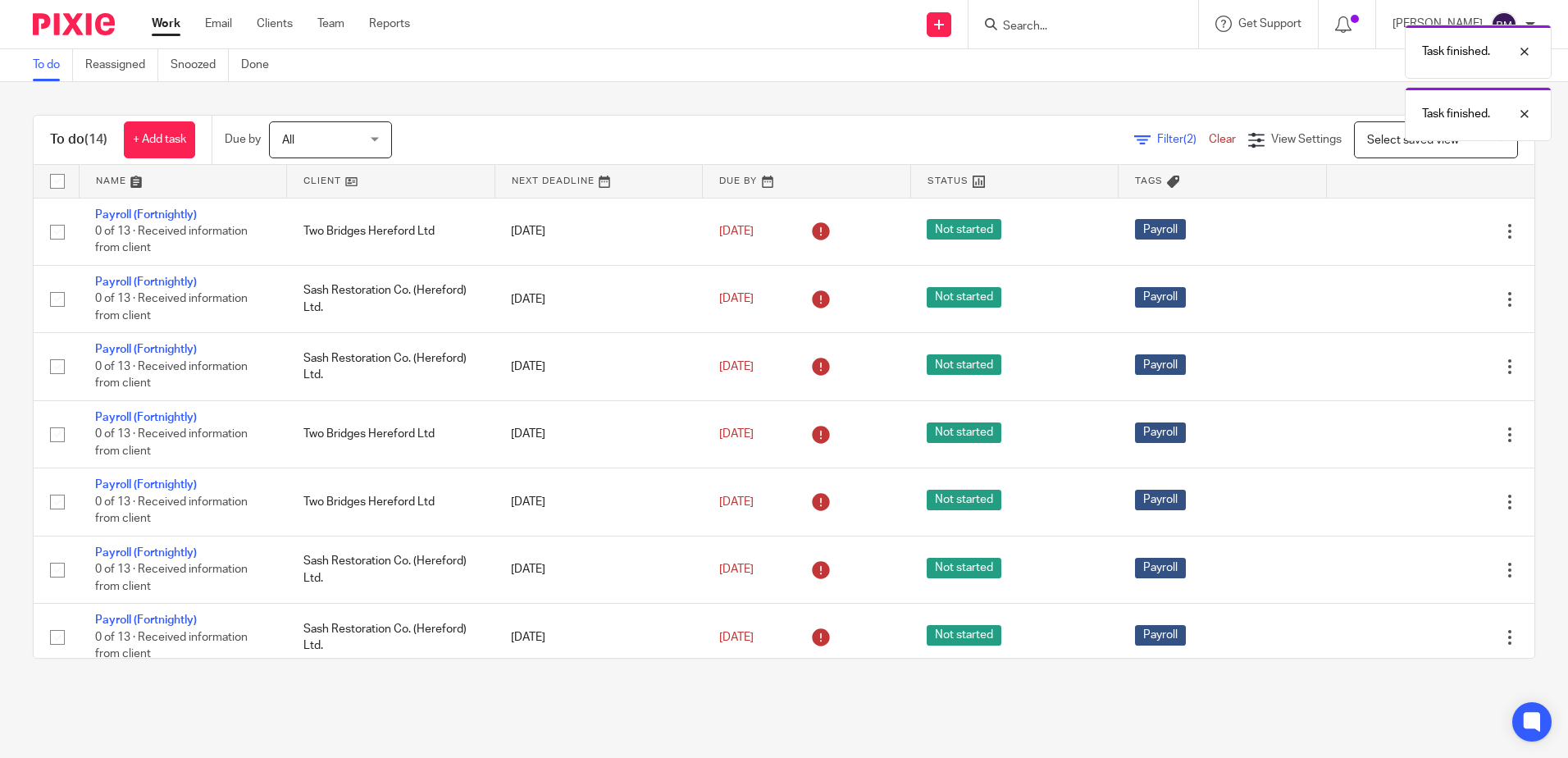
click at [1420, 232] on icon at bounding box center [1428, 231] width 16 height 16
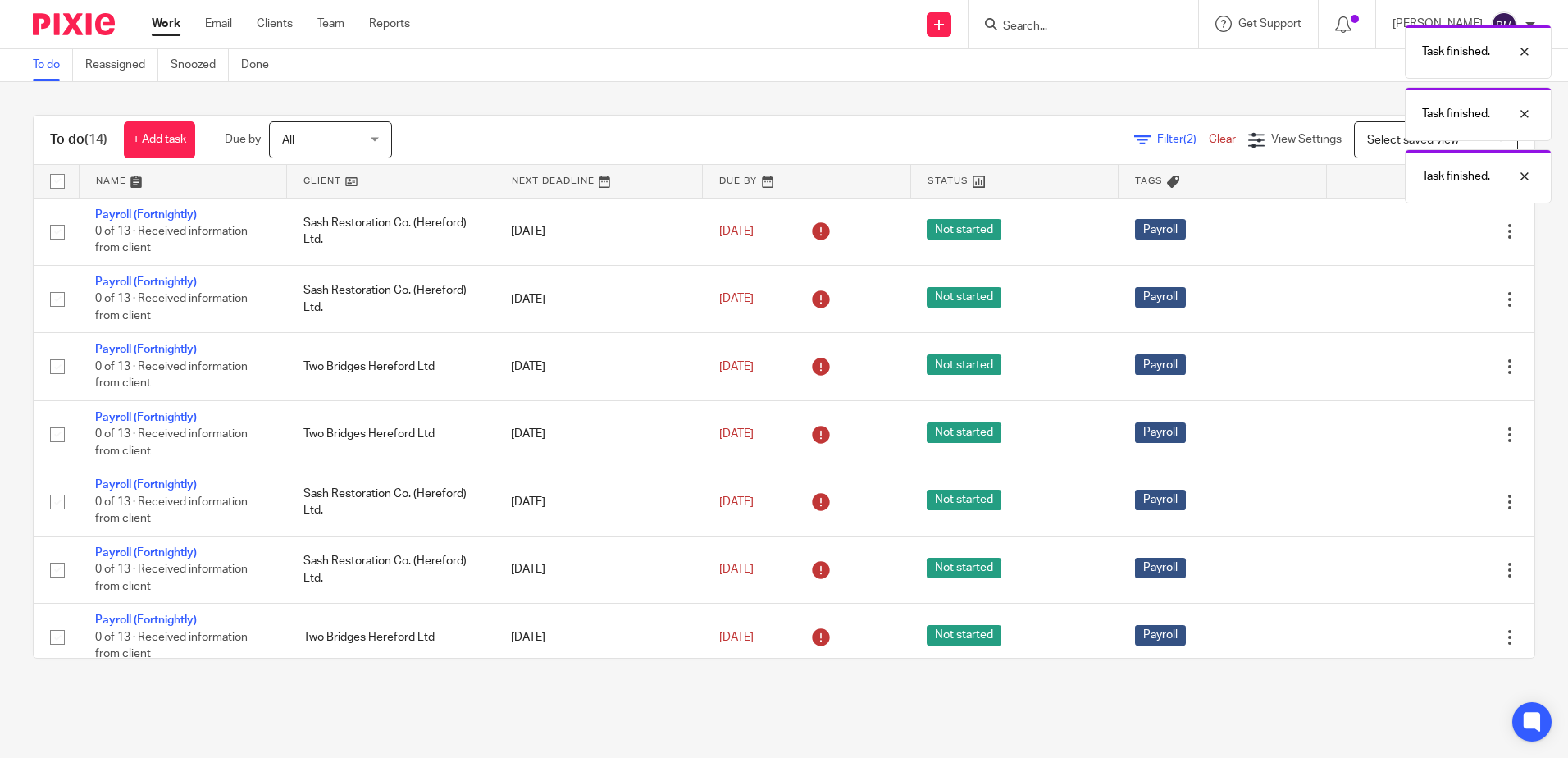
click at [1420, 232] on icon at bounding box center [1428, 231] width 16 height 16
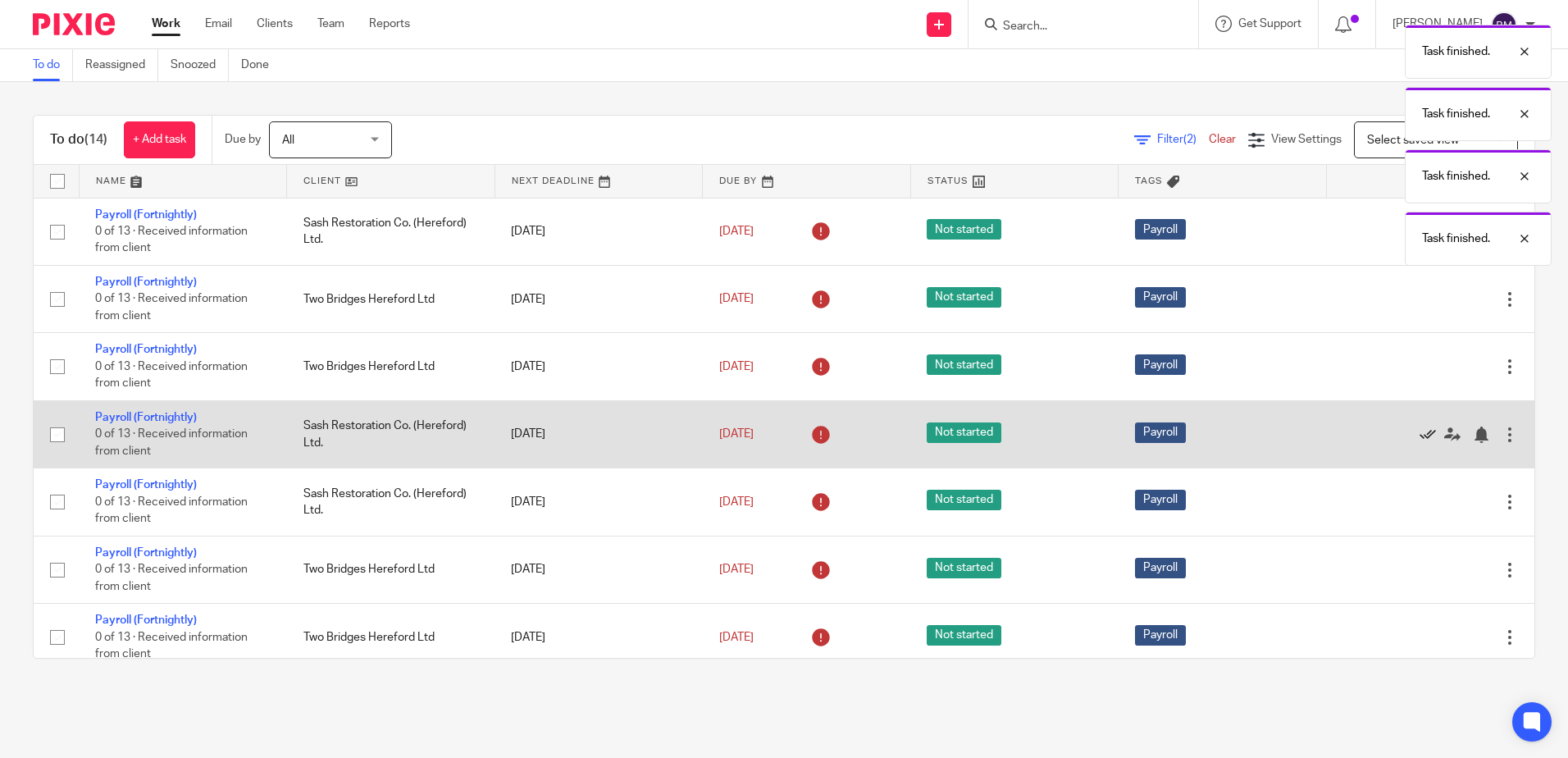
click at [1420, 435] on icon at bounding box center [1428, 434] width 16 height 16
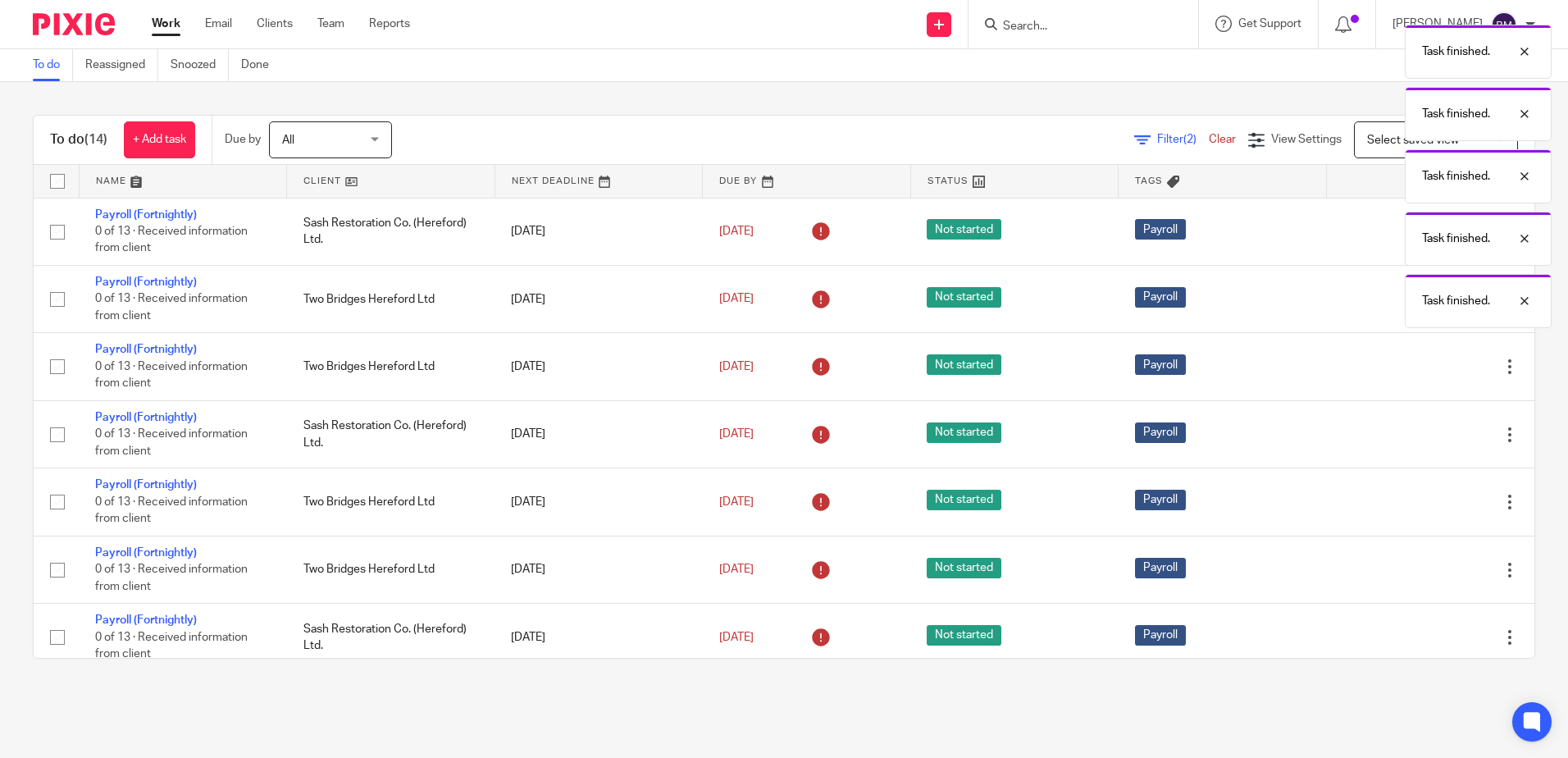
click at [1420, 435] on icon at bounding box center [1428, 434] width 16 height 16
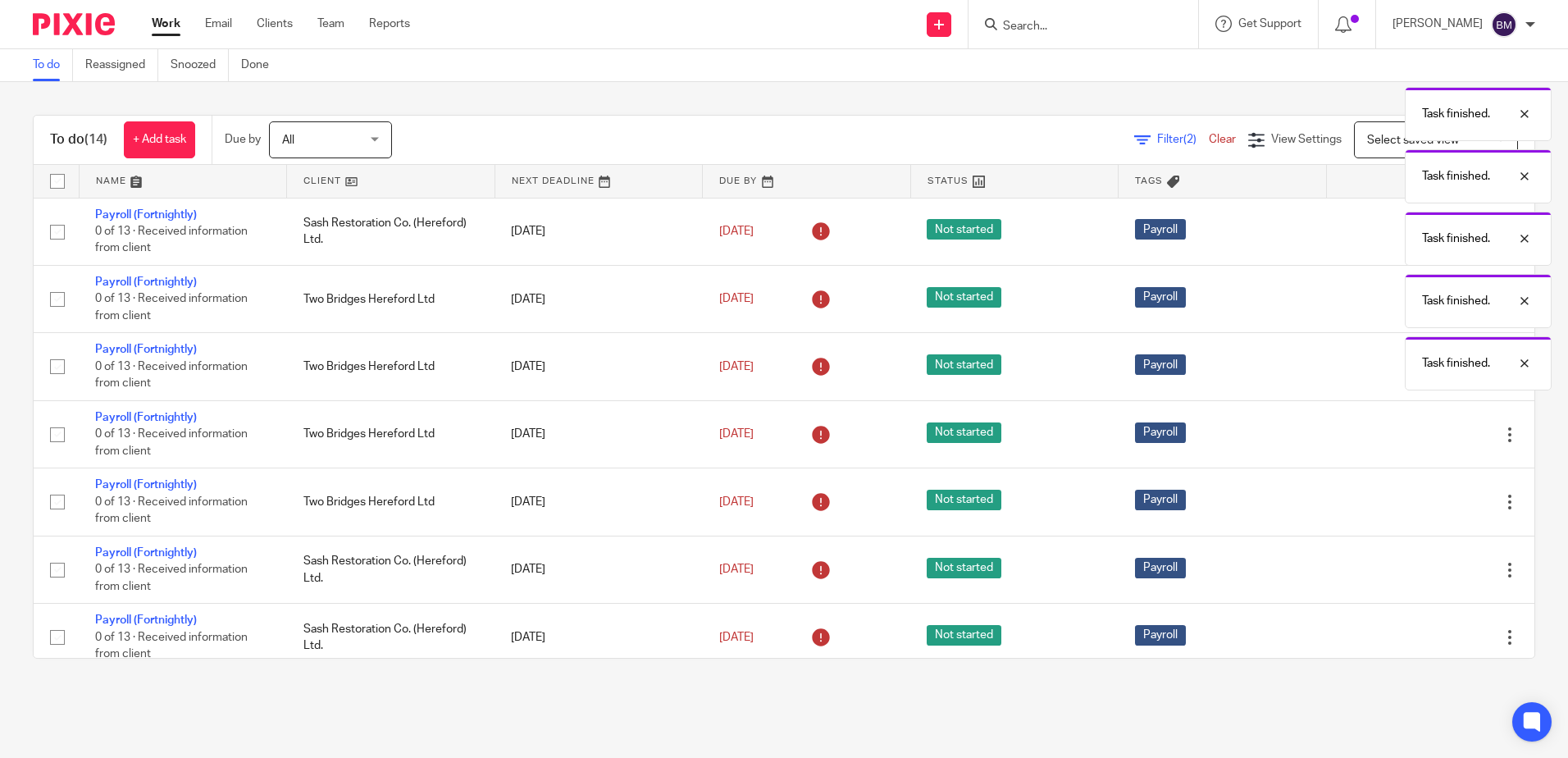
click at [1420, 435] on icon at bounding box center [1428, 434] width 16 height 16
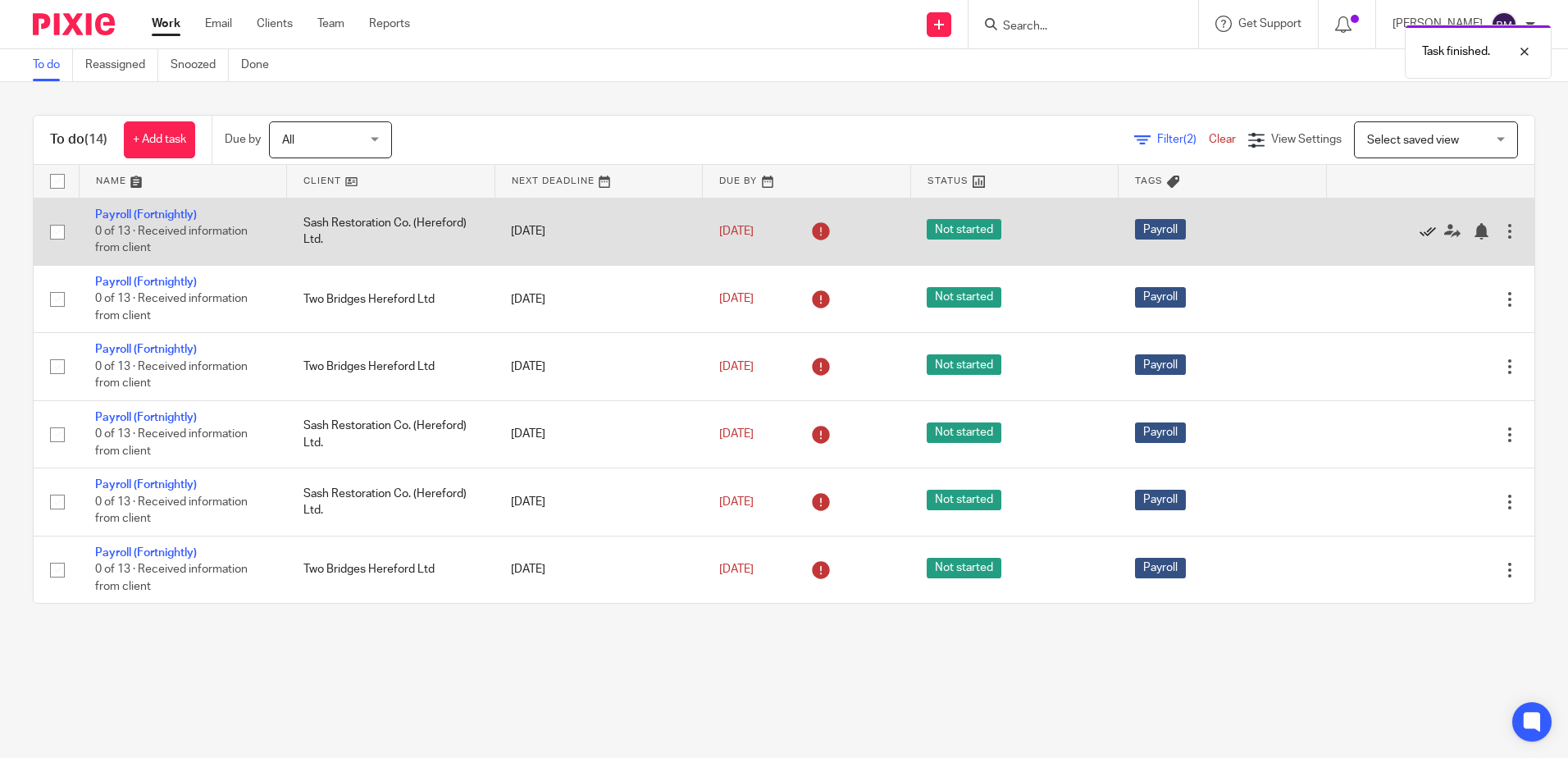
click at [1420, 232] on icon at bounding box center [1428, 231] width 16 height 16
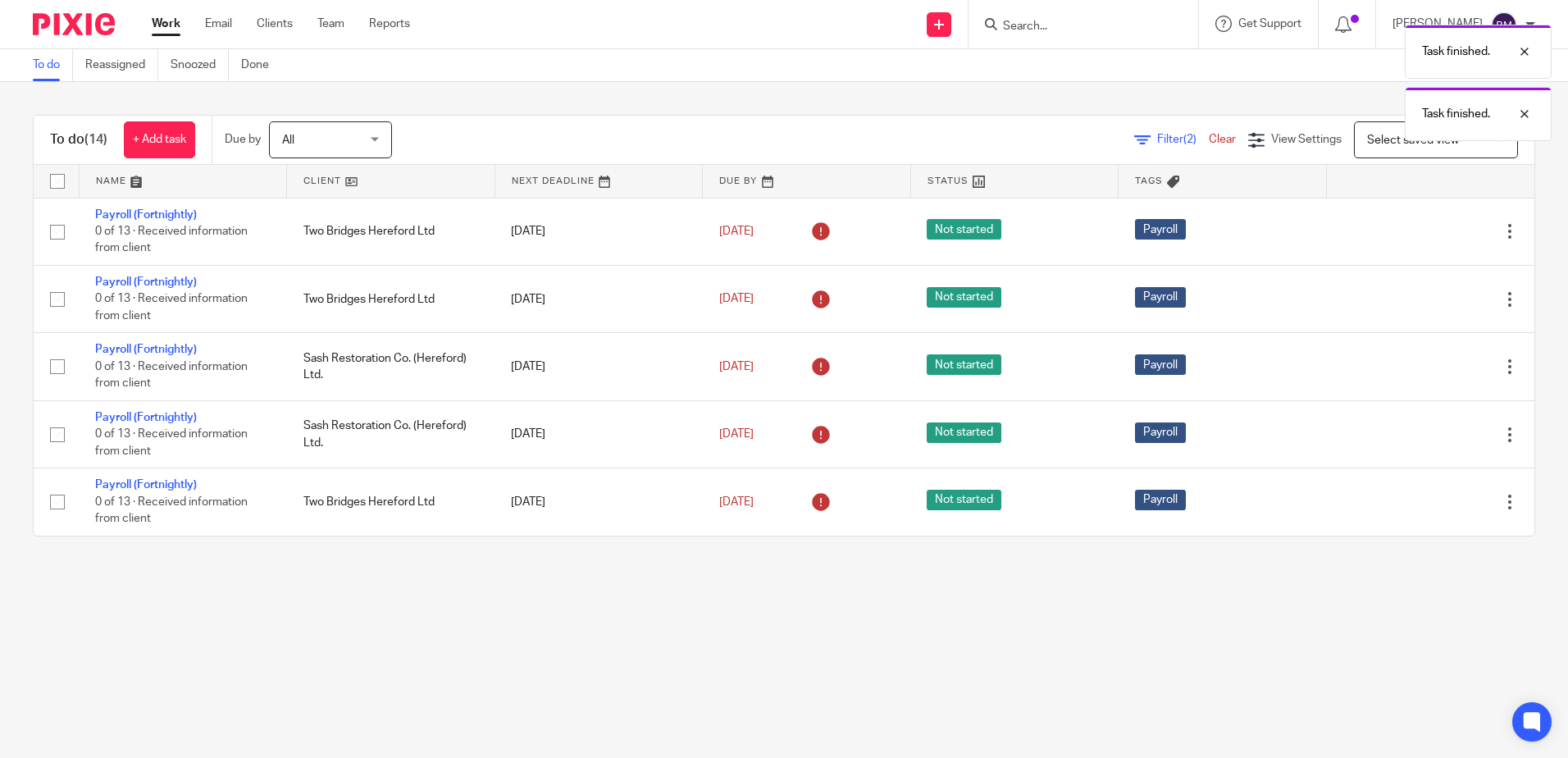
click at [1420, 232] on icon at bounding box center [1428, 231] width 16 height 16
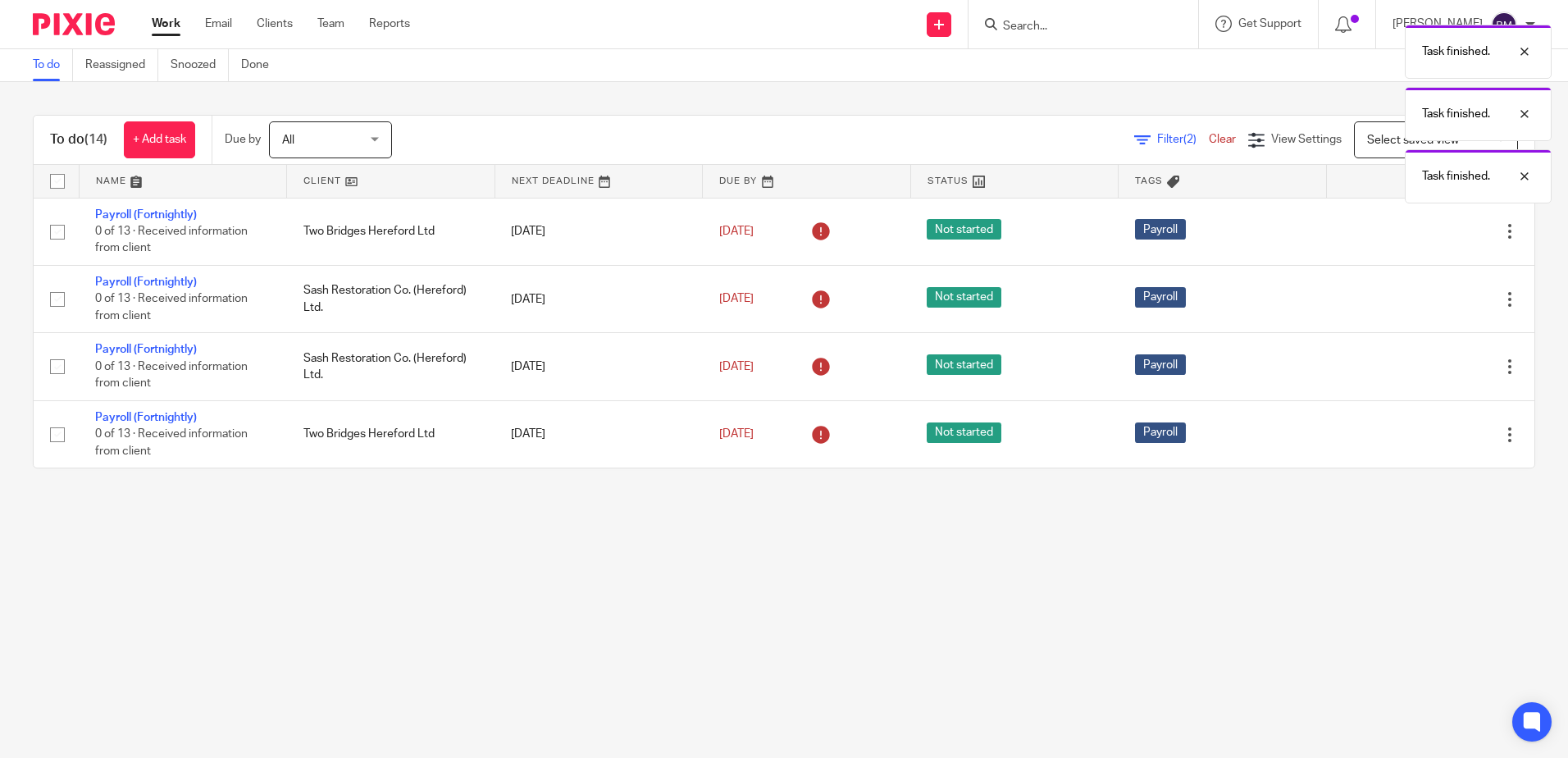
click at [1420, 232] on icon at bounding box center [1428, 231] width 16 height 16
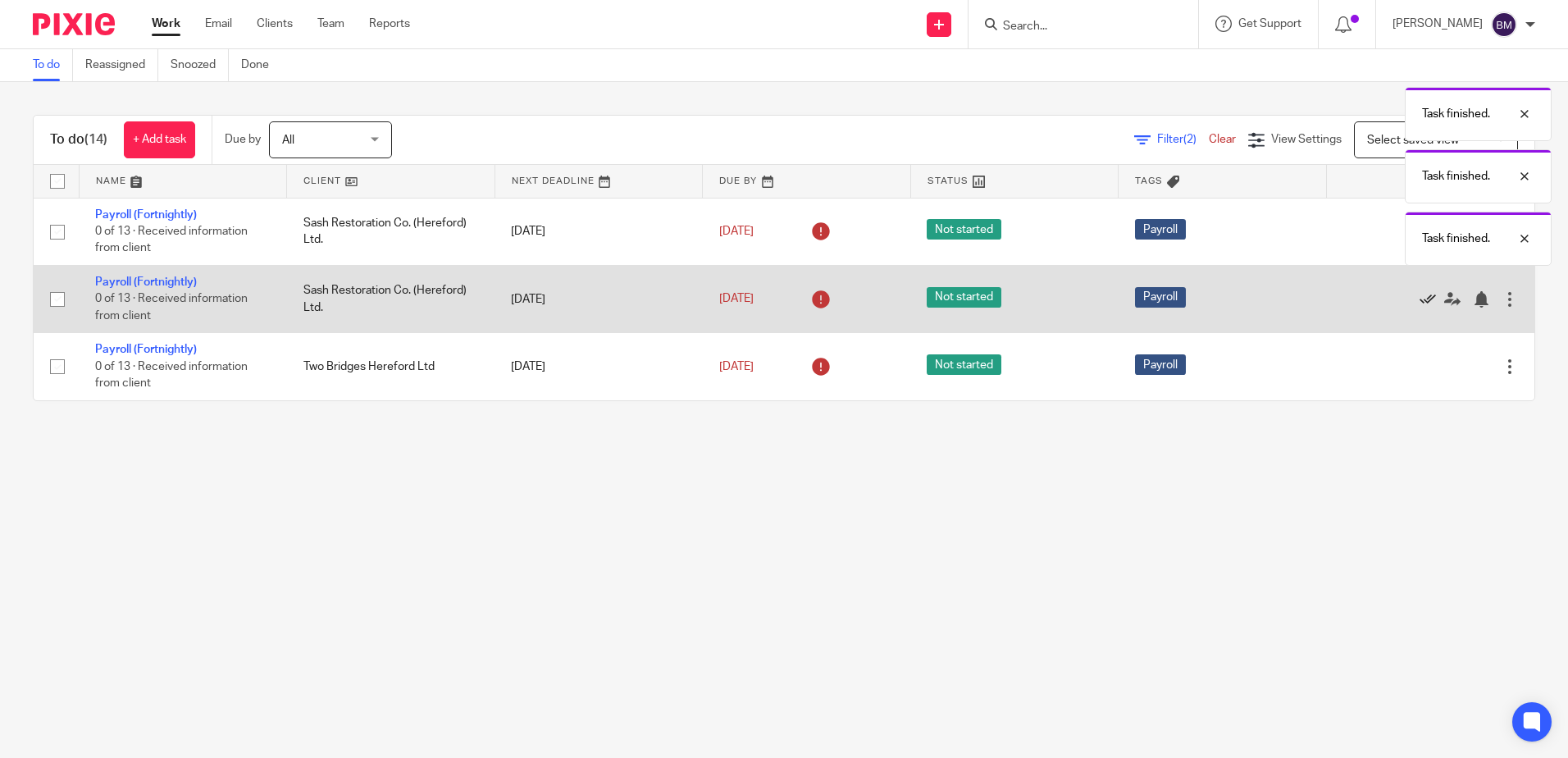
click at [1420, 302] on icon at bounding box center [1428, 299] width 16 height 16
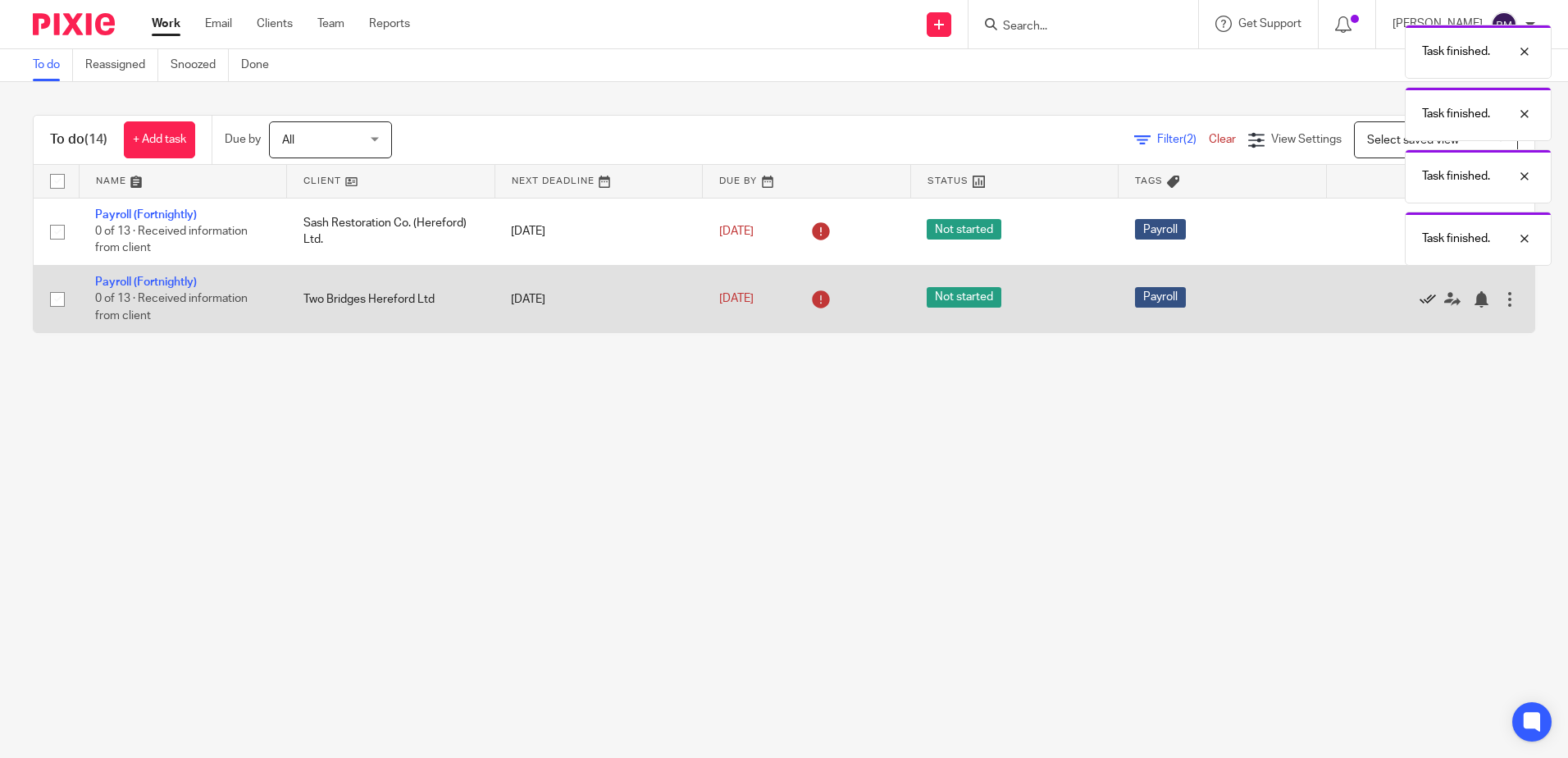
click at [1420, 302] on icon at bounding box center [1428, 299] width 16 height 16
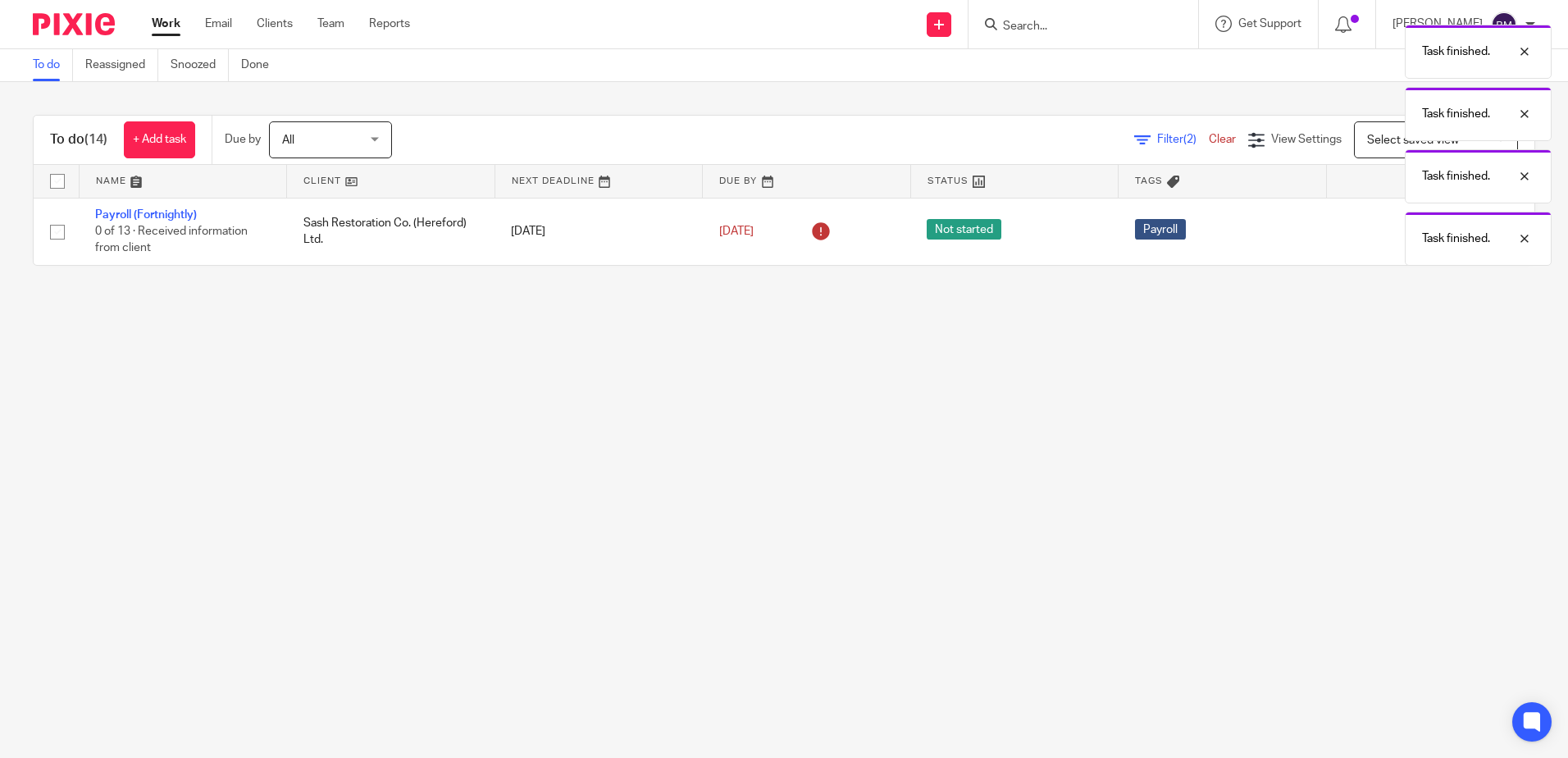
click at [1404, 464] on main "To do Reassigned Snoozed Done To do (14) + Add task Due by All All Today Tomorr…" at bounding box center [784, 379] width 1568 height 758
click at [1532, 242] on div at bounding box center [1512, 239] width 44 height 20
click at [1528, 183] on div at bounding box center [1512, 176] width 44 height 20
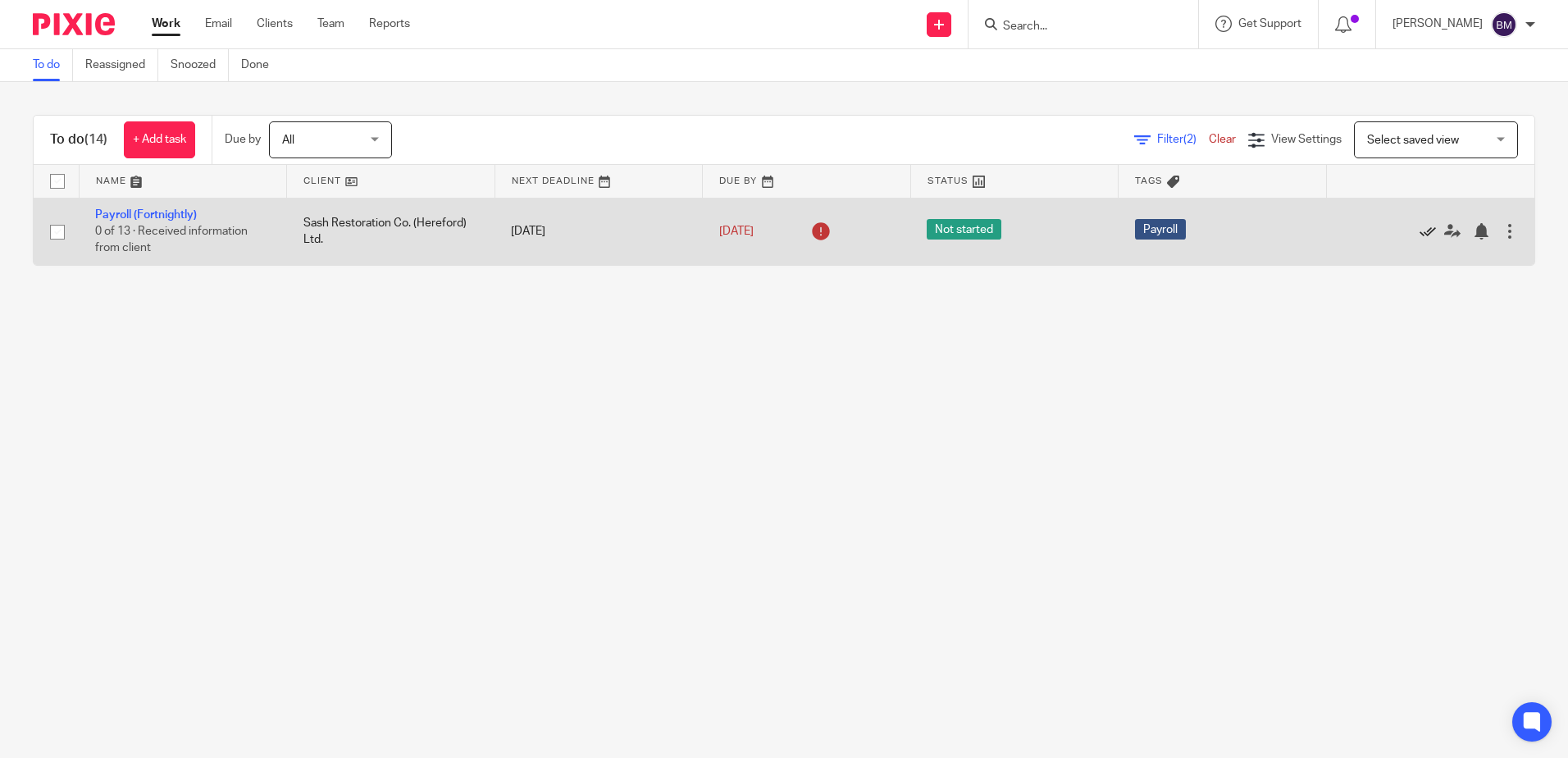
click at [1420, 234] on icon at bounding box center [1428, 231] width 16 height 16
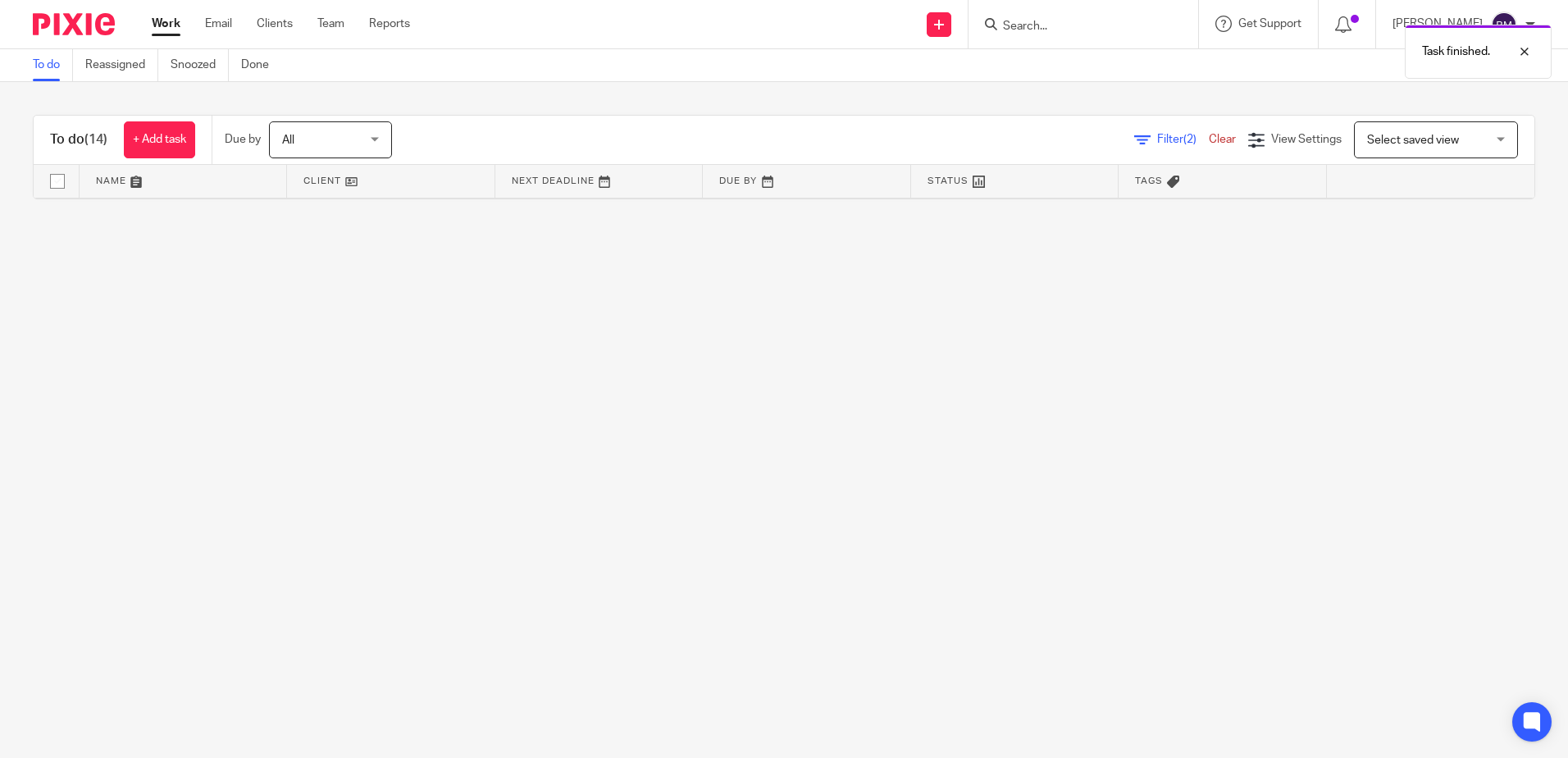
click at [1183, 134] on span "(2)" at bounding box center [1190, 139] width 13 height 11
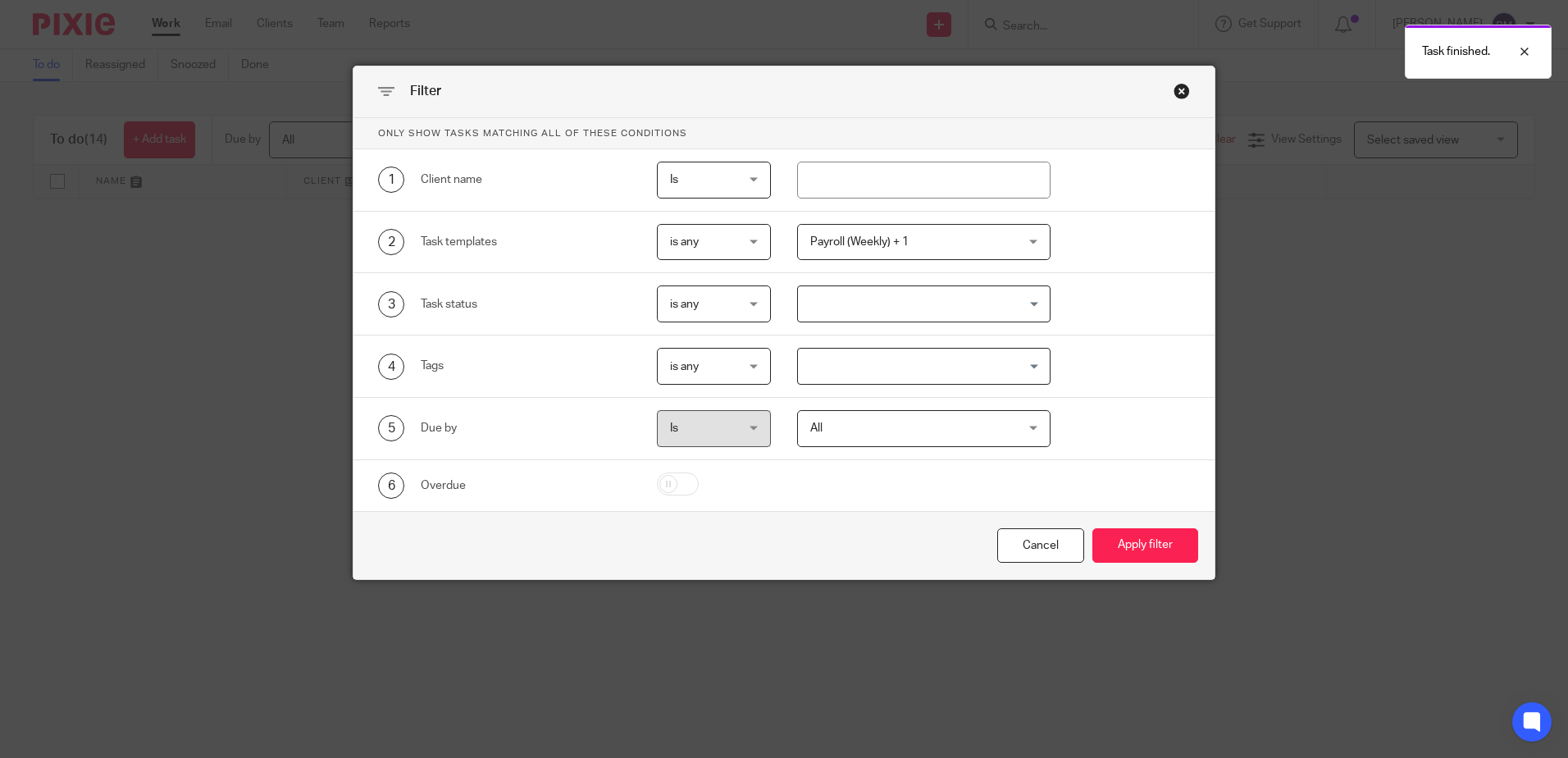
click at [1017, 245] on div "Payroll (Weekly) + 1" at bounding box center [924, 242] width 254 height 37
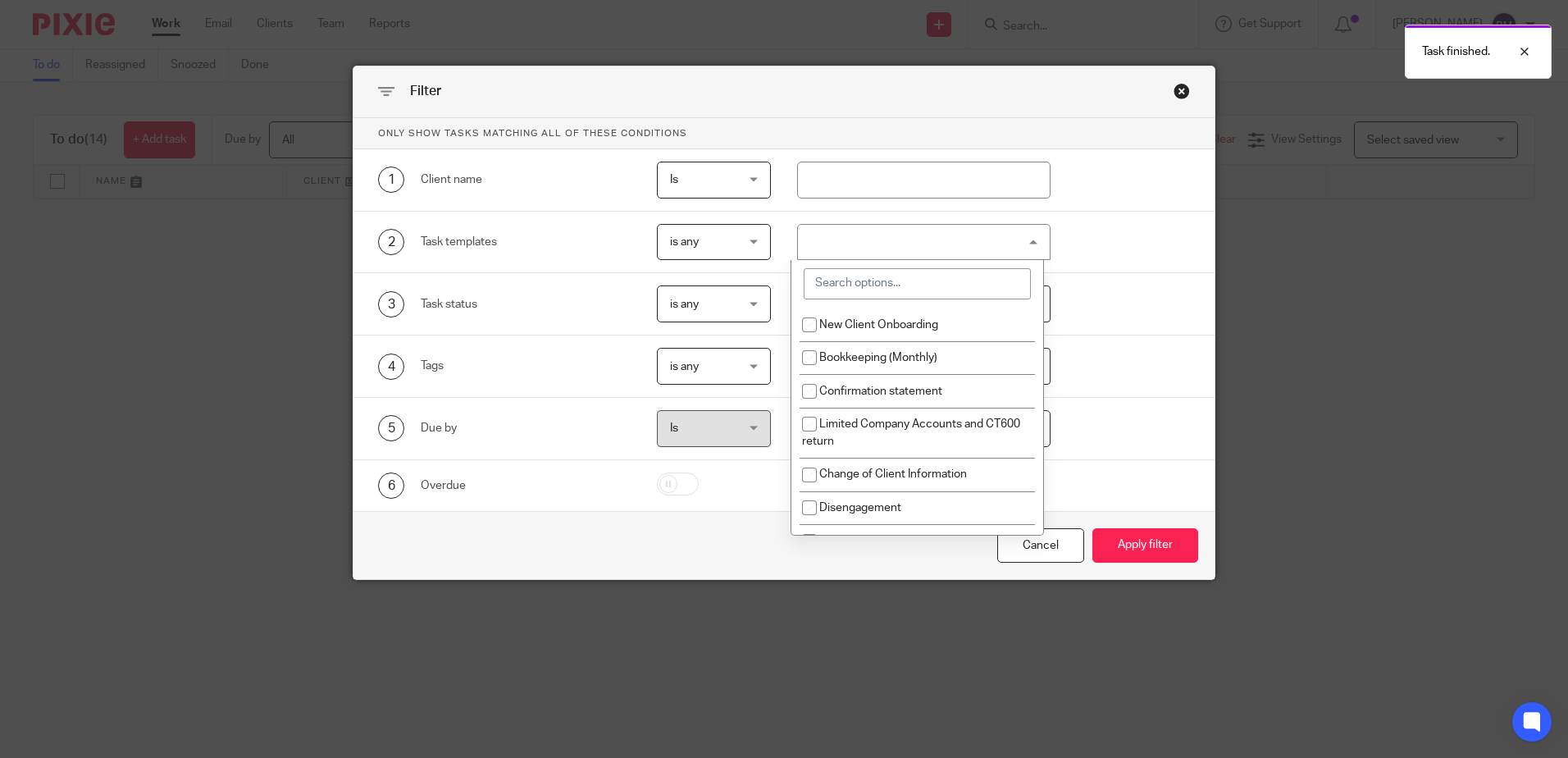
click at [976, 295] on input "search" at bounding box center [917, 284] width 227 height 32
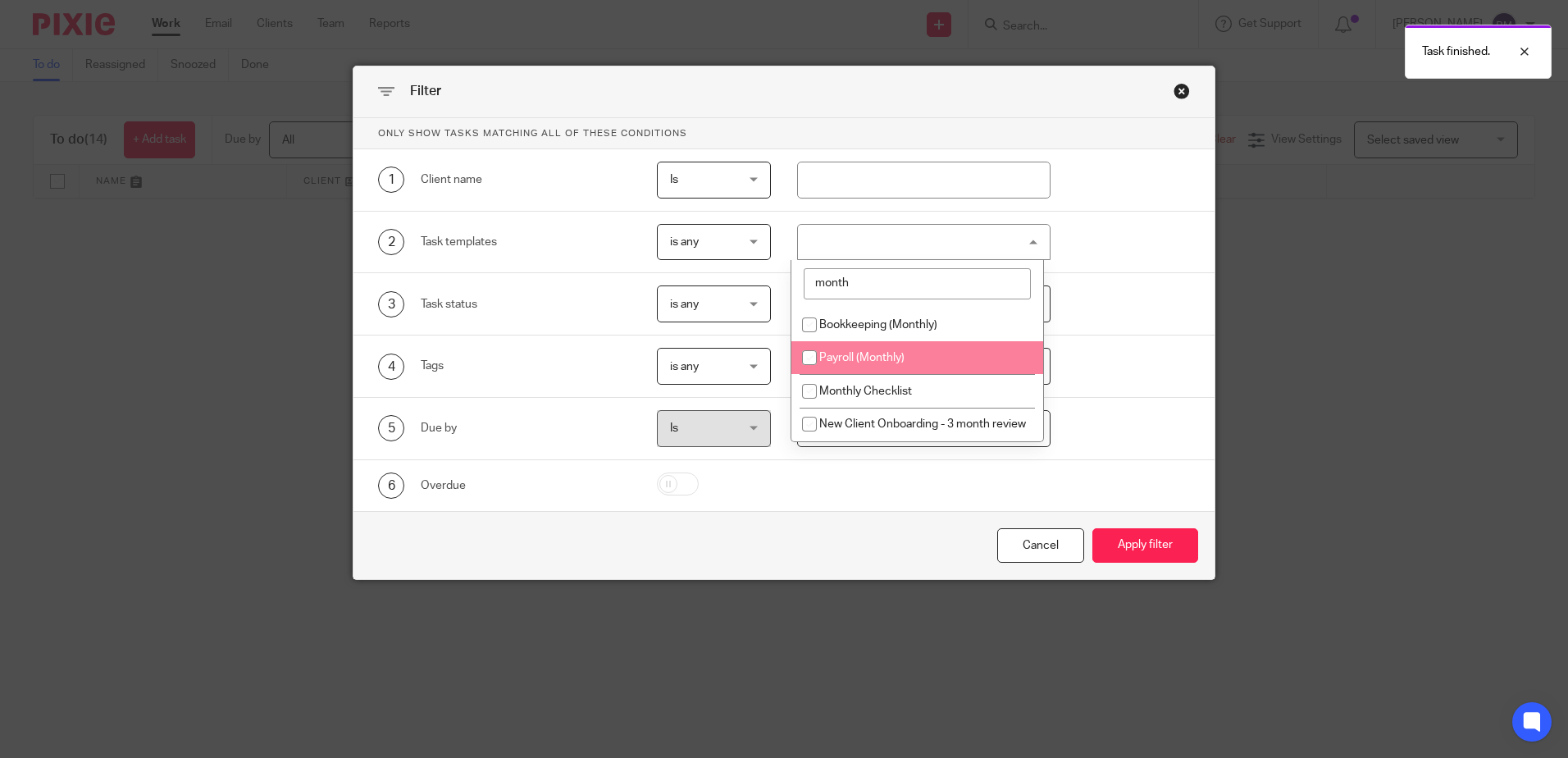
type input "month"
click at [933, 359] on li "Payroll (Monthly)" at bounding box center [917, 357] width 252 height 33
checkbox input "true"
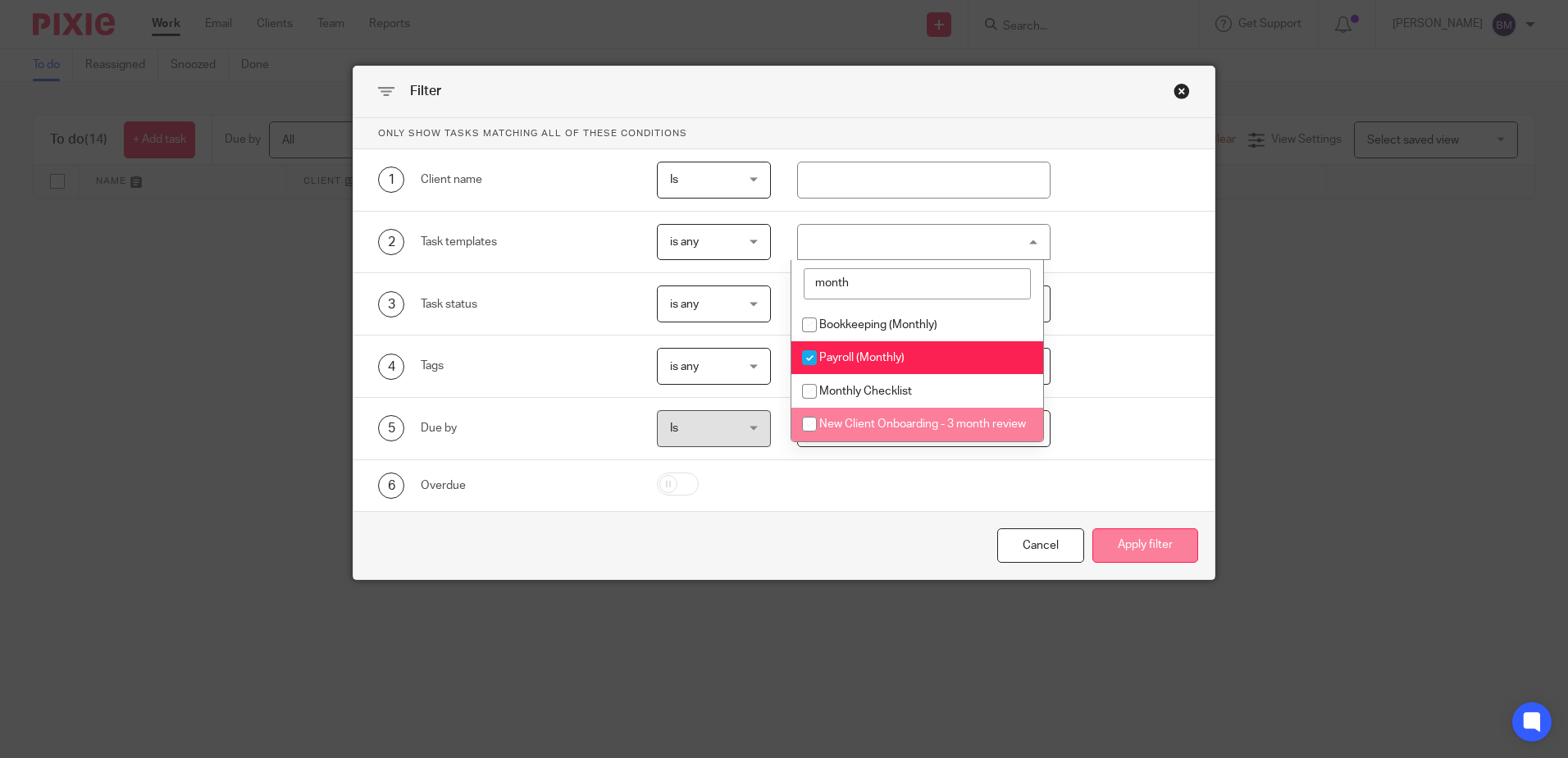
click at [1137, 541] on button "Apply filter" at bounding box center [1145, 545] width 106 height 35
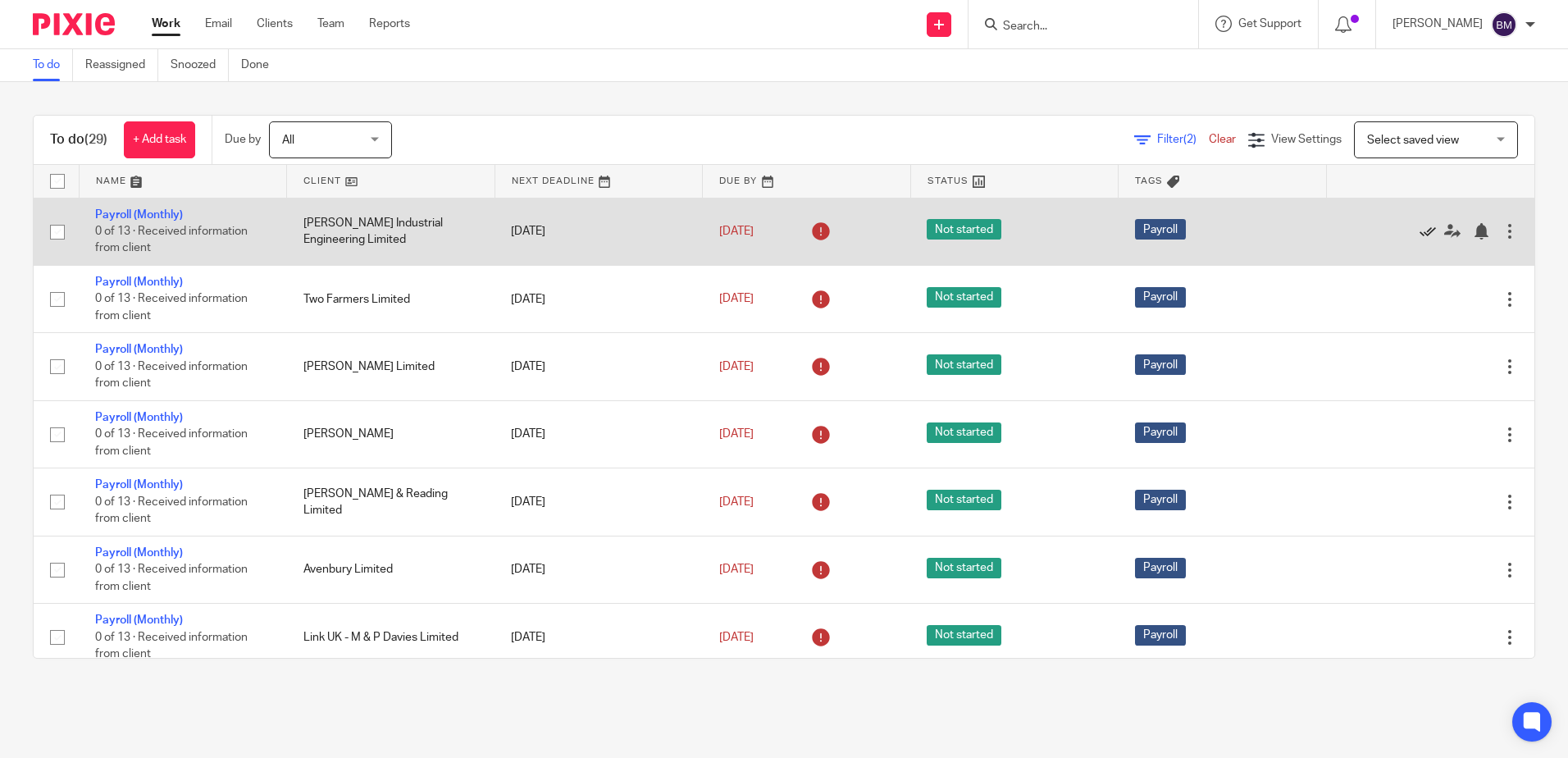
click at [1420, 232] on icon at bounding box center [1428, 231] width 16 height 16
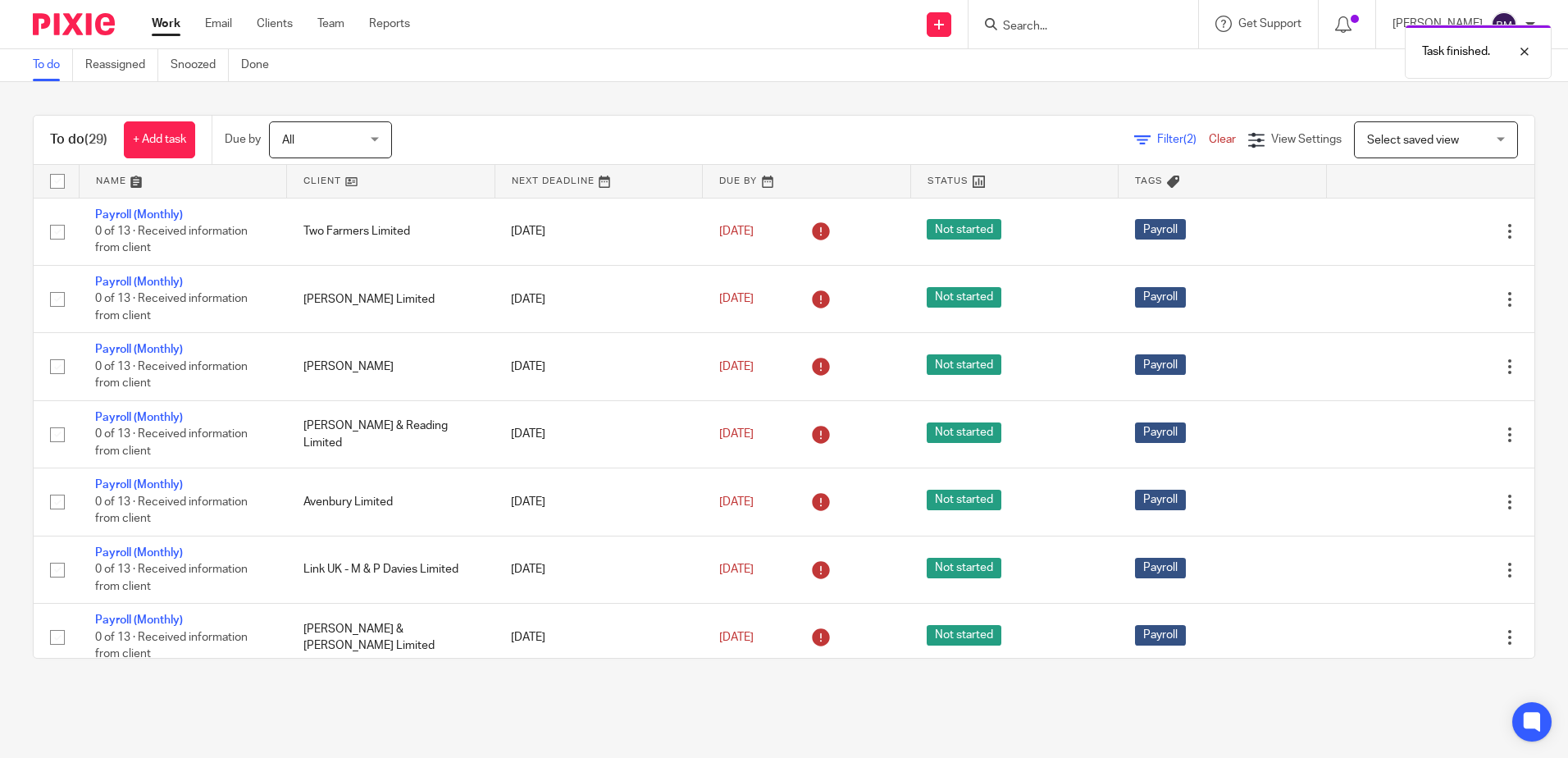
click at [1420, 232] on icon at bounding box center [1428, 231] width 16 height 16
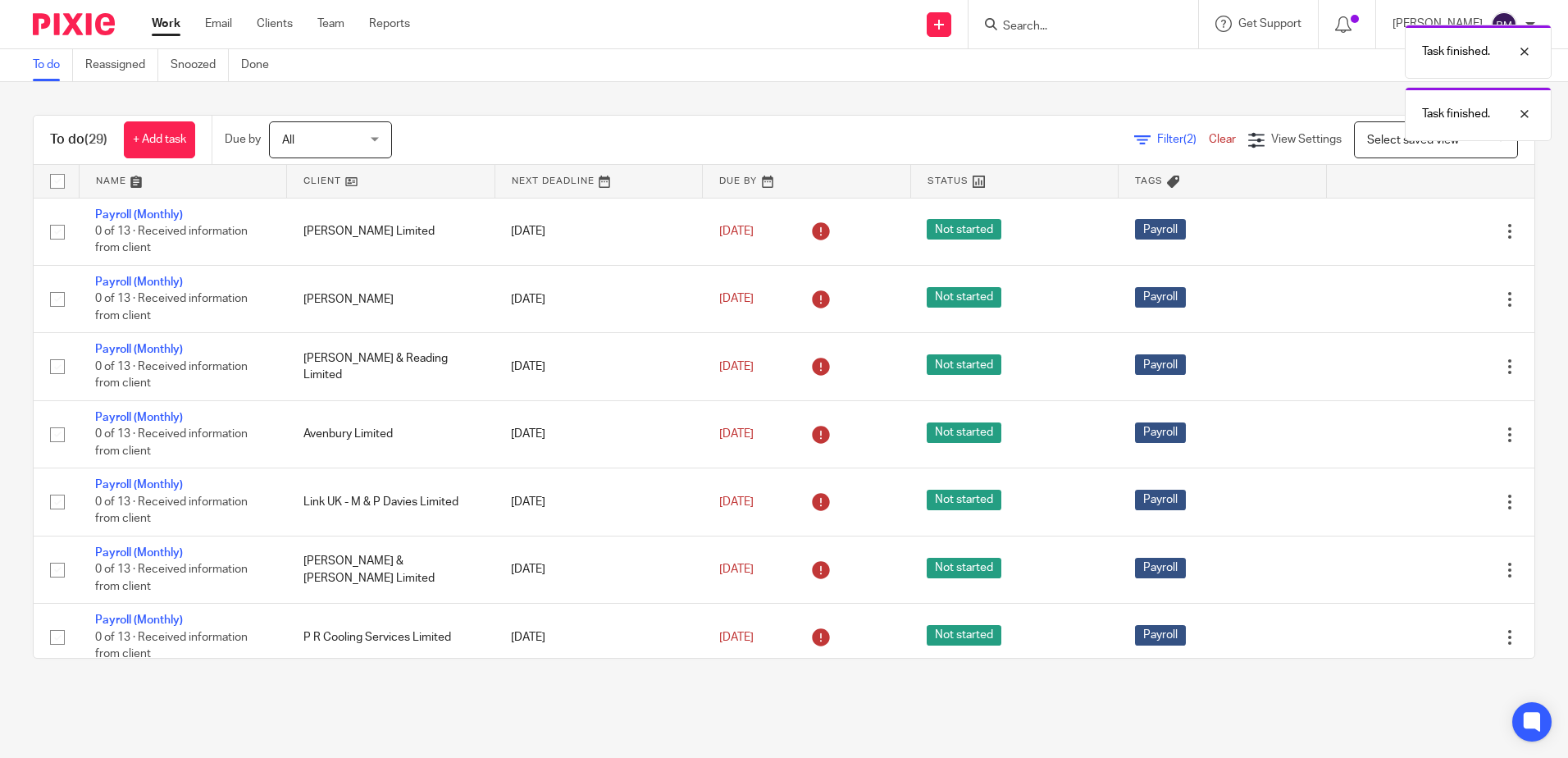
click at [1420, 232] on icon at bounding box center [1428, 231] width 16 height 16
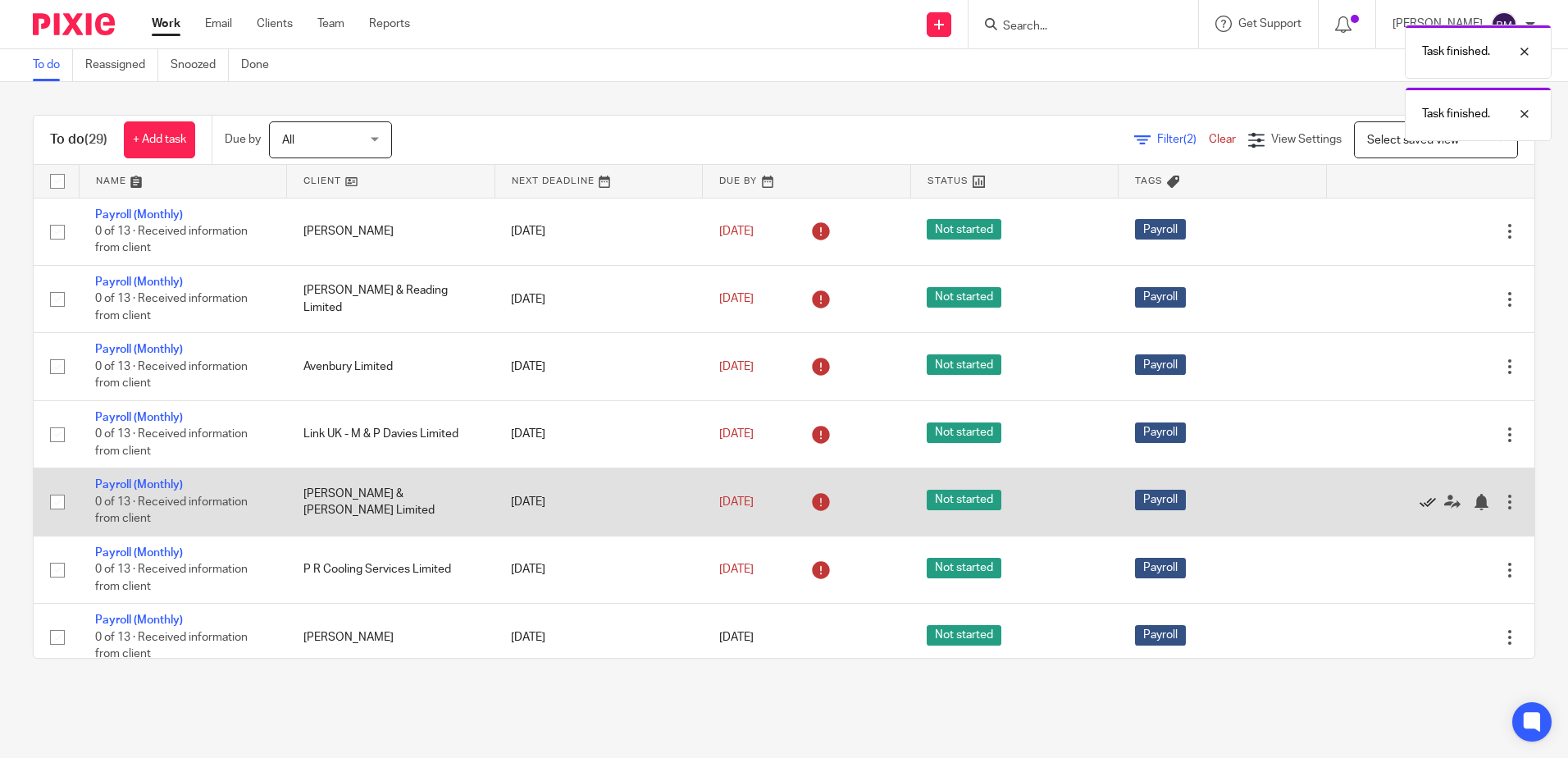
click at [1420, 506] on icon at bounding box center [1428, 501] width 16 height 16
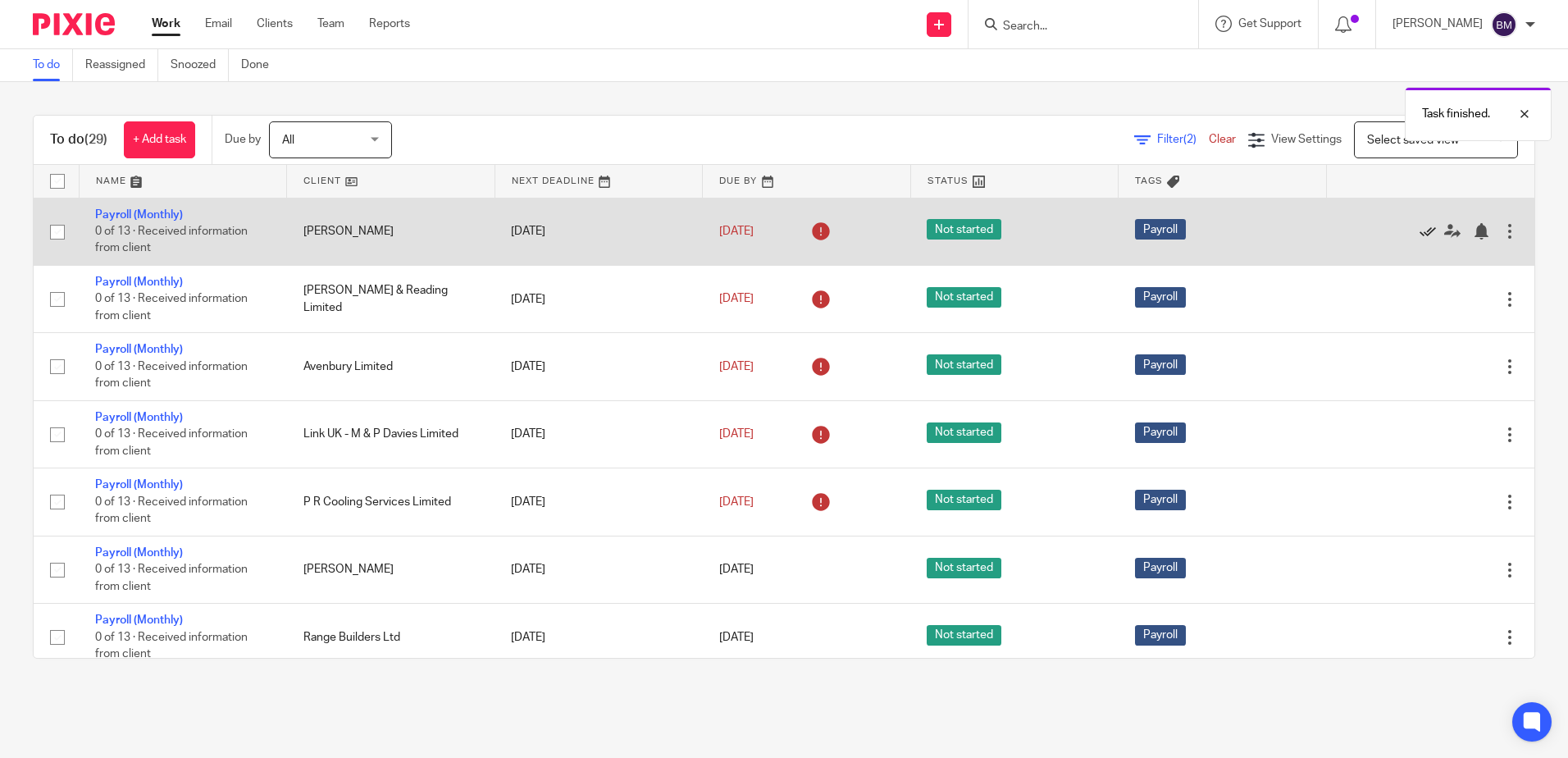
click at [1420, 235] on icon at bounding box center [1428, 231] width 16 height 16
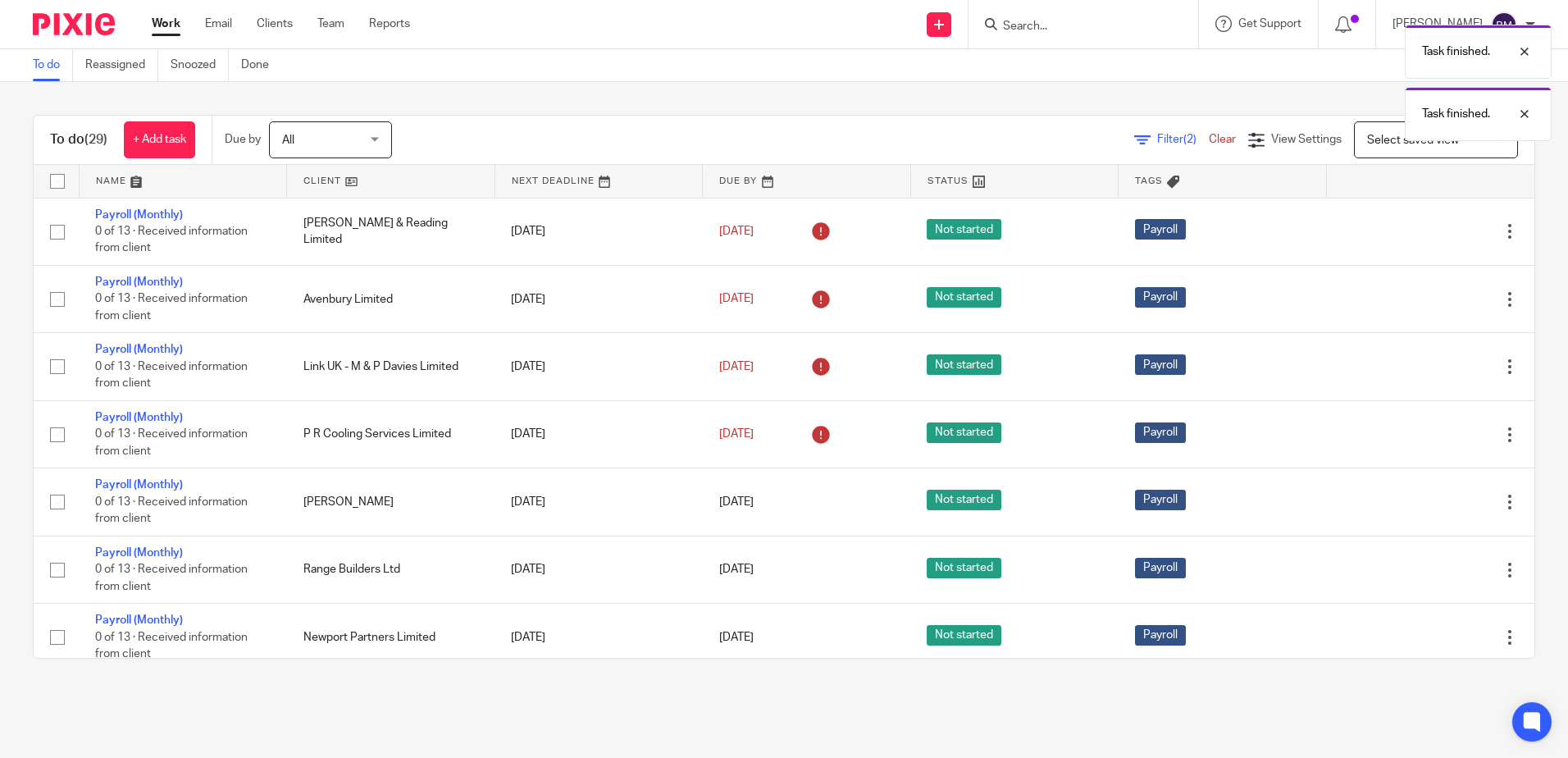
click at [1420, 235] on icon at bounding box center [1428, 231] width 16 height 16
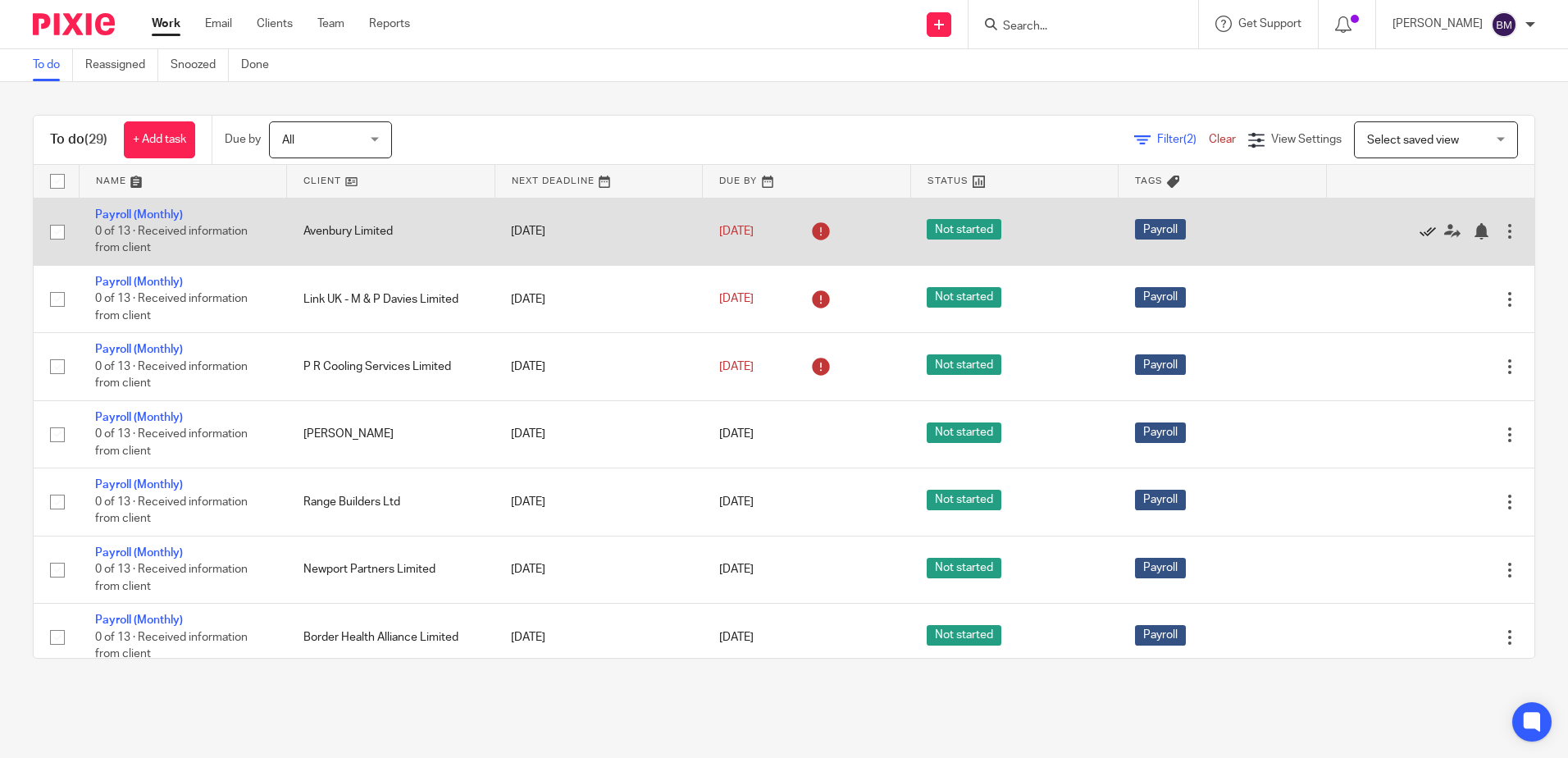
click at [1420, 230] on icon at bounding box center [1428, 231] width 16 height 16
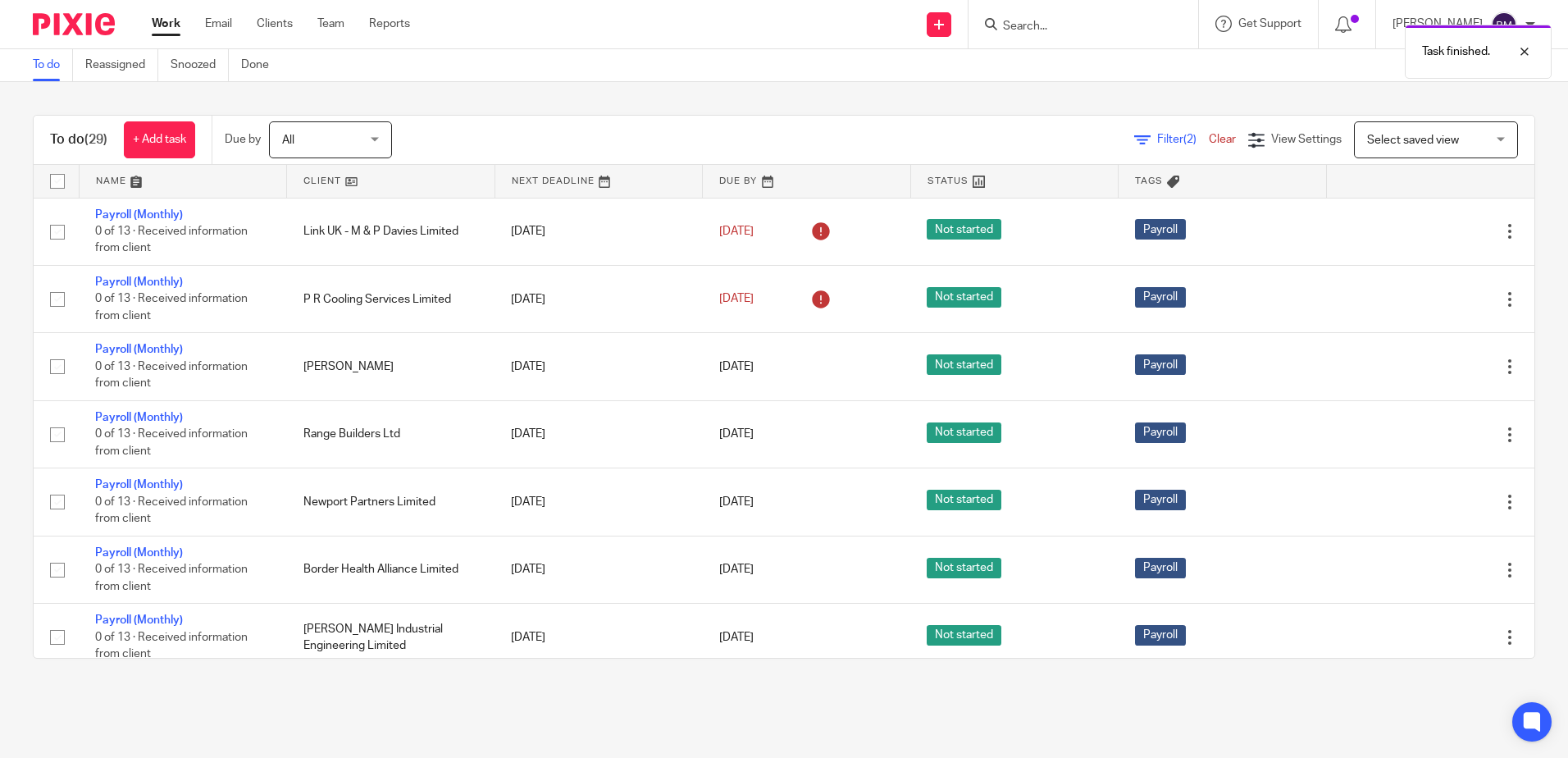
click at [1420, 230] on icon at bounding box center [1428, 231] width 16 height 16
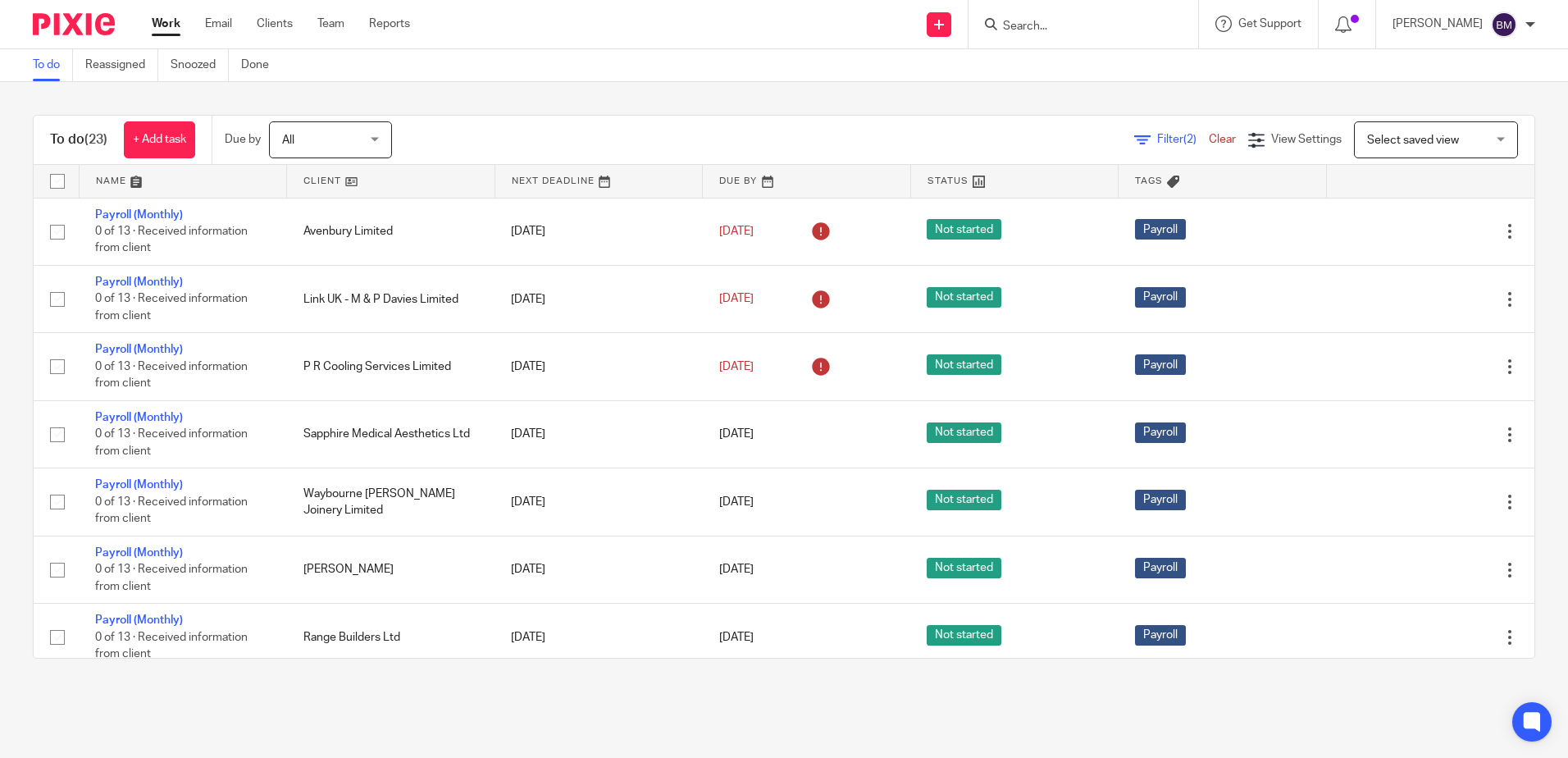
click at [1089, 25] on input "Search" at bounding box center [1075, 27] width 148 height 14
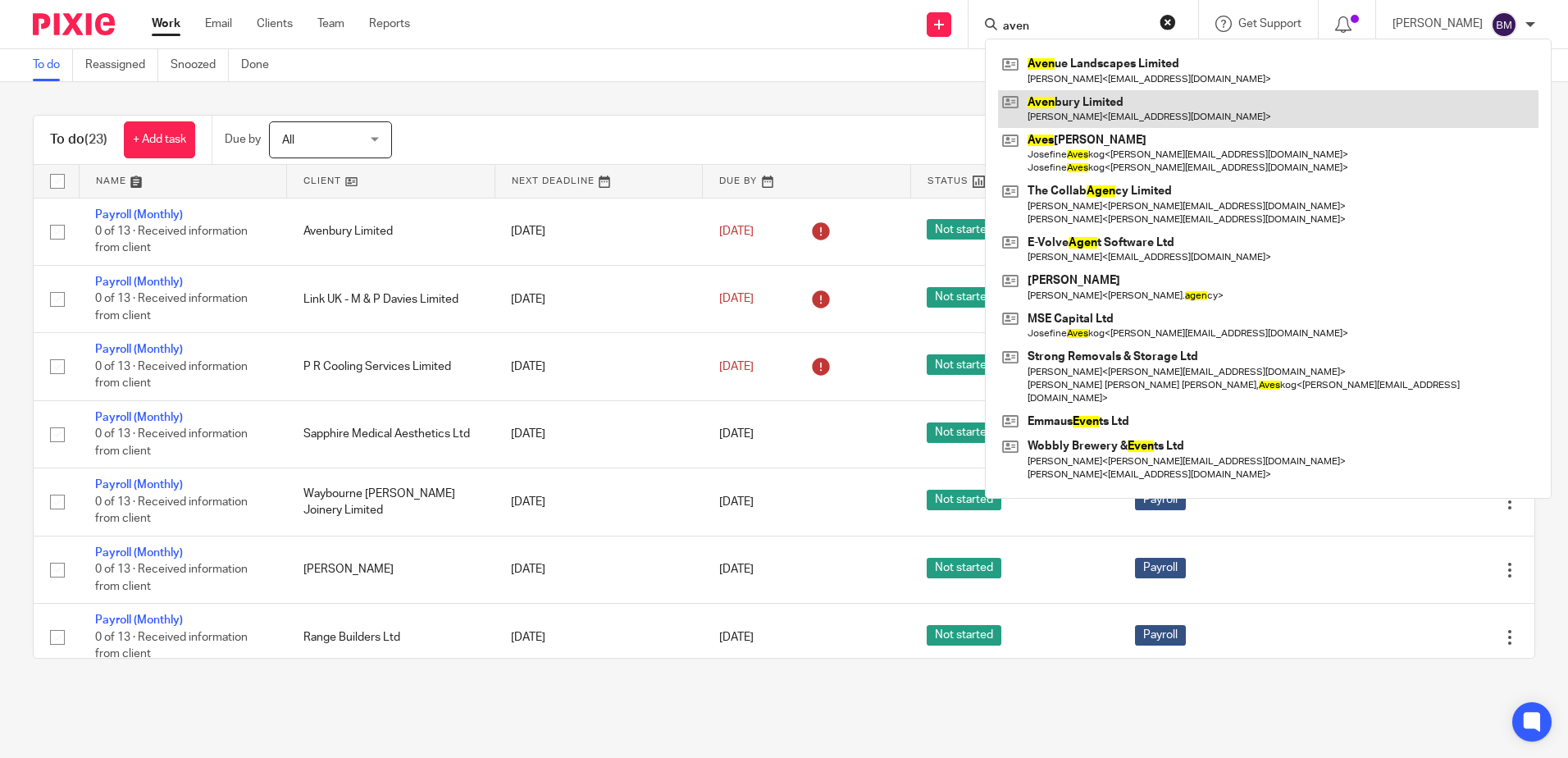
type input "aven"
click at [1128, 104] on link at bounding box center [1268, 110] width 540 height 38
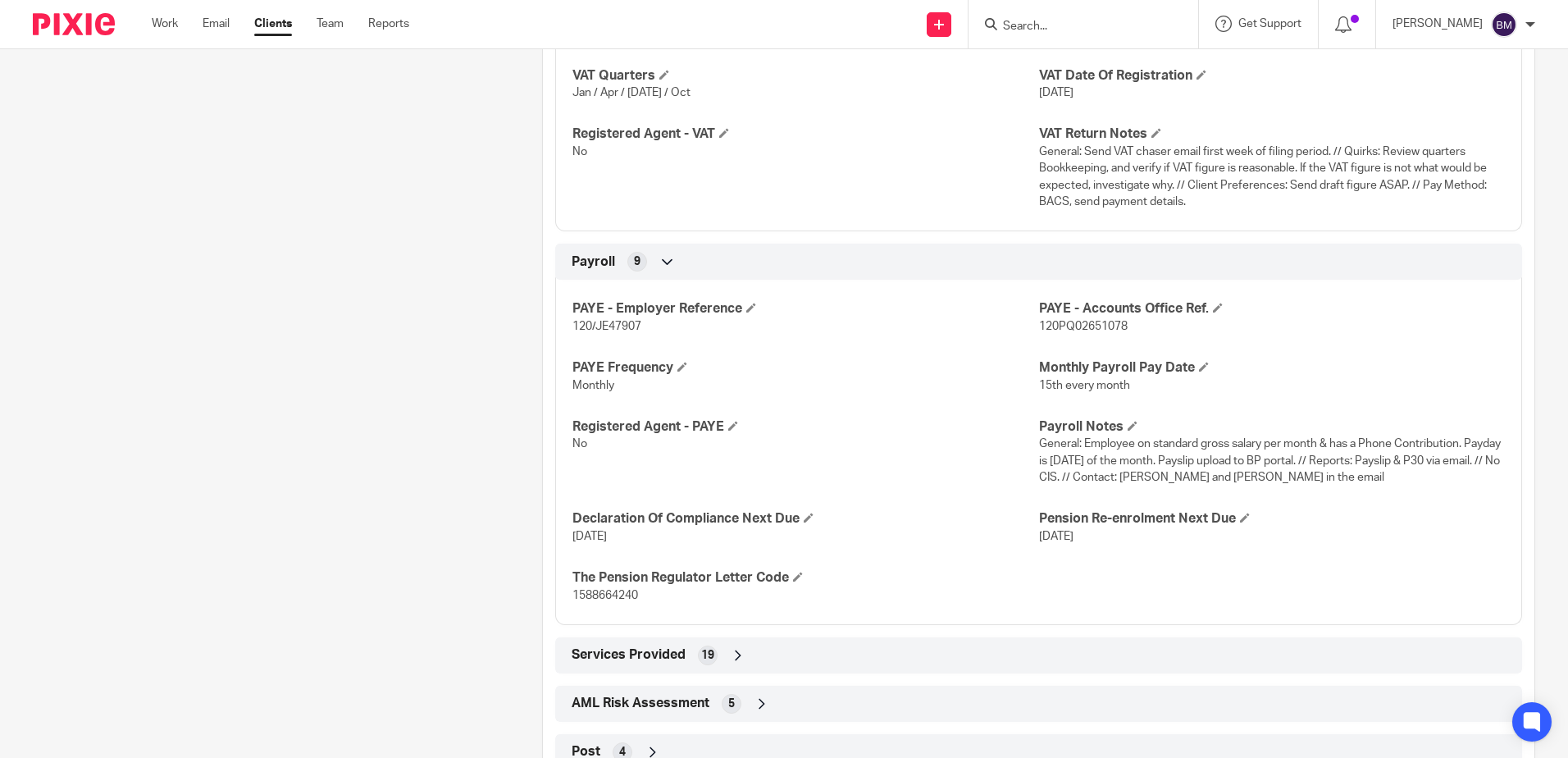
scroll to position [2051, 0]
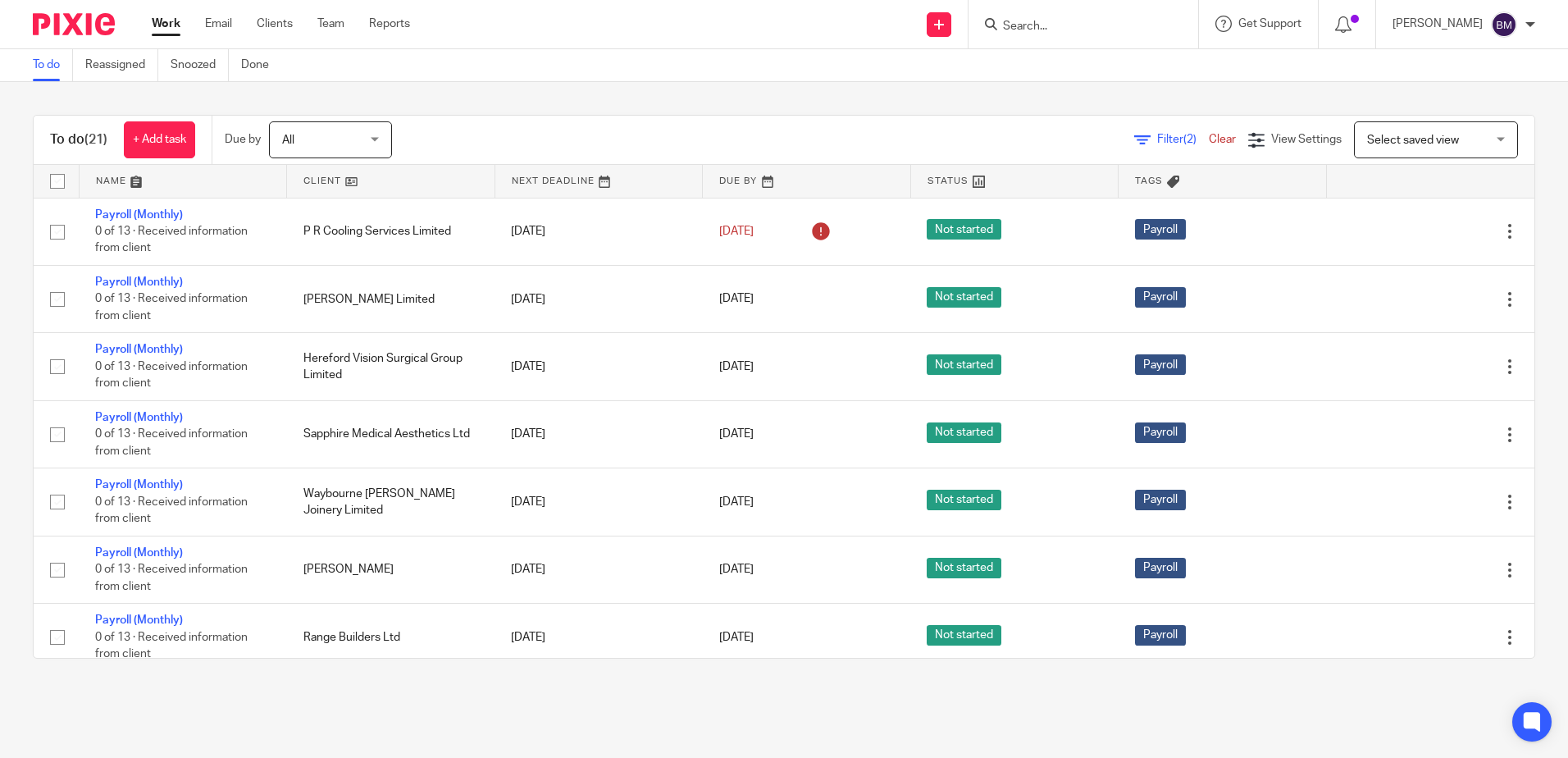
click at [1053, 22] on input "Search" at bounding box center [1075, 27] width 148 height 14
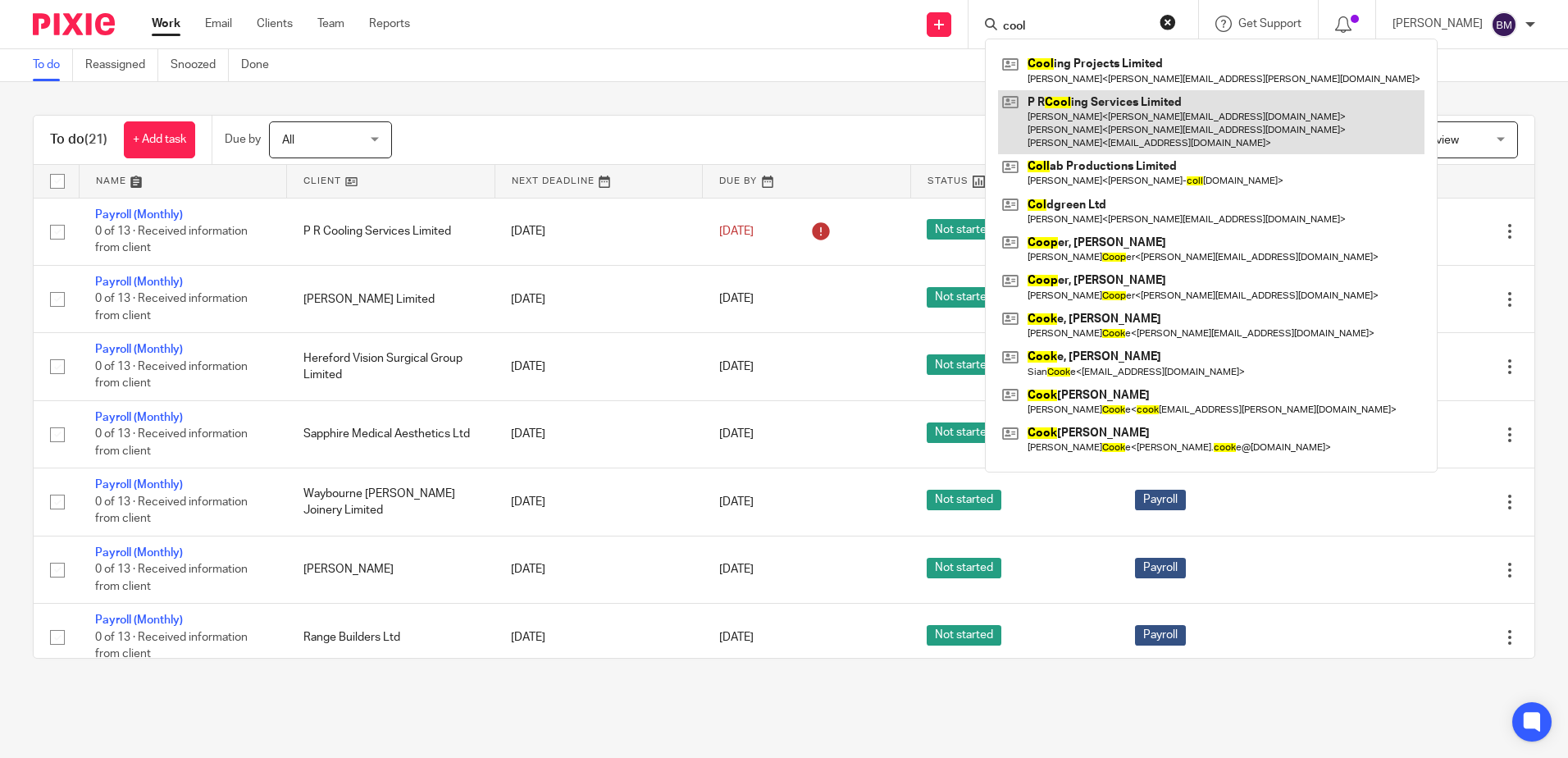
type input "cool"
click at [1105, 112] on link at bounding box center [1211, 123] width 427 height 65
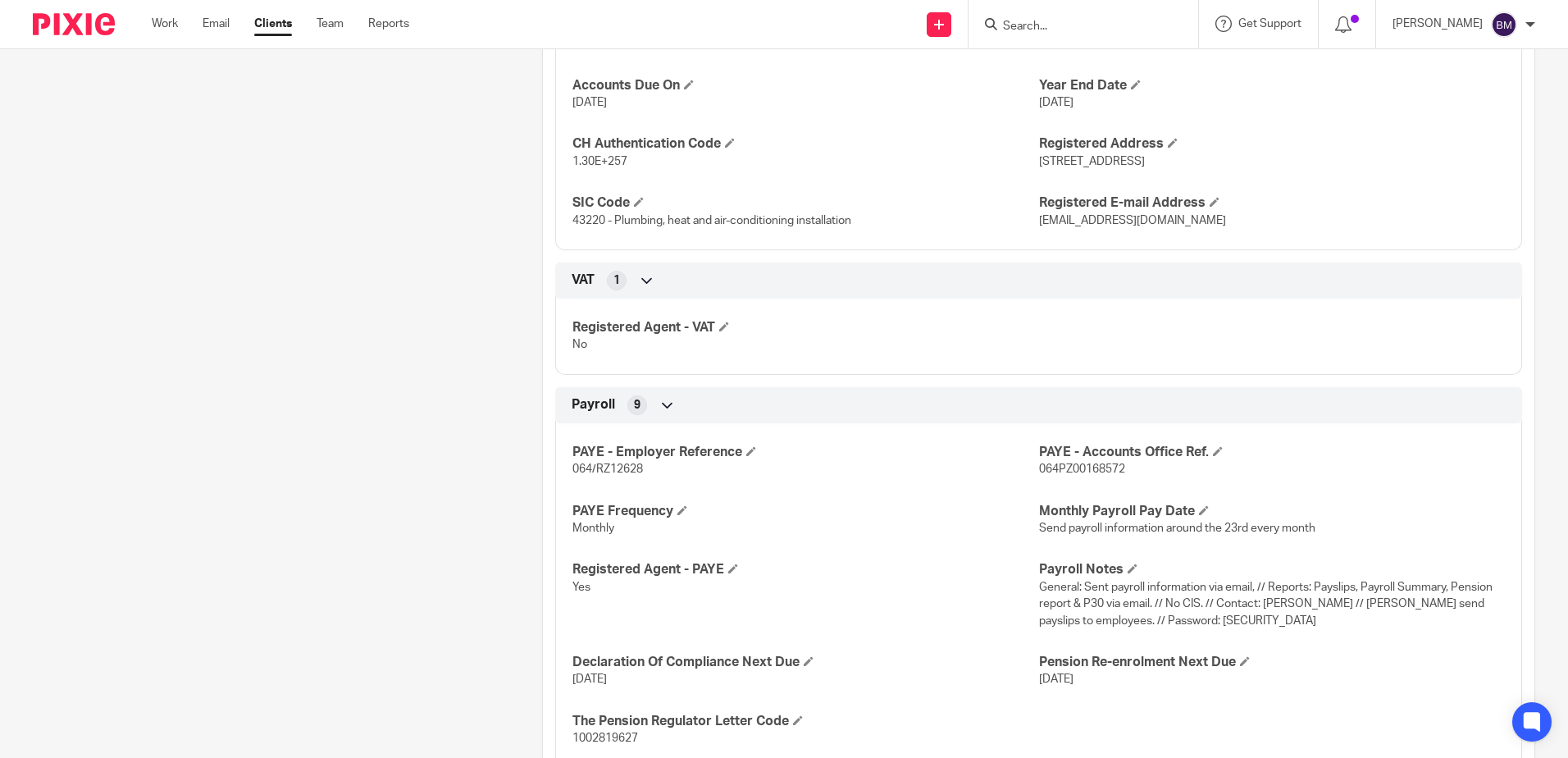
scroll to position [1313, 0]
